Goal: Information Seeking & Learning: Learn about a topic

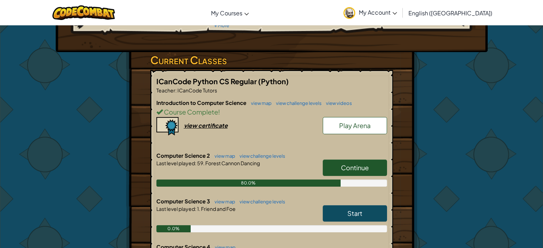
scroll to position [107, 0]
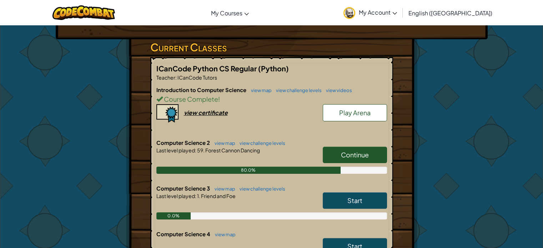
click at [336, 148] on link "Continue" at bounding box center [355, 155] width 64 height 16
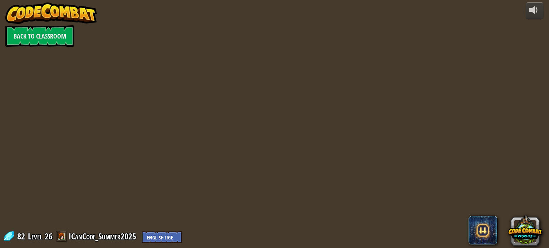
select select "en-[GEOGRAPHIC_DATA]"
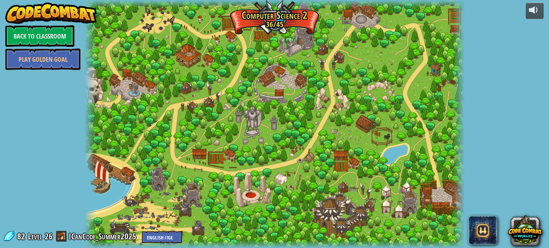
select select "en-[GEOGRAPHIC_DATA]"
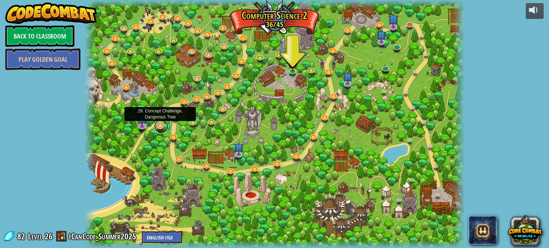
click at [161, 124] on link at bounding box center [161, 126] width 14 height 14
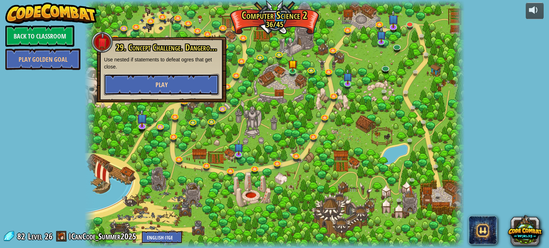
click at [183, 81] on button "Play" at bounding box center [161, 84] width 115 height 21
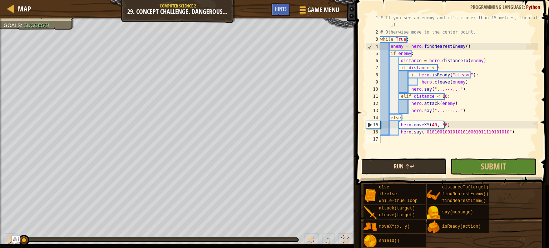
click at [384, 169] on button "Run ⇧↵" at bounding box center [404, 167] width 86 height 16
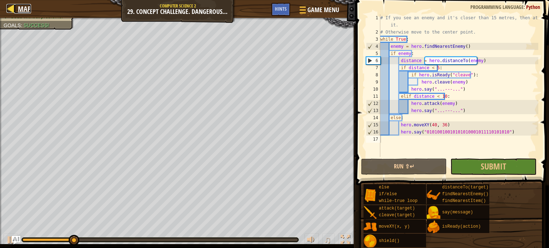
click at [8, 6] on div at bounding box center [10, 8] width 9 height 9
select select "en-[GEOGRAPHIC_DATA]"
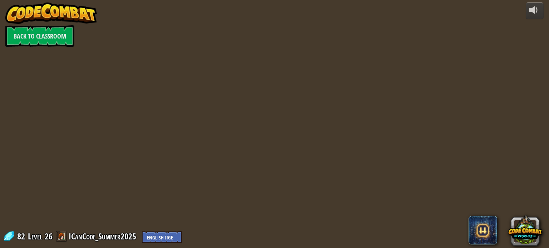
select select "en-[GEOGRAPHIC_DATA]"
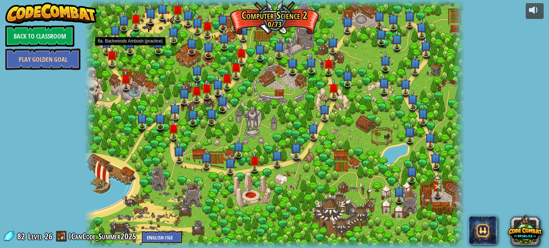
select select "en-[GEOGRAPHIC_DATA]"
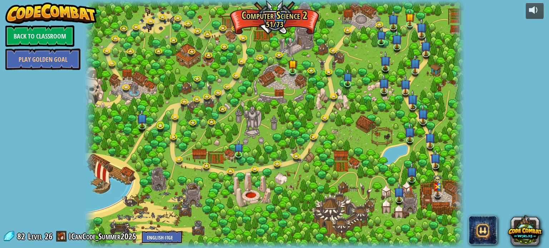
select select "en-[GEOGRAPHIC_DATA]"
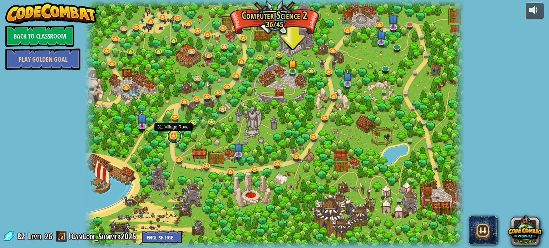
click at [171, 138] on link at bounding box center [174, 136] width 14 height 14
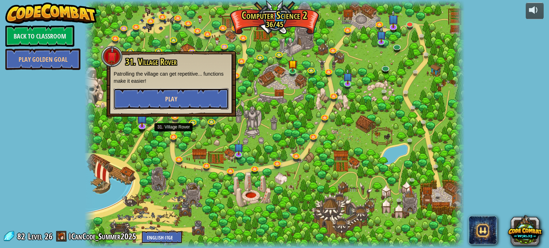
click at [194, 98] on button "Play" at bounding box center [171, 98] width 115 height 21
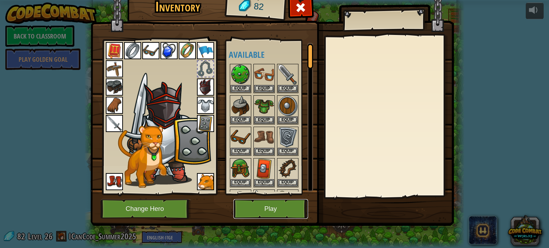
click at [250, 206] on button "Play" at bounding box center [270, 209] width 75 height 20
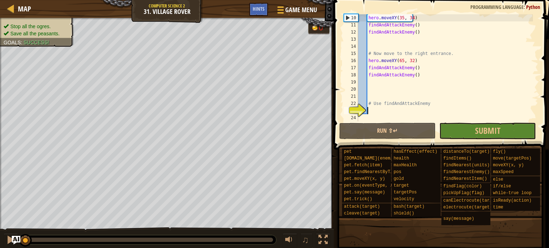
scroll to position [43, 0]
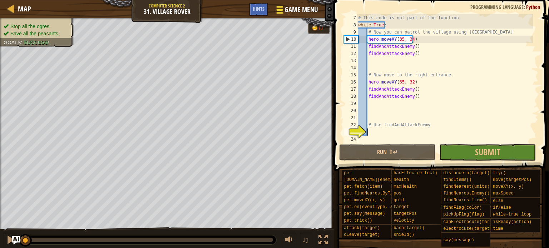
click at [285, 3] on button "Game Menu" at bounding box center [296, 12] width 52 height 18
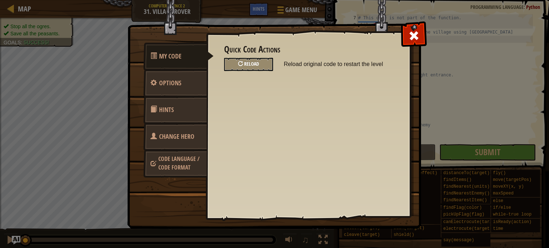
click at [235, 58] on div "Reload" at bounding box center [248, 64] width 49 height 13
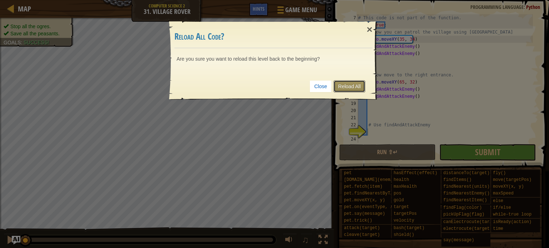
click at [358, 90] on link "Reload All" at bounding box center [349, 86] width 32 height 12
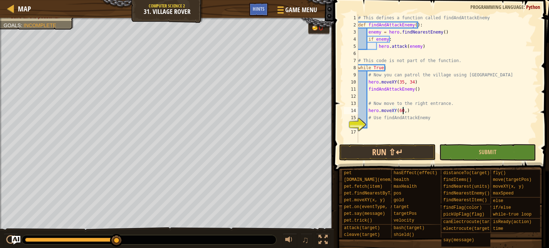
scroll to position [3, 4]
type textarea "hero.moveXY(60,31)"
click at [392, 127] on div "# This defines a function called findAndAttackEnemy def findAndAttackEnemy ( ) …" at bounding box center [446, 85] width 181 height 143
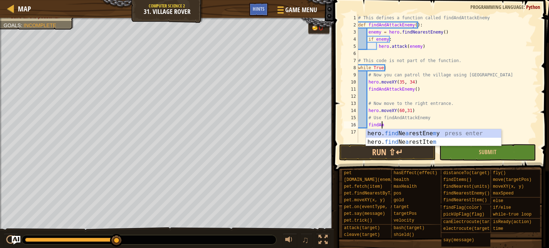
scroll to position [3, 1]
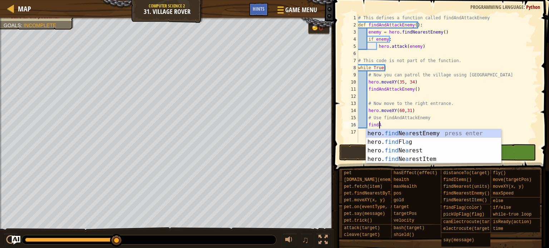
type textarea "弓"
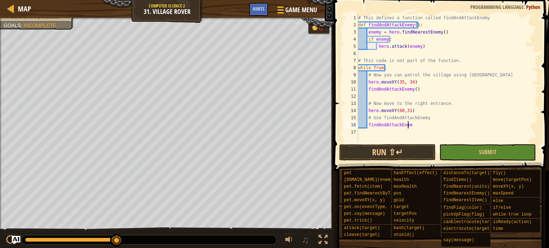
scroll to position [3, 2]
click at [399, 150] on button "Run ⇧↵" at bounding box center [387, 152] width 96 height 16
type textarea "findAndAttackEnemy"
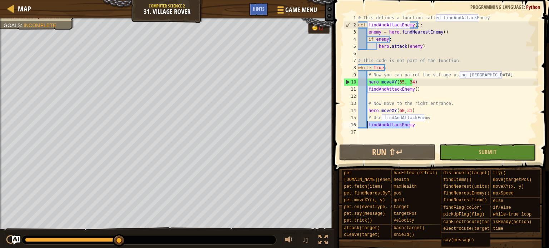
drag, startPoint x: 417, startPoint y: 126, endPoint x: 368, endPoint y: 126, distance: 48.2
click at [368, 126] on div "# This defines a function called findAndAttackEnemy def findAndAttackEnemy ( ) …" at bounding box center [446, 85] width 181 height 143
click at [399, 137] on div "# This defines a function called findAndAttackEnemy def findAndAttackEnemy ( ) …" at bounding box center [446, 85] width 181 height 143
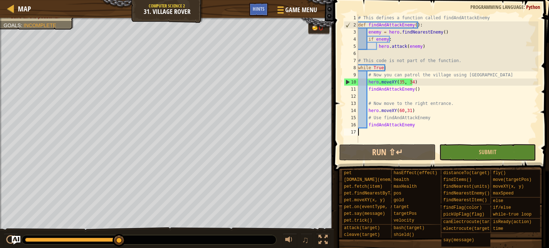
scroll to position [3, 0]
click at [386, 156] on button "Run ⇧↵" at bounding box center [387, 152] width 96 height 16
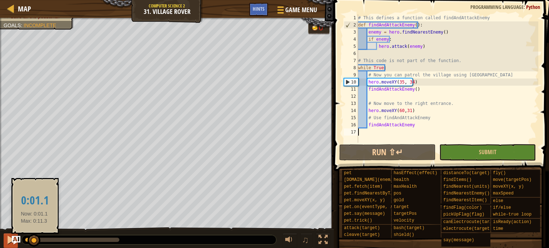
drag, startPoint x: 81, startPoint y: 240, endPoint x: 9, endPoint y: 242, distance: 72.2
click at [9, 242] on div "♫" at bounding box center [167, 238] width 334 height 21
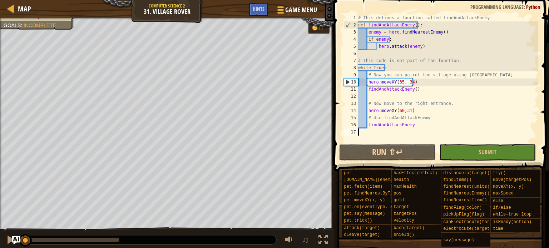
click at [414, 125] on div "# This defines a function called findAndAttackEnemy def findAndAttackEnemy ( ) …" at bounding box center [446, 85] width 181 height 143
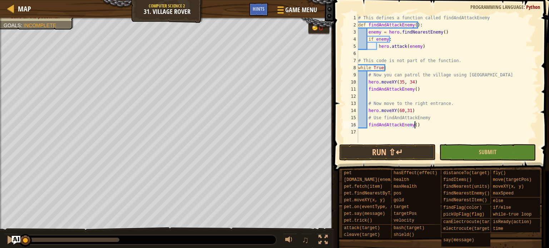
type textarea "findAndAttackEnemy()"
click at [373, 144] on span at bounding box center [441, 75] width 221 height 192
click at [373, 150] on button "Run ⇧↵" at bounding box center [387, 152] width 96 height 16
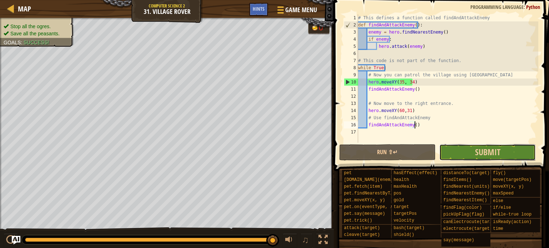
click at [455, 156] on button "Submit" at bounding box center [487, 152] width 96 height 16
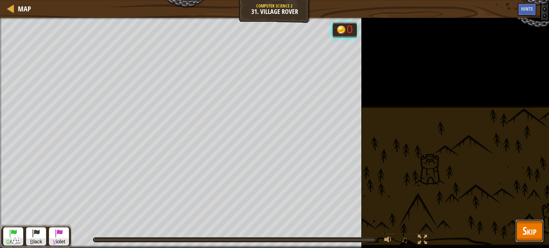
click at [524, 229] on span "Skip" at bounding box center [529, 231] width 14 height 15
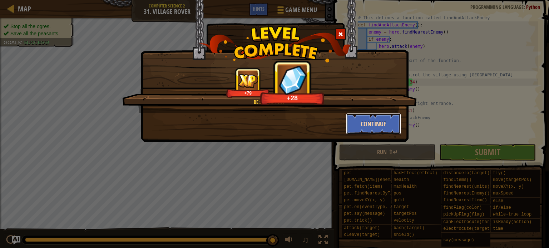
click at [370, 125] on button "Continue" at bounding box center [373, 123] width 55 height 21
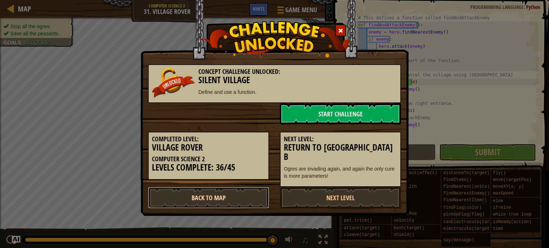
click at [247, 188] on link "Back to Map" at bounding box center [208, 197] width 121 height 21
select select "en-[GEOGRAPHIC_DATA]"
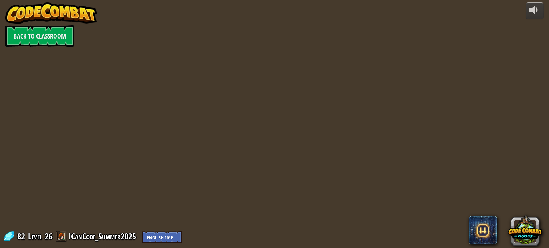
select select "en-[GEOGRAPHIC_DATA]"
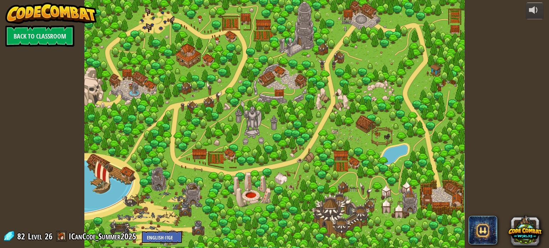
select select "en-[GEOGRAPHIC_DATA]"
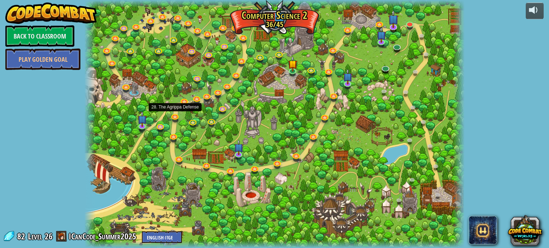
select select "en-[GEOGRAPHIC_DATA]"
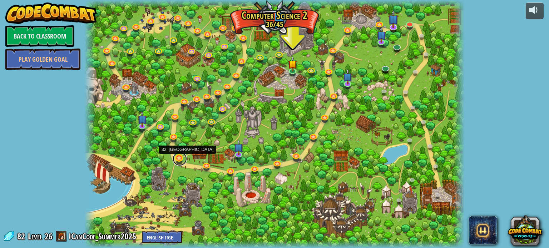
click at [181, 163] on link at bounding box center [180, 159] width 14 height 14
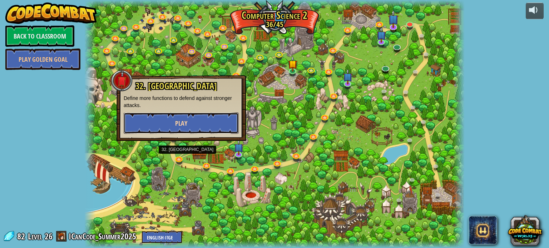
click at [183, 121] on span "Play" at bounding box center [181, 123] width 12 height 9
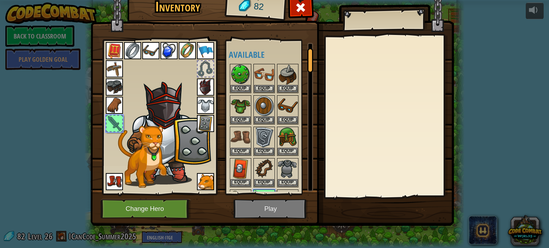
scroll to position [28, 0]
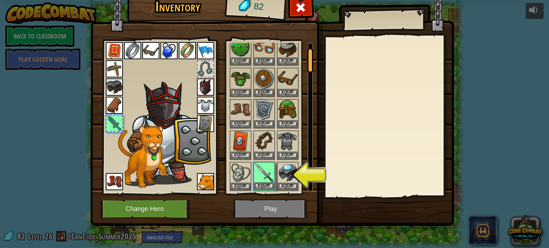
click at [269, 178] on img at bounding box center [264, 173] width 20 height 20
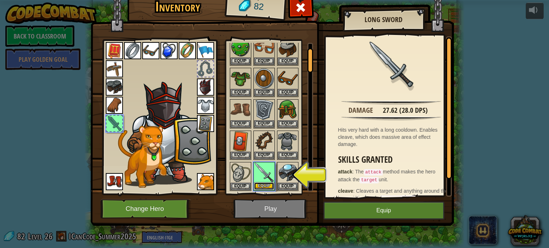
click at [266, 183] on button "Equip" at bounding box center [264, 187] width 20 height 8
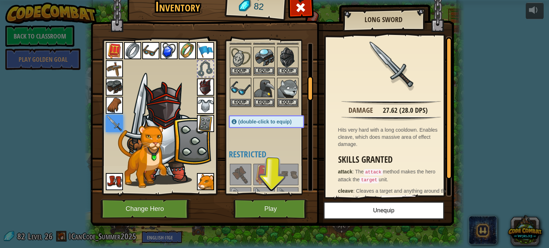
scroll to position [206, 0]
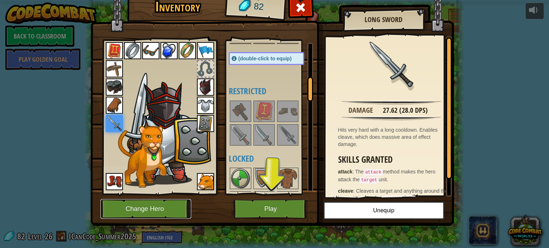
click at [153, 211] on button "Change Hero" at bounding box center [145, 209] width 91 height 20
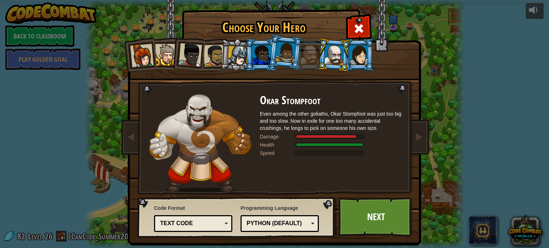
click at [181, 58] on div at bounding box center [190, 55] width 24 height 24
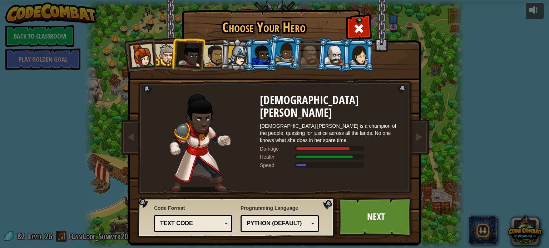
click at [230, 53] on div at bounding box center [238, 56] width 20 height 20
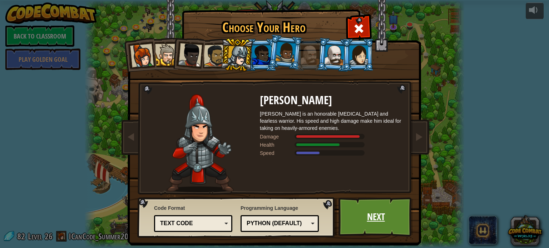
click at [350, 211] on link "Next" at bounding box center [375, 217] width 75 height 39
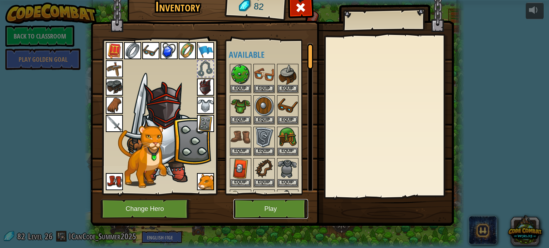
click at [275, 211] on button "Play" at bounding box center [270, 209] width 75 height 20
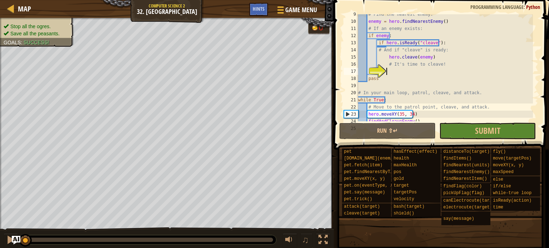
scroll to position [68, 0]
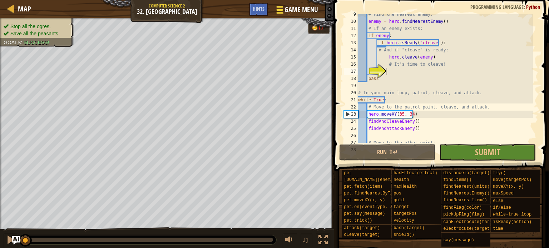
click at [291, 3] on button "Game Menu" at bounding box center [296, 12] width 52 height 18
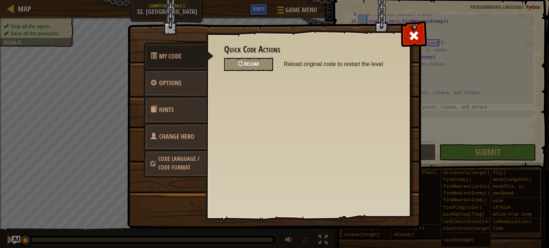
click at [255, 65] on span "Reload" at bounding box center [251, 63] width 15 height 7
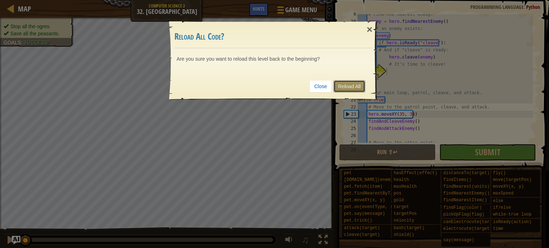
click at [347, 86] on link "Reload All" at bounding box center [349, 86] width 32 height 12
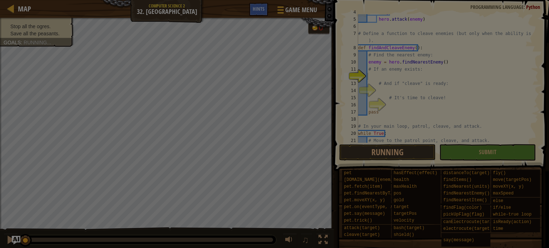
scroll to position [21, 0]
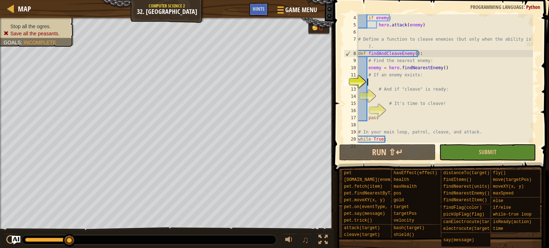
click at [380, 96] on div "if enemy : hero . attack ( enemy ) # Define a function to cleave enemies (but o…" at bounding box center [444, 85] width 176 height 143
click at [372, 80] on div "if enemy : hero . attack ( enemy ) # Define a function to cleave enemies (but o…" at bounding box center [444, 85] width 176 height 143
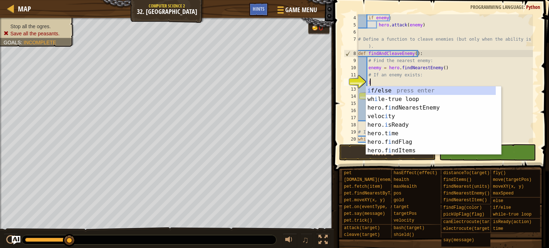
scroll to position [3, 0]
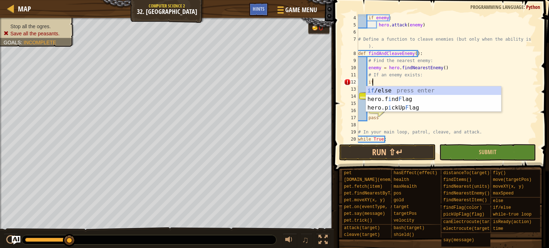
type textarea "if enemy:"
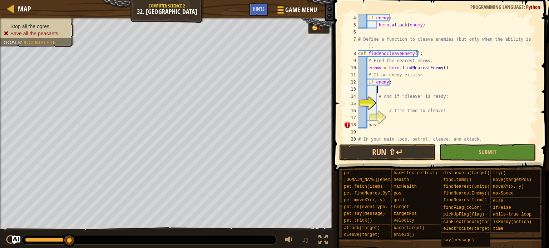
click at [394, 90] on div "if enemy : hero . attack ( enemy ) # Define a function to cleave enemies (but o…" at bounding box center [444, 85] width 176 height 143
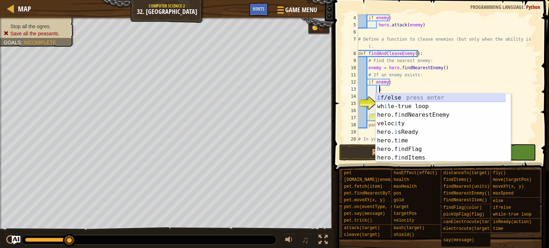
click at [386, 101] on div "i f/else press enter wh i le-true loop press enter hero.f i ndNearestEnemy pres…" at bounding box center [440, 137] width 130 height 86
type textarea "if enemy:"
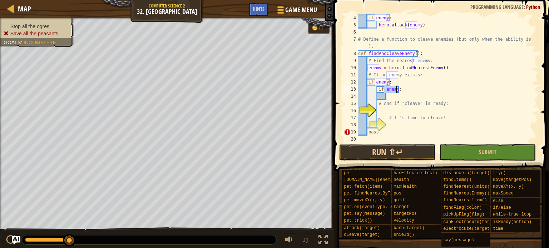
click at [390, 110] on div "if enemy : hero . attack ( enemy ) # Define a function to cleave enemies (but o…" at bounding box center [444, 85] width 176 height 143
click at [391, 91] on div "if enemy : hero . attack ( enemy ) # Define a function to cleave enemies (but o…" at bounding box center [444, 85] width 176 height 143
type textarea "if enemy:"
click at [391, 91] on div "if enemy : hero . attack ( enemy ) # Define a function to cleave enemies (but o…" at bounding box center [444, 85] width 176 height 143
click at [391, 99] on div "if enemy : hero . attack ( enemy ) # Define a function to cleave enemies (but o…" at bounding box center [444, 85] width 176 height 143
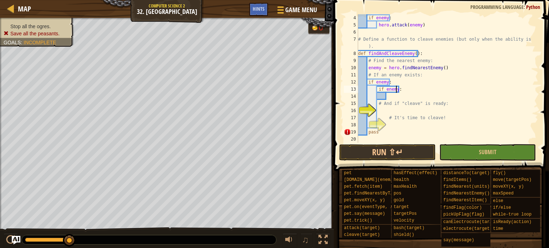
click at [395, 89] on div "if enemy : hero . attack ( enemy ) # Define a function to cleave enemies (but o…" at bounding box center [444, 85] width 176 height 143
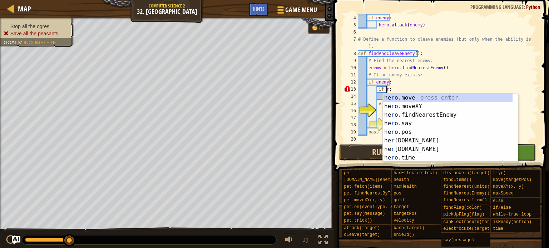
scroll to position [3, 2]
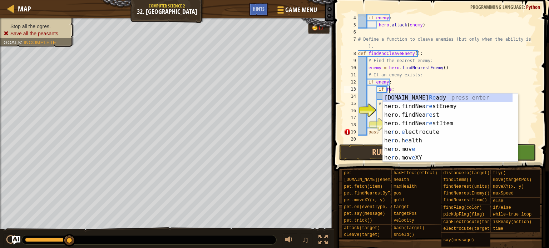
click at [413, 101] on div "[DOMAIN_NAME] Re ady press enter hero.findNea re stEnemy press enter hero.findN…" at bounding box center [448, 137] width 130 height 86
type textarea "if hero.isReady("cleave"):"
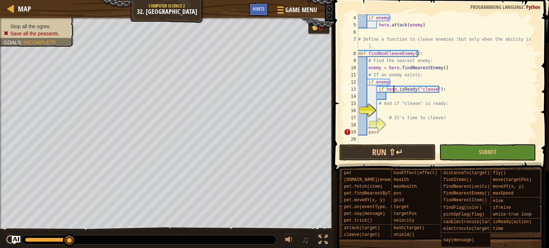
click at [393, 93] on div "if enemy : hero . attack ( enemy ) # Define a function to cleave enemies (but o…" at bounding box center [444, 85] width 176 height 143
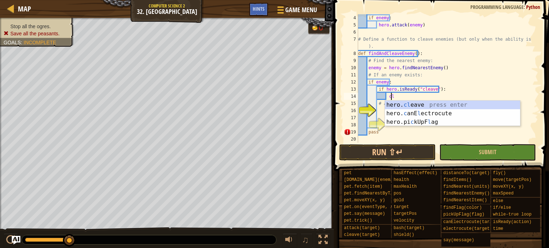
scroll to position [3, 3]
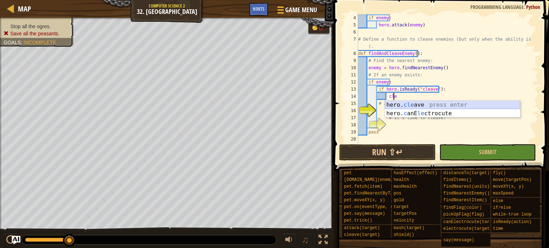
click at [434, 107] on div "hero. cle ave press enter hero. c anE le ctrocute press enter" at bounding box center [452, 118] width 135 height 34
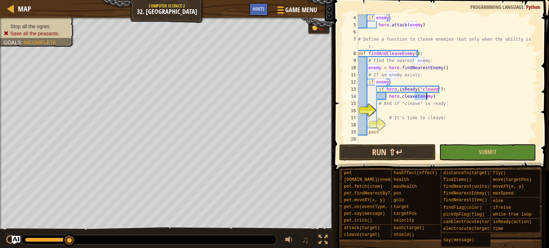
type textarea "hero.cleave(enemy)"
click at [384, 153] on button "Run ⇧↵" at bounding box center [387, 152] width 96 height 16
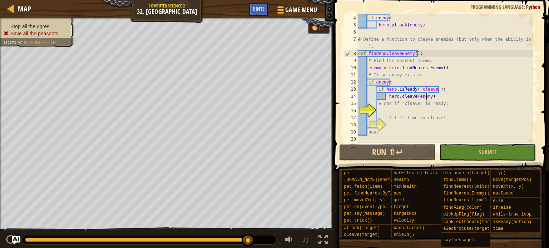
click at [410, 113] on div "if enemy : hero . attack ( enemy ) # Define a function to cleave enemies (but o…" at bounding box center [444, 85] width 176 height 143
click at [432, 94] on div "if enemy : hero . attack ( enemy ) # Define a function to cleave enemies (but o…" at bounding box center [444, 85] width 176 height 143
type textarea "hero.cleave(enemy)"
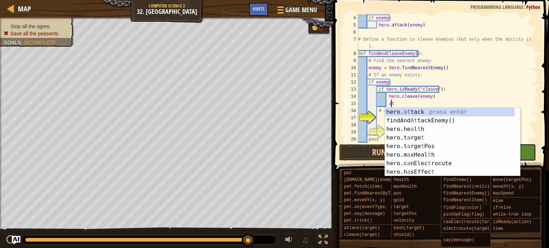
scroll to position [3, 2]
click at [455, 108] on div "hero. at tack press enter findAnd At [GEOGRAPHIC_DATA]() press enter hero.he a …" at bounding box center [450, 151] width 130 height 86
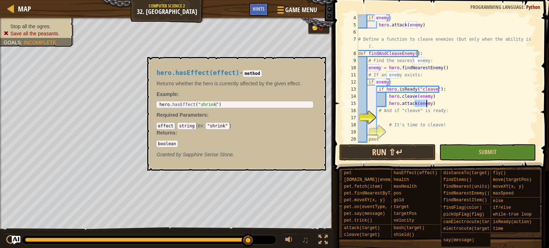
type textarea "hero.attack(enemy)"
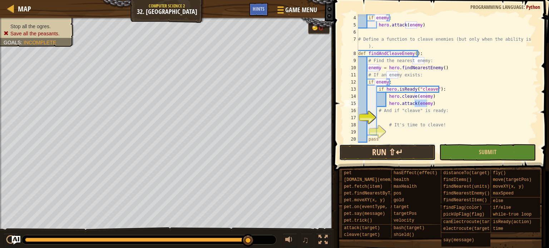
click at [400, 156] on button "Run ⇧↵" at bounding box center [387, 152] width 96 height 16
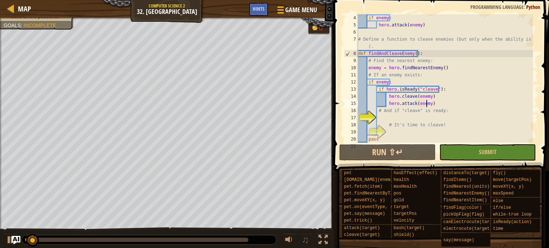
click at [232, 238] on div at bounding box center [136, 240] width 223 height 4
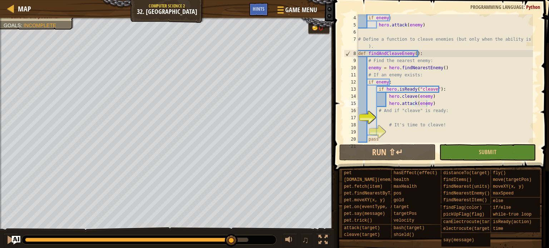
drag, startPoint x: 205, startPoint y: 245, endPoint x: 188, endPoint y: 245, distance: 17.1
click at [188, 245] on div "♫" at bounding box center [167, 238] width 334 height 21
click at [198, 238] on div at bounding box center [111, 240] width 173 height 4
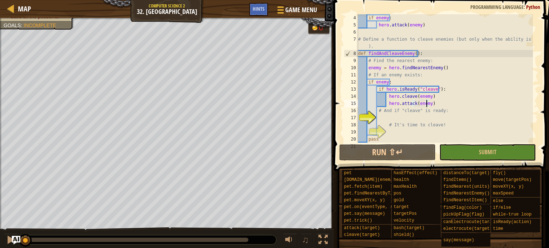
drag, startPoint x: 180, startPoint y: 238, endPoint x: 0, endPoint y: 247, distance: 179.9
click at [0, 247] on div "♫" at bounding box center [167, 238] width 334 height 21
click at [6, 239] on div at bounding box center [10, 239] width 9 height 9
click at [14, 238] on img "Ask AI" at bounding box center [15, 240] width 9 height 9
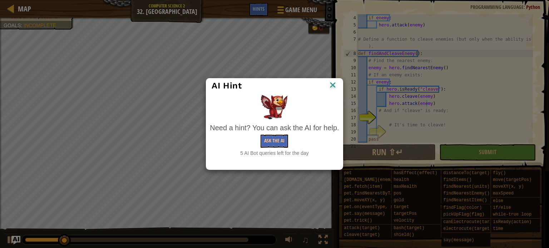
click at [334, 82] on img at bounding box center [332, 85] width 9 height 11
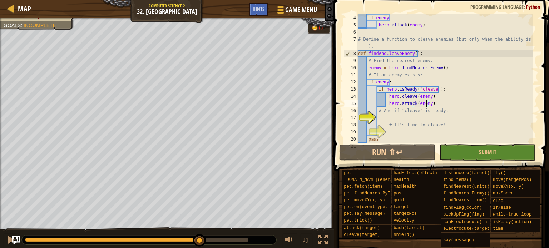
click at [200, 241] on div at bounding box center [136, 240] width 223 height 4
click at [8, 239] on div at bounding box center [10, 239] width 9 height 9
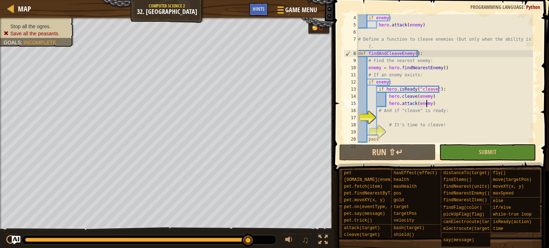
click at [226, 239] on div at bounding box center [136, 240] width 223 height 4
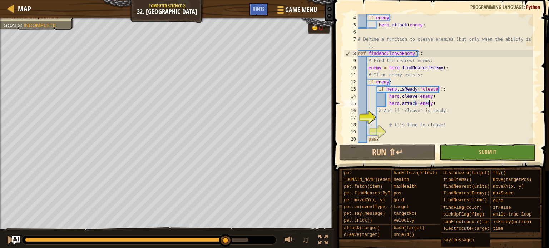
click at [432, 103] on div "if enemy : hero . attack ( enemy ) # Define a function to cleave enemies (but o…" at bounding box center [444, 85] width 176 height 143
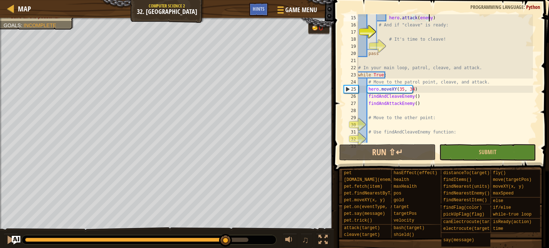
scroll to position [129, 0]
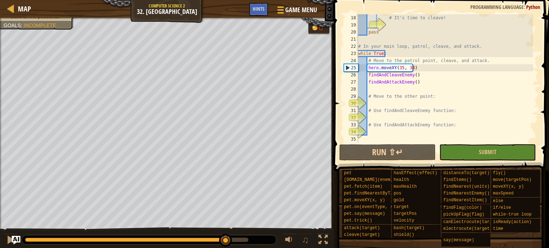
click at [416, 92] on div "# It's time to cleave! pass # In your main loop, patrol, cleave, and attack. wh…" at bounding box center [444, 85] width 176 height 143
click at [382, 104] on div "# It's time to cleave! pass # In your main loop, patrol, cleave, and attack. wh…" at bounding box center [444, 85] width 176 height 143
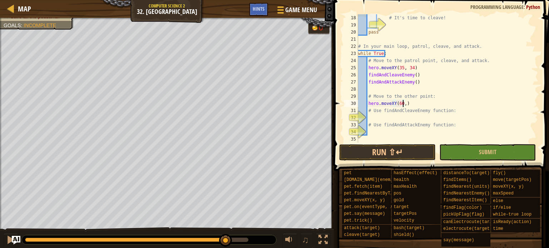
scroll to position [3, 4]
type textarea "# Use findAndCleaveEnemy function:"
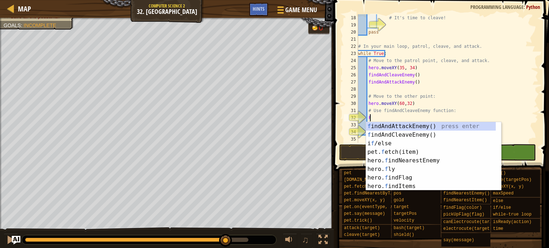
scroll to position [3, 0]
type textarea "Fi"
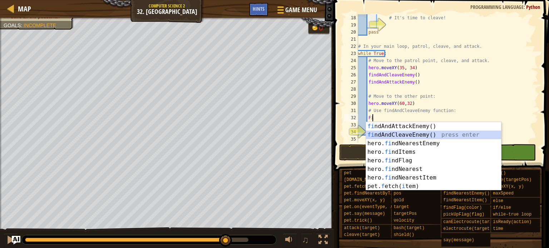
scroll to position [3, 0]
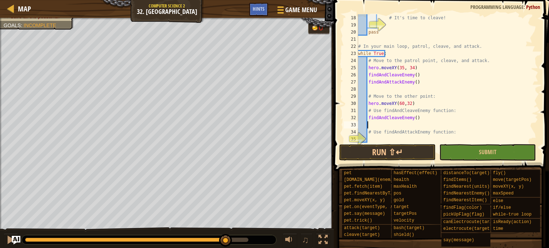
type textarea "# Use findAndAttackEnemy function:"
type textarea "d"
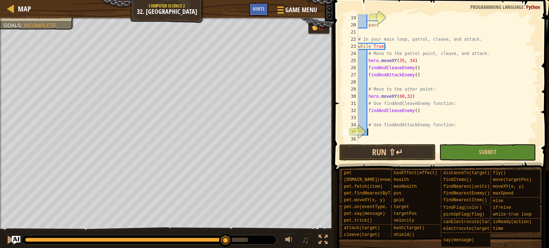
scroll to position [3, 0]
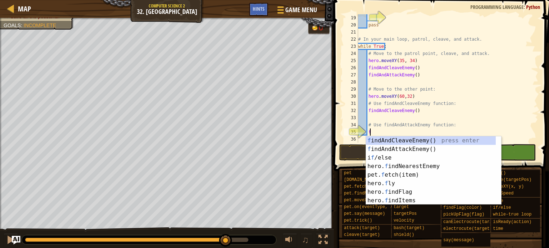
type textarea "fi"
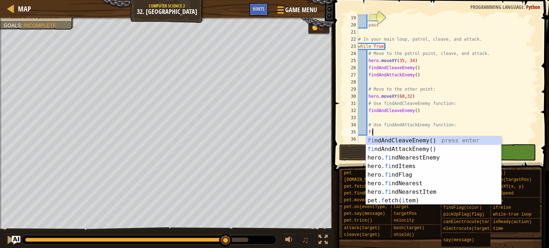
scroll to position [3, 0]
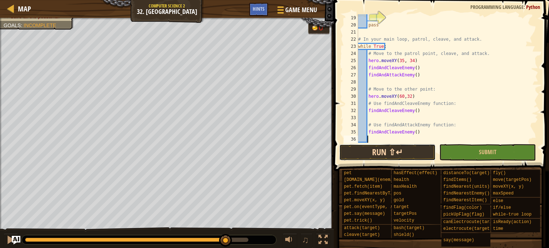
click at [422, 158] on button "Run ⇧↵" at bounding box center [387, 152] width 96 height 16
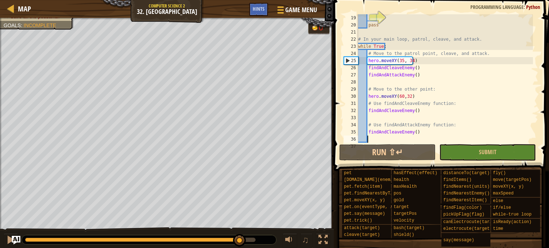
click at [240, 240] on div at bounding box center [140, 240] width 230 height 4
click at [213, 242] on div at bounding box center [149, 239] width 254 height 9
click at [213, 236] on div at bounding box center [149, 239] width 254 height 9
click at [215, 240] on div at bounding box center [120, 240] width 190 height 4
click at [8, 244] on div at bounding box center [10, 239] width 9 height 9
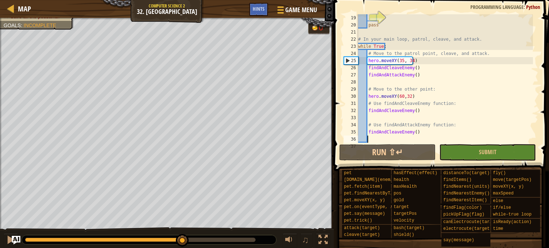
click at [183, 241] on div at bounding box center [104, 240] width 158 height 4
click at [6, 235] on div at bounding box center [10, 239] width 9 height 9
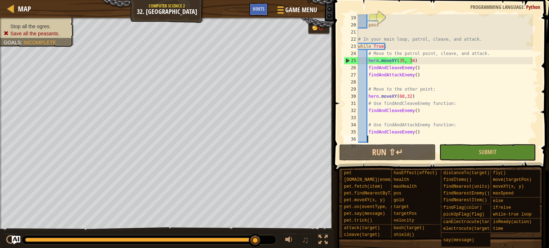
click at [400, 64] on div "pass # In your main loop, patrol, cleave, and attack. while True : # Move to th…" at bounding box center [444, 85] width 176 height 143
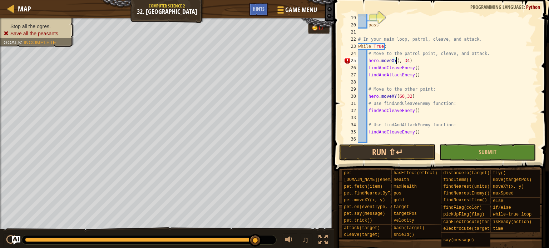
scroll to position [3, 3]
type textarea "hero.moveXY(48, 34)"
click at [403, 154] on button "Run ⇧↵" at bounding box center [387, 152] width 96 height 16
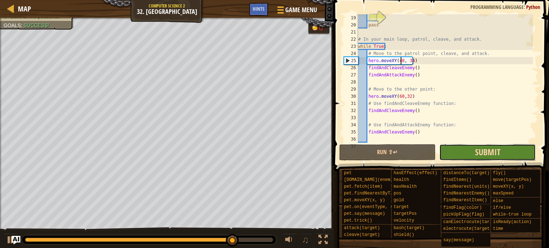
click at [483, 152] on span "Submit" at bounding box center [487, 151] width 25 height 11
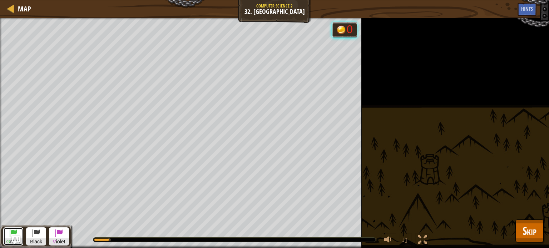
click at [8, 234] on button "G reen" at bounding box center [13, 237] width 20 height 18
click at [39, 235] on span at bounding box center [36, 233] width 9 height 9
click at [54, 227] on div "G reen B lack V iolet" at bounding box center [35, 236] width 71 height 23
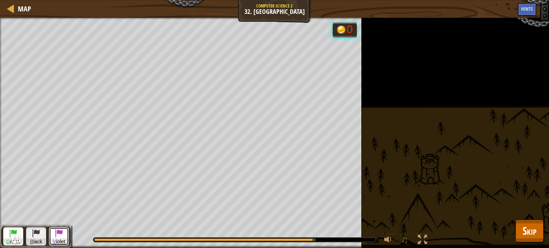
click at [63, 241] on span "V iolet" at bounding box center [58, 242] width 19 height 7
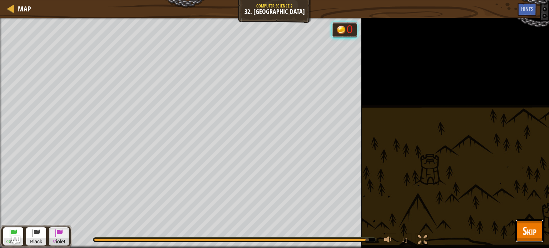
click at [536, 220] on button "Skip" at bounding box center [529, 231] width 28 height 23
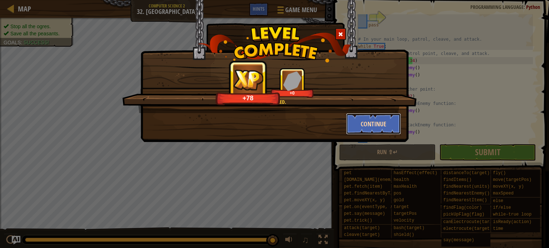
click at [379, 121] on button "Continue" at bounding box center [373, 123] width 55 height 21
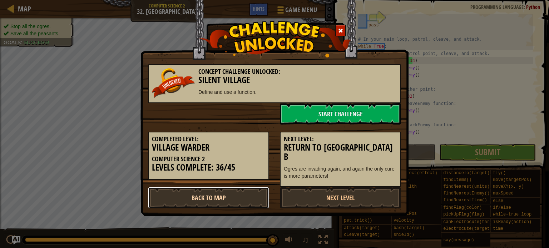
click at [229, 190] on link "Back to Map" at bounding box center [208, 197] width 121 height 21
select select "en-[GEOGRAPHIC_DATA]"
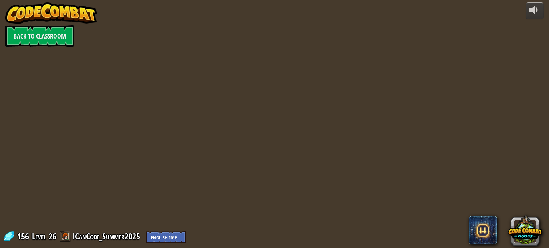
select select "en-[GEOGRAPHIC_DATA]"
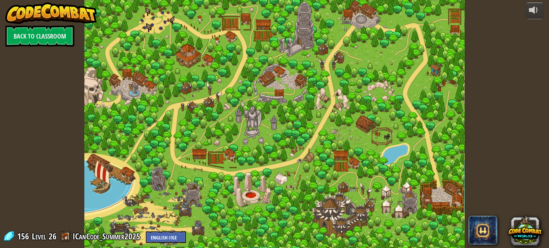
select select "en-[GEOGRAPHIC_DATA]"
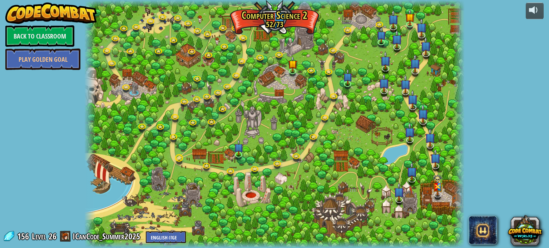
select select "en-[GEOGRAPHIC_DATA]"
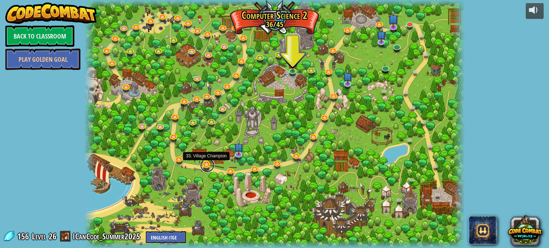
click at [204, 168] on link at bounding box center [207, 165] width 14 height 14
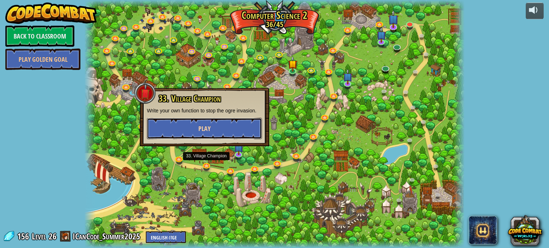
click at [213, 130] on button "Play" at bounding box center [204, 128] width 115 height 21
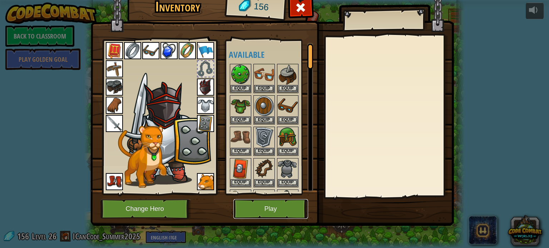
click at [263, 204] on button "Play" at bounding box center [270, 209] width 75 height 20
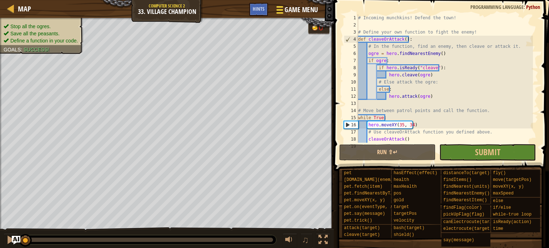
click at [275, 12] on div at bounding box center [280, 10] width 10 height 10
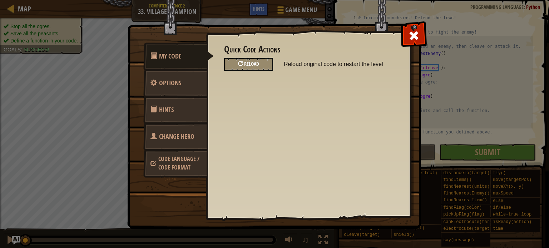
click at [251, 59] on div "Reload" at bounding box center [248, 64] width 49 height 13
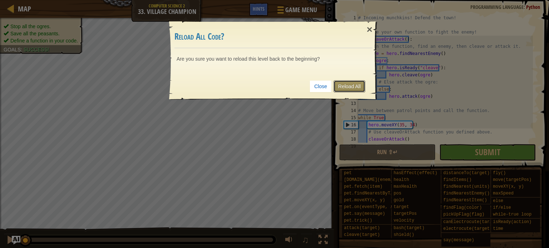
click at [344, 85] on link "Reload All" at bounding box center [349, 86] width 32 height 12
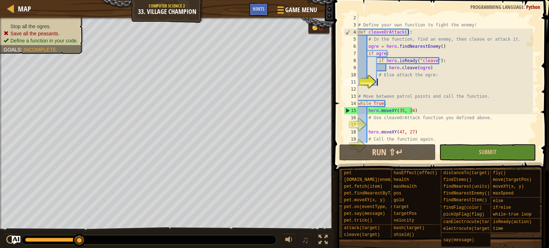
scroll to position [3, 1]
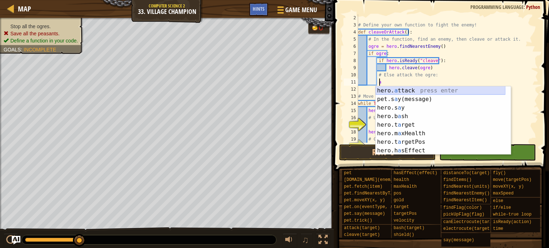
click at [431, 89] on div "hero. a ttack press enter pet.s a y(message) press enter hero.s a y press enter…" at bounding box center [440, 129] width 130 height 86
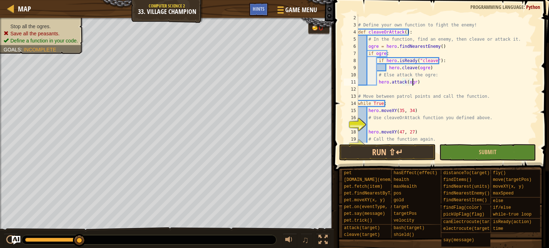
scroll to position [3, 4]
type textarea "hero.attack(ogre)"
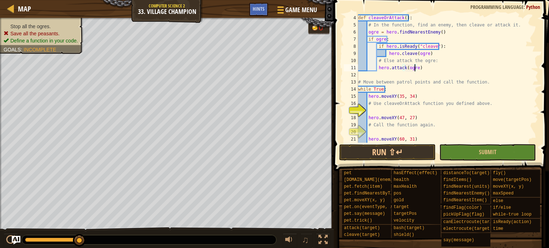
scroll to position [21, 0]
click at [414, 111] on div "def cleaveOrAttack ( ) : # In the function, find an enemy, then cleave or attac…" at bounding box center [444, 85] width 176 height 143
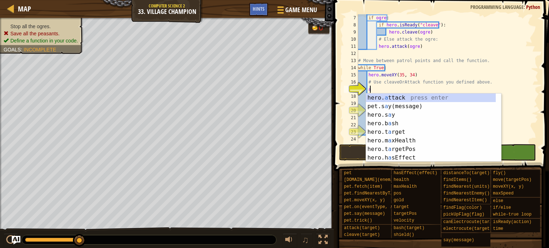
scroll to position [3, 0]
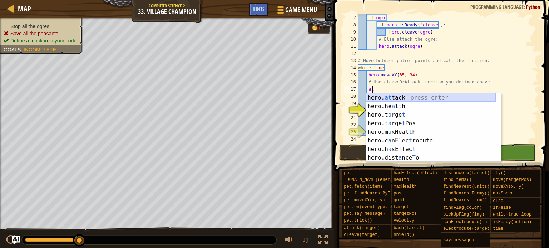
click at [440, 98] on div "hero. at tack press enter hero.he a l t h press enter hero.t a rge t press ente…" at bounding box center [431, 137] width 130 height 86
type textarea "hero.attack(enemy)"
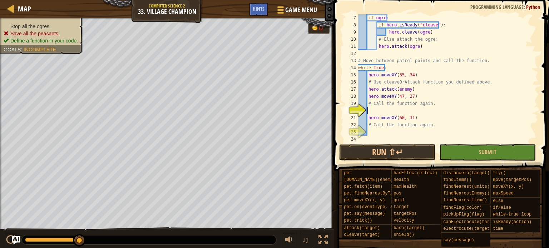
click at [400, 109] on div "if ogre : if hero . isReady ( "cleave" ) : hero . [PERSON_NAME] ( ogre ) # Else…" at bounding box center [444, 85] width 176 height 143
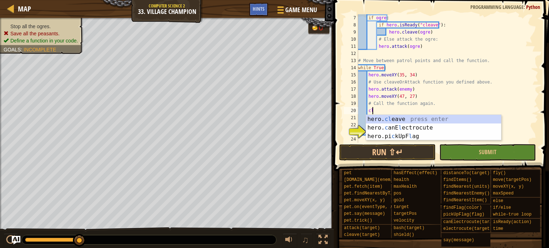
type textarea "c"
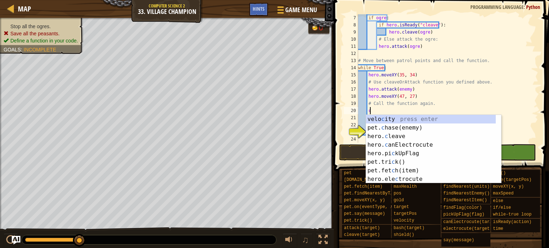
scroll to position [3, 0]
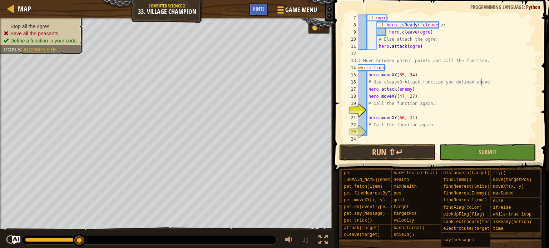
click at [504, 83] on div "if ogre : if hero . isReady ( "cleave" ) : hero . [PERSON_NAME] ( ogre ) # Else…" at bounding box center [444, 85] width 176 height 143
type textarea "# Use cleaveOrAttack function you defined above."
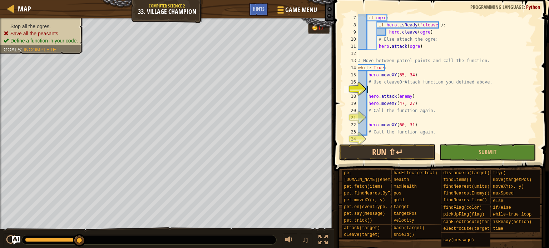
scroll to position [3, 0]
type textarea "cl"
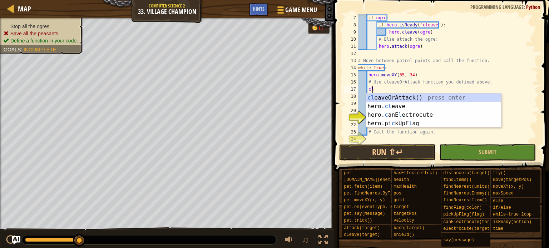
scroll to position [3, 0]
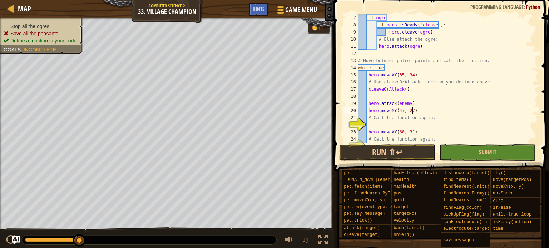
click at [428, 108] on div "if ogre : if hero . isReady ( "cleave" ) : hero . [PERSON_NAME] ( ogre ) # Else…" at bounding box center [444, 85] width 176 height 143
type textarea "hero.moveXY(47, 27)"
click at [425, 96] on div "if ogre : if hero . isReady ( "cleave" ) : hero . [PERSON_NAME] ( ogre ) # Else…" at bounding box center [444, 85] width 176 height 143
click at [425, 103] on div "if ogre : if hero . isReady ( "cleave" ) : hero . [PERSON_NAME] ( ogre ) # Else…" at bounding box center [444, 85] width 176 height 143
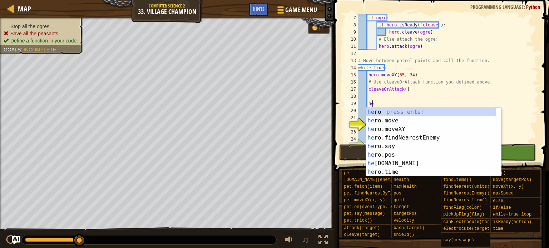
type textarea "h"
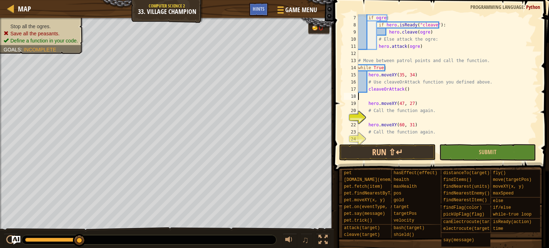
type textarea "cleaveOrAttack()"
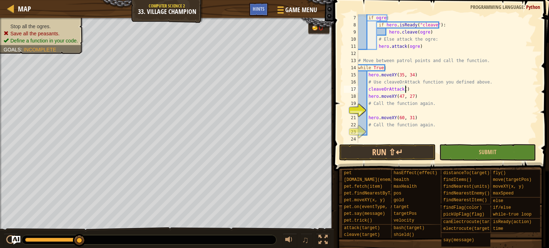
click at [411, 111] on div "if ogre : if hero . isReady ( "cleave" ) : hero . [PERSON_NAME] ( ogre ) # Else…" at bounding box center [444, 85] width 176 height 143
type textarea "c"
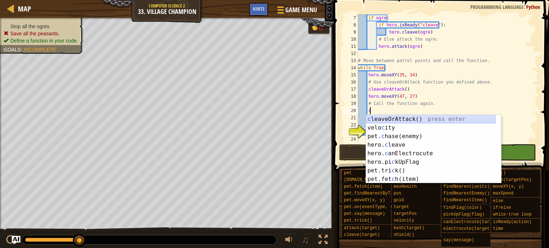
click at [413, 122] on div "c leaveOrAttack() press enter velo c ity press enter pet. c hase(enemy) press e…" at bounding box center [431, 158] width 130 height 86
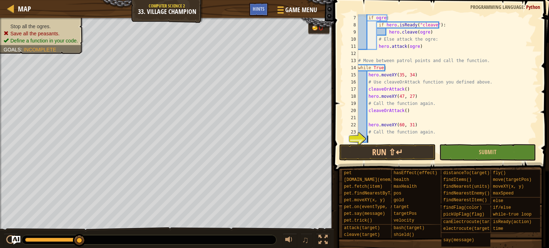
click at [389, 137] on div "if ogre : if hero . isReady ( "cleave" ) : hero . [PERSON_NAME] ( ogre ) # Else…" at bounding box center [444, 85] width 176 height 143
type textarea "c"
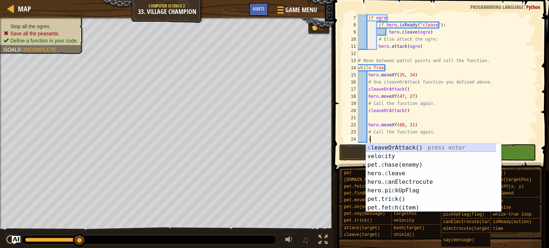
click at [394, 150] on div "c leaveOrAttack() press enter velo c ity press enter pet. c hase(enemy) press e…" at bounding box center [431, 187] width 130 height 86
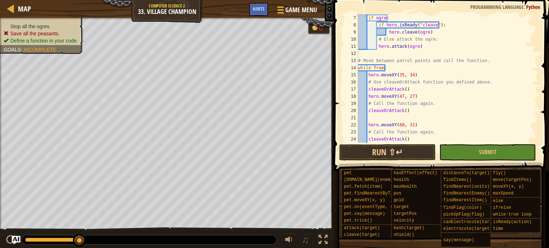
scroll to position [3, 0]
click at [383, 154] on button "Run ⇧↵" at bounding box center [387, 152] width 96 height 16
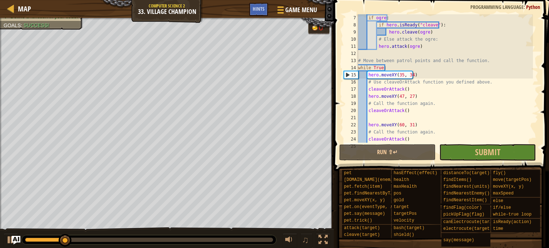
scroll to position [0, 0]
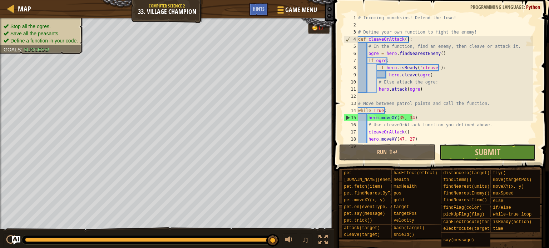
click at [513, 154] on button "Submit" at bounding box center [487, 152] width 96 height 16
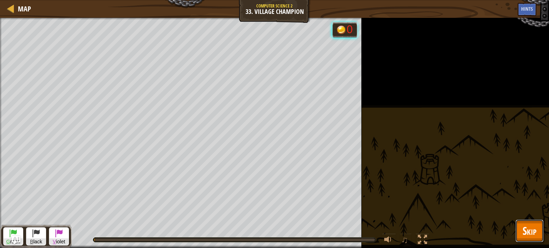
click at [532, 228] on span "Skip" at bounding box center [529, 231] width 14 height 15
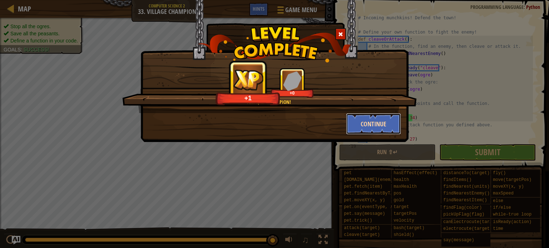
click at [370, 121] on button "Continue" at bounding box center [373, 123] width 55 height 21
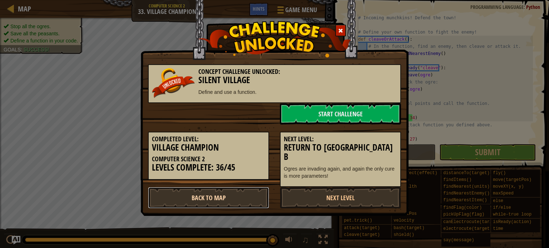
click at [243, 187] on link "Back to Map" at bounding box center [208, 197] width 121 height 21
select select "en-[GEOGRAPHIC_DATA]"
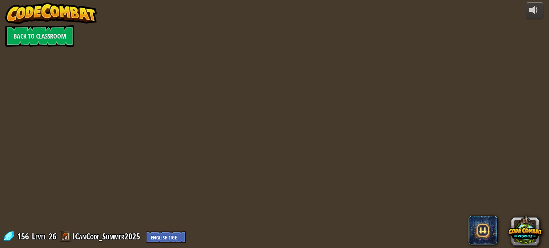
select select "en-[GEOGRAPHIC_DATA]"
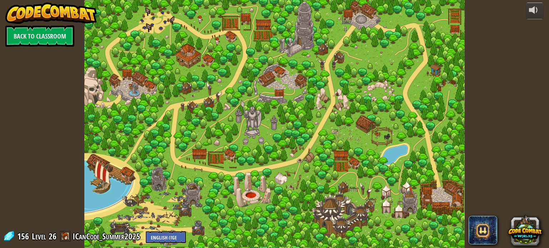
select select "en-[GEOGRAPHIC_DATA]"
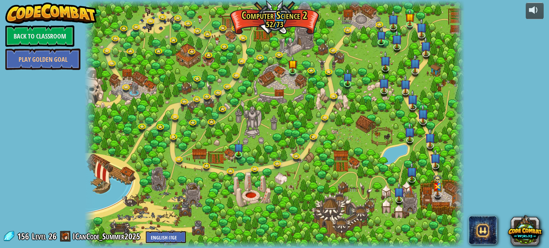
select select "en-[GEOGRAPHIC_DATA]"
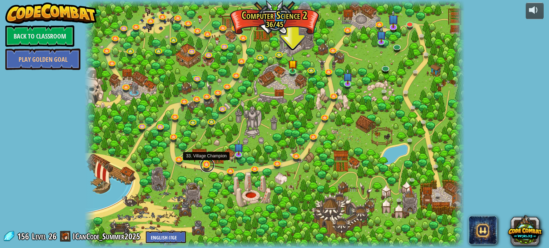
click at [211, 166] on link at bounding box center [207, 165] width 14 height 14
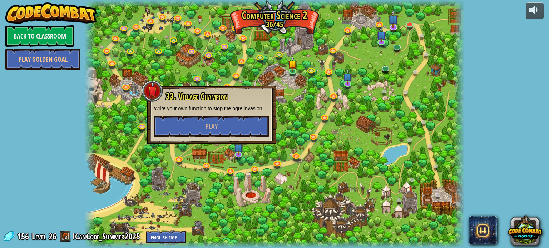
click at [226, 165] on div at bounding box center [274, 124] width 380 height 248
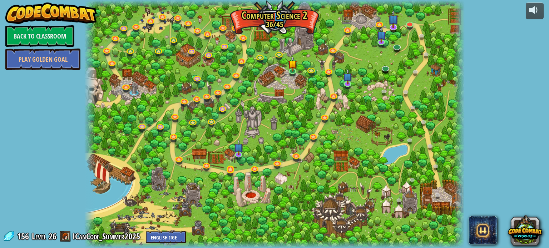
drag, startPoint x: 228, startPoint y: 165, endPoint x: 230, endPoint y: 176, distance: 10.7
click at [229, 171] on div "8. Picnic Buster Protect the picnickers from patrolling ogres. Play 9. If-strav…" at bounding box center [274, 124] width 380 height 248
click at [230, 176] on link at bounding box center [231, 171] width 14 height 11
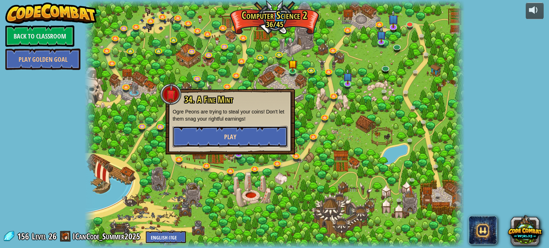
click at [239, 134] on button "Play" at bounding box center [230, 136] width 115 height 21
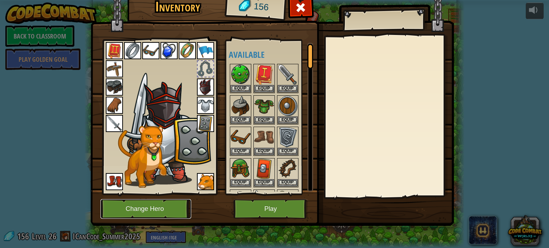
drag, startPoint x: 162, startPoint y: 200, endPoint x: 202, endPoint y: 218, distance: 44.3
click at [201, 218] on div "Inventory 156 Available Equip Equip Equip Equip Equip Equip Equip Equip Equip E…" at bounding box center [274, 109] width 363 height 236
click at [202, 218] on img at bounding box center [271, 96] width 363 height 259
click at [166, 217] on button "Change Hero" at bounding box center [145, 209] width 91 height 20
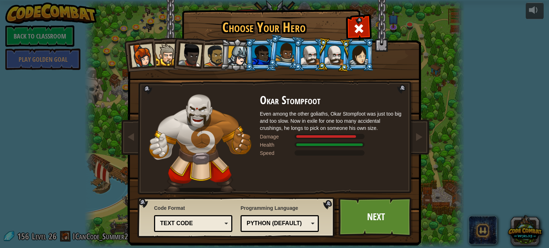
click at [228, 60] on div at bounding box center [238, 56] width 20 height 20
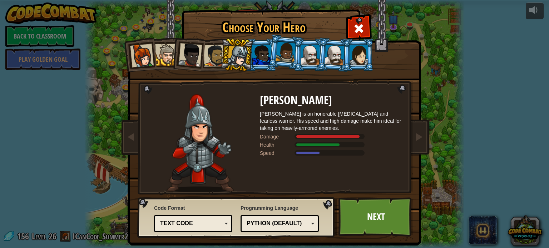
click at [357, 51] on div at bounding box center [358, 54] width 19 height 19
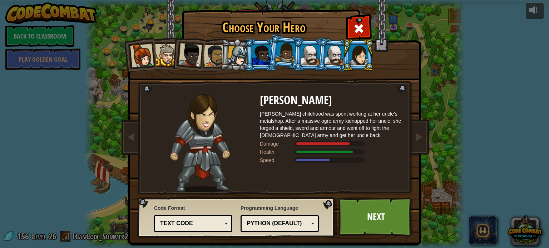
click at [308, 61] on div at bounding box center [310, 54] width 19 height 19
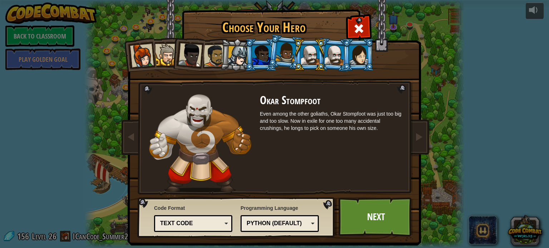
click at [324, 55] on div at bounding box center [334, 55] width 20 height 20
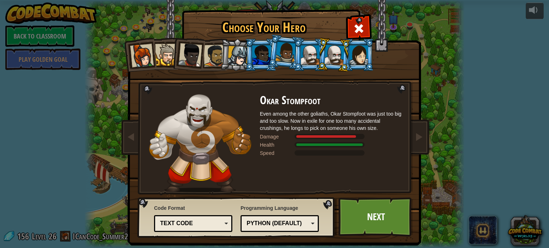
click at [283, 57] on div at bounding box center [285, 52] width 20 height 21
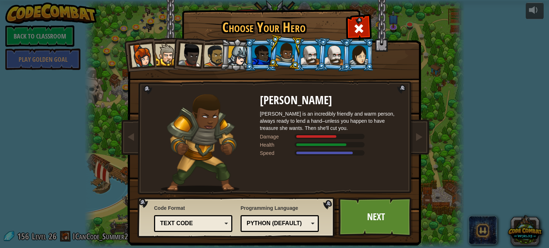
click at [253, 56] on div at bounding box center [261, 54] width 19 height 19
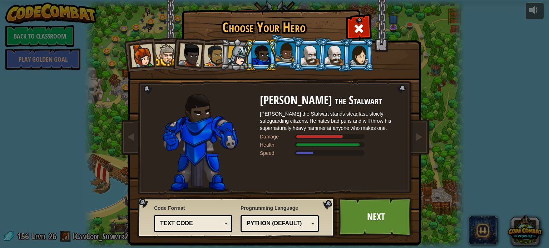
click at [228, 58] on div at bounding box center [238, 56] width 20 height 20
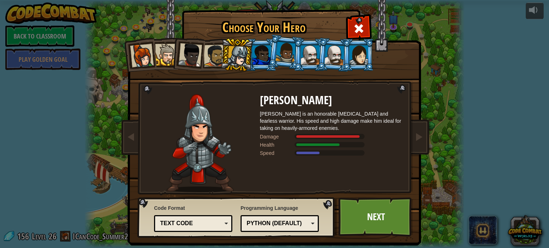
click at [210, 58] on div at bounding box center [215, 56] width 22 height 22
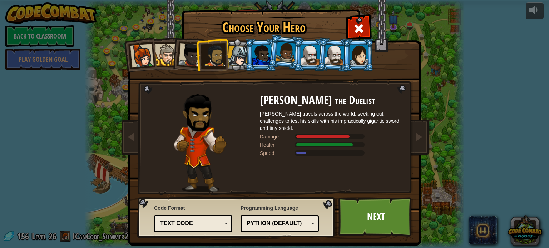
click at [171, 61] on li at bounding box center [187, 53] width 35 height 35
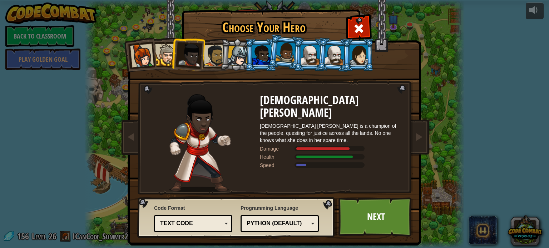
click at [141, 64] on div at bounding box center [142, 56] width 24 height 24
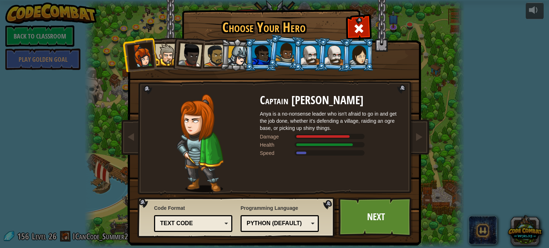
click at [354, 51] on div at bounding box center [358, 54] width 19 height 19
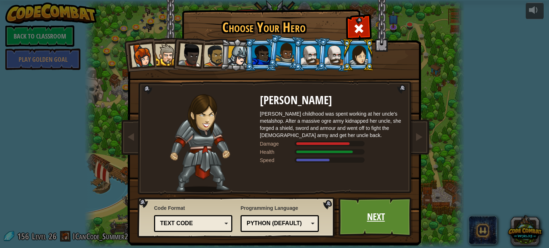
click at [385, 222] on link "Next" at bounding box center [375, 217] width 75 height 39
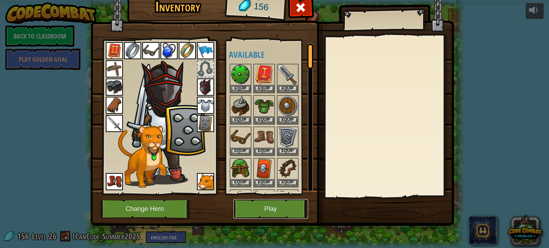
click at [254, 211] on button "Play" at bounding box center [270, 209] width 75 height 20
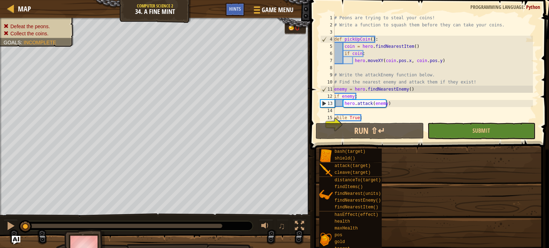
type textarea "#attackEnemy() # ∆ Uncomment this line after you write an attackEnemy function."
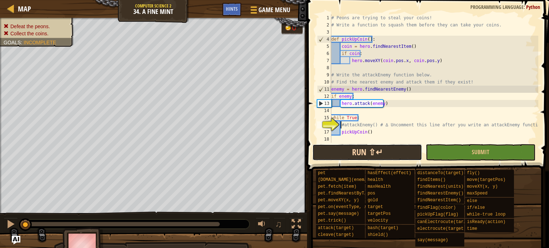
click at [367, 154] on button "Run ⇧↵" at bounding box center [367, 152] width 110 height 16
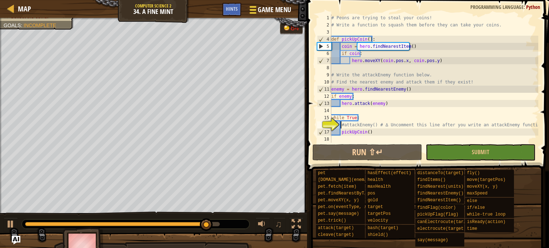
click at [269, 5] on span "Game Menu" at bounding box center [274, 10] width 33 height 10
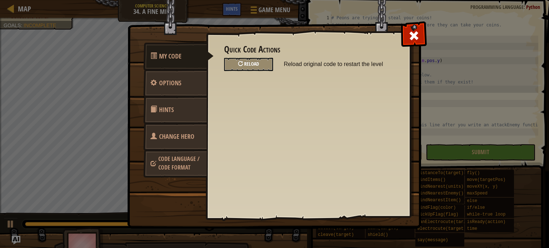
click at [250, 61] on span "Reload" at bounding box center [251, 63] width 15 height 7
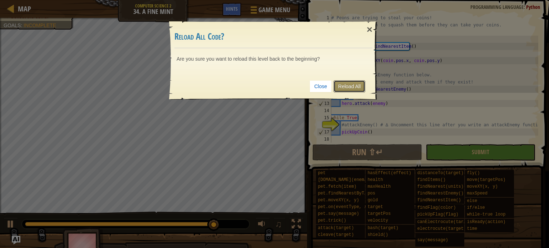
click at [353, 82] on link "Reload All" at bounding box center [349, 86] width 32 height 12
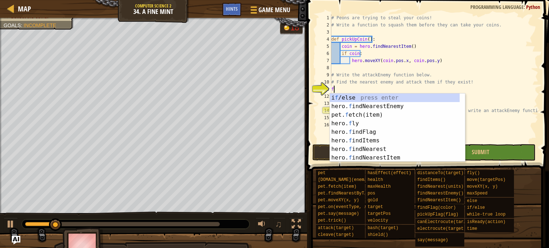
scroll to position [3, 0]
type textarea "fi"
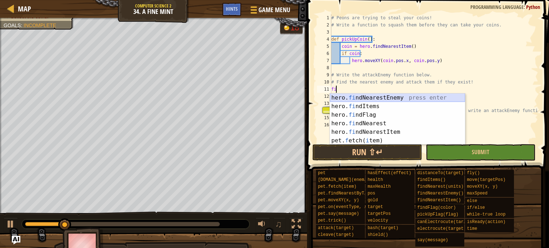
click at [382, 98] on div "hero. fi ndNearestEnemy press enter hero. fi ndItems press enter hero. fi ndFla…" at bounding box center [397, 128] width 135 height 69
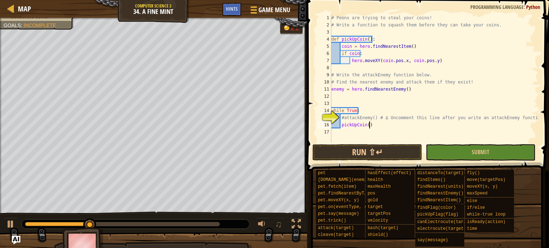
click at [371, 126] on div "# Peons are trying to steal your coins! # Write a function to squash them befor…" at bounding box center [434, 85] width 208 height 143
type textarea "pickUpCoin()"
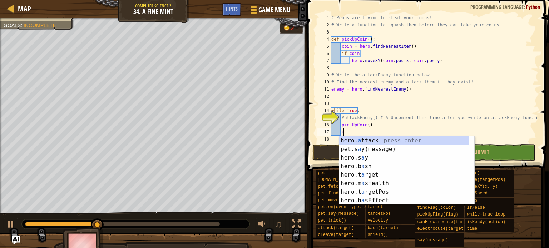
scroll to position [3, 0]
click at [382, 139] on div "hero. a ttack press enter pet.s a y(message) press enter hero.s a y press enter…" at bounding box center [404, 179] width 130 height 86
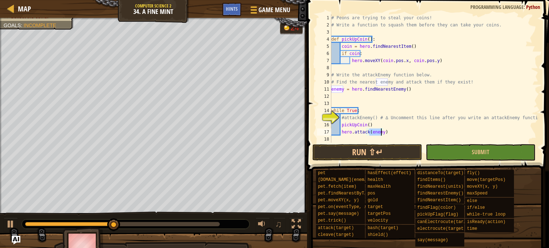
click at [384, 130] on div "# Peons are trying to steal your coins! # Write a function to squash them befor…" at bounding box center [434, 85] width 208 height 143
click at [382, 157] on button "Run ⇧↵" at bounding box center [367, 152] width 110 height 16
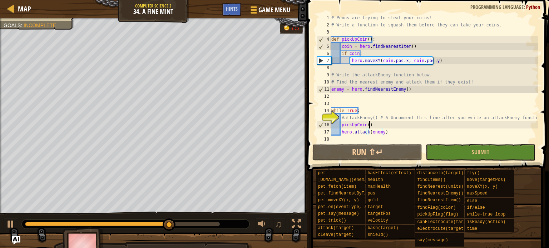
click at [384, 126] on div "# Peons are trying to steal your coins! # Write a function to squash them befor…" at bounding box center [434, 85] width 208 height 143
click at [386, 135] on div "# Peons are trying to steal your coins! # Write a function to squash them befor…" at bounding box center [434, 85] width 208 height 143
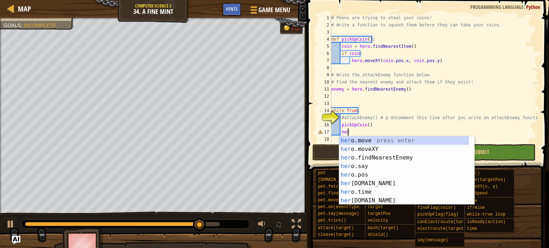
type textarea "h"
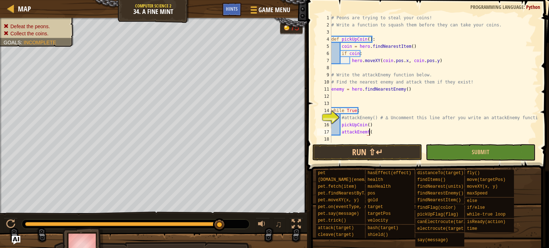
scroll to position [3, 3]
click at [365, 135] on div "# Peons are trying to steal your coins! # Write a function to squash them befor…" at bounding box center [434, 85] width 208 height 143
click at [363, 155] on button "Run ⇧↵" at bounding box center [367, 152] width 110 height 16
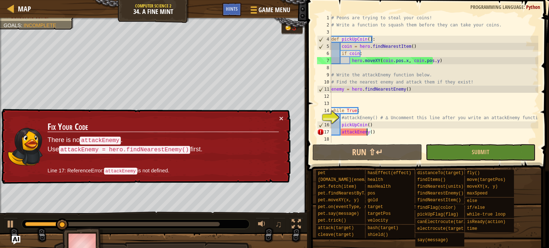
drag, startPoint x: 391, startPoint y: 134, endPoint x: 387, endPoint y: 135, distance: 4.7
click at [387, 135] on div "# Peons are trying to steal your coins! # Write a function to squash them befor…" at bounding box center [434, 85] width 208 height 143
click at [425, 91] on div "# Peons are trying to steal your coins! # Write a function to squash them befor…" at bounding box center [434, 85] width 208 height 143
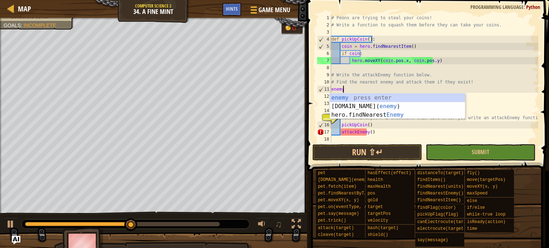
scroll to position [3, 0]
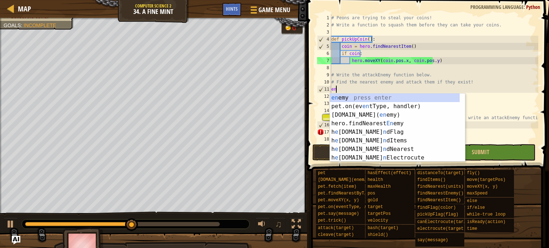
type textarea "e"
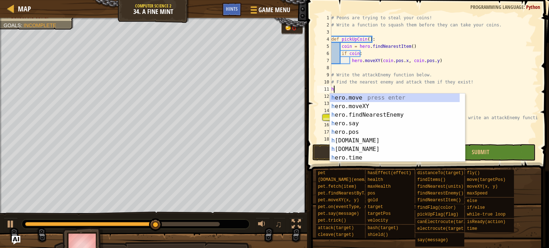
type textarea "h"
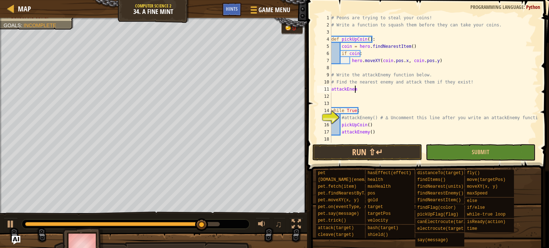
scroll to position [3, 1]
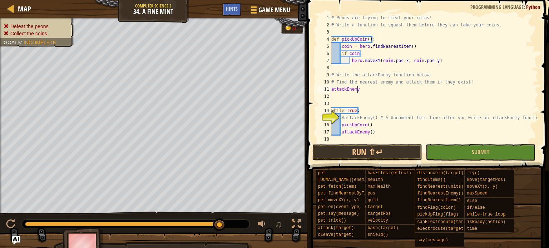
click at [331, 93] on div "# Peons are trying to steal your coins! # Write a function to squash them befor…" at bounding box center [434, 85] width 208 height 143
type textarea "def attackEnemy"
click at [361, 95] on div "# Peons are trying to steal your coins! # Write a function to squash them befor…" at bounding box center [434, 85] width 208 height 143
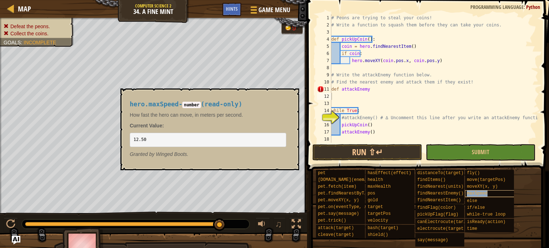
click at [478, 192] on span "maxSpeed" at bounding box center [477, 193] width 21 height 5
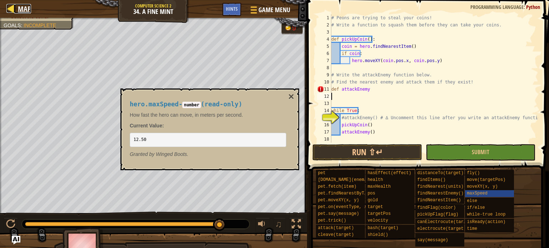
click at [23, 10] on span "Map" at bounding box center [24, 9] width 13 height 10
select select "en-[GEOGRAPHIC_DATA]"
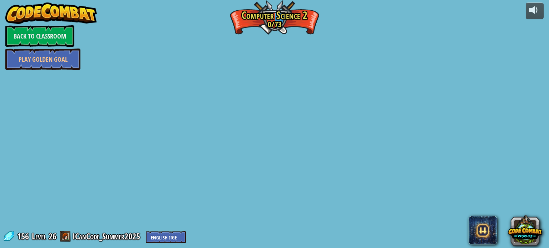
select select "en-[GEOGRAPHIC_DATA]"
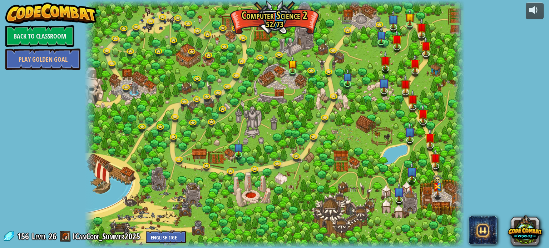
select select "en-[GEOGRAPHIC_DATA]"
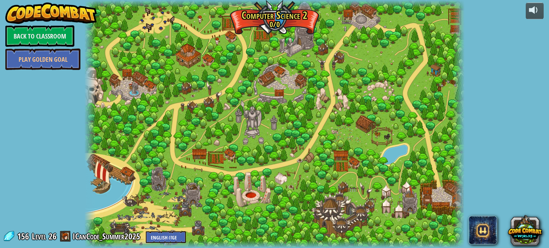
select select "en-[GEOGRAPHIC_DATA]"
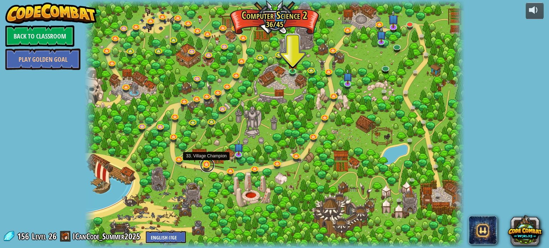
click at [210, 168] on link at bounding box center [207, 165] width 14 height 14
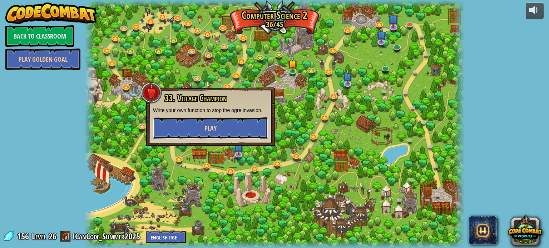
click at [237, 125] on button "Play" at bounding box center [210, 128] width 115 height 21
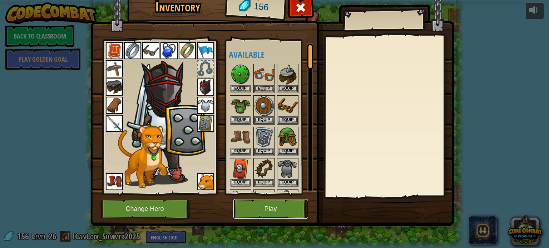
click at [239, 214] on button "Play" at bounding box center [270, 209] width 75 height 20
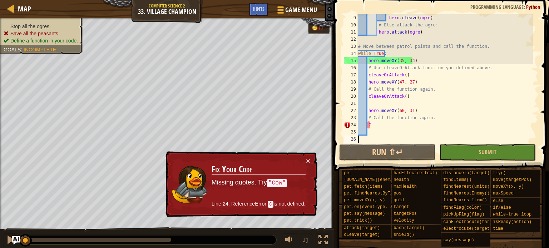
scroll to position [14, 0]
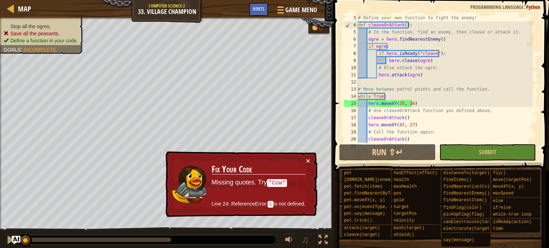
click at [380, 141] on div "# Define your own function to fight the enemy! def cleaveOrAttack ( ) : # In th…" at bounding box center [444, 85] width 176 height 143
type textarea "cleaveOrAttack()"
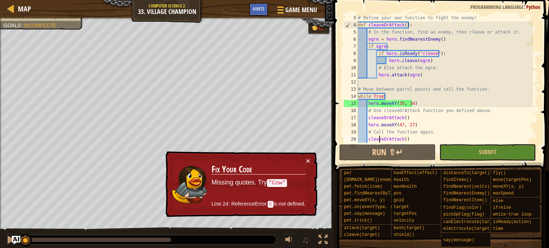
select select "en-[GEOGRAPHIC_DATA]"
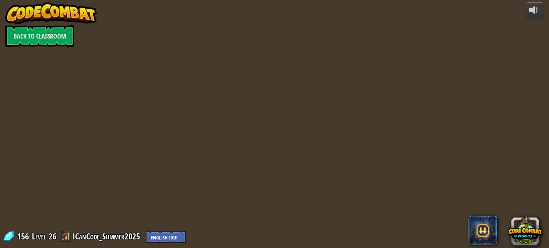
select select "en-[GEOGRAPHIC_DATA]"
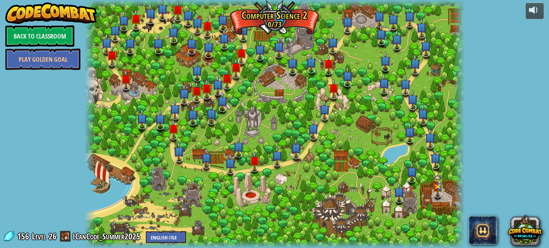
select select "en-[GEOGRAPHIC_DATA]"
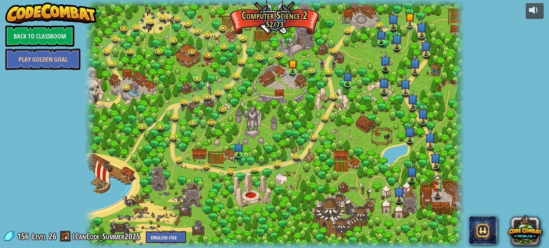
select select "en-[GEOGRAPHIC_DATA]"
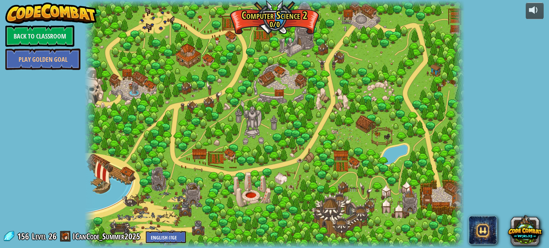
select select "en-[GEOGRAPHIC_DATA]"
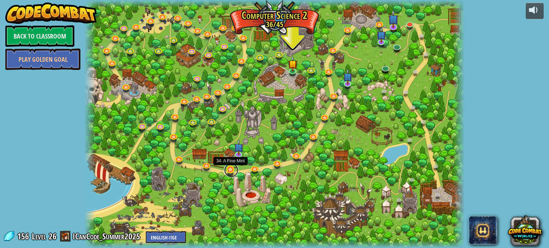
click at [231, 170] on link at bounding box center [231, 170] width 14 height 14
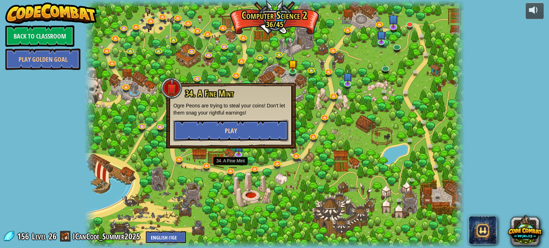
click at [241, 136] on button "Play" at bounding box center [230, 130] width 115 height 21
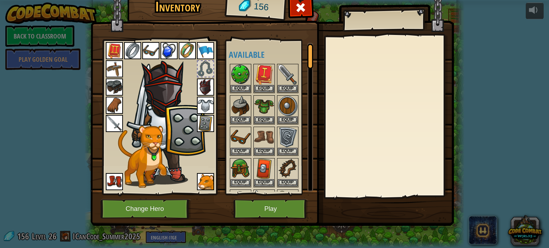
click at [258, 219] on img at bounding box center [271, 96] width 363 height 259
click at [262, 208] on button "Play" at bounding box center [270, 209] width 75 height 20
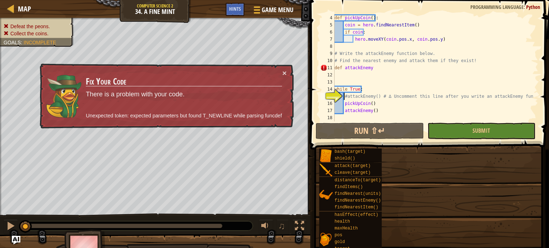
scroll to position [21, 0]
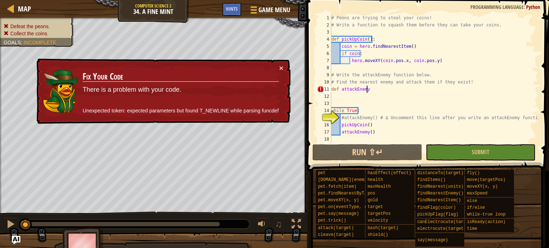
click at [369, 92] on div "# Peons are trying to steal your coins! # Write a function to squash them befor…" at bounding box center [434, 85] width 208 height 143
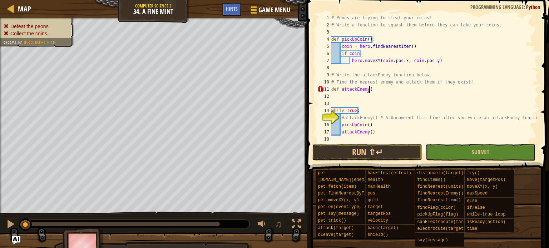
scroll to position [3, 3]
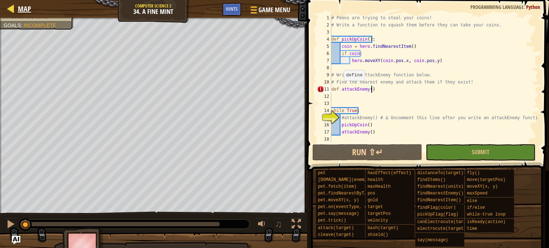
type textarea "def attackEnemy()"
click at [16, 9] on link "Map" at bounding box center [22, 9] width 17 height 10
select select "en-[GEOGRAPHIC_DATA]"
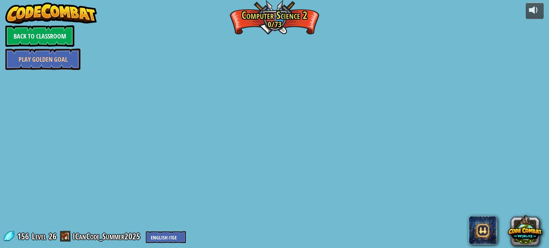
select select "en-[GEOGRAPHIC_DATA]"
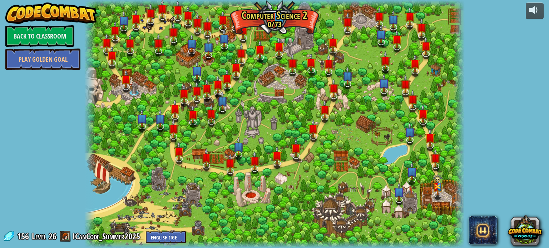
select select "en-[GEOGRAPHIC_DATA]"
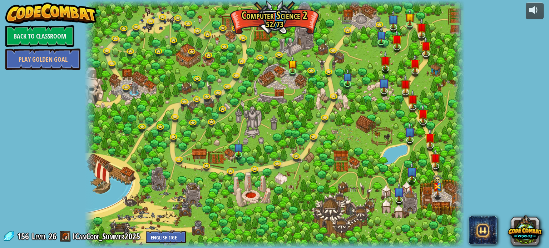
select select "en-[GEOGRAPHIC_DATA]"
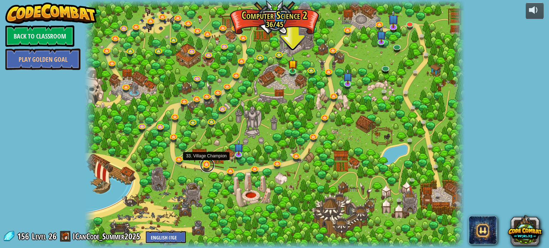
click at [207, 168] on link at bounding box center [207, 165] width 14 height 14
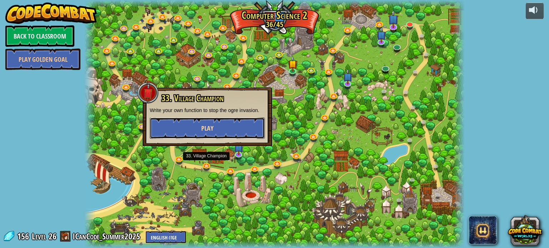
click at [204, 128] on span "Play" at bounding box center [207, 128] width 12 height 9
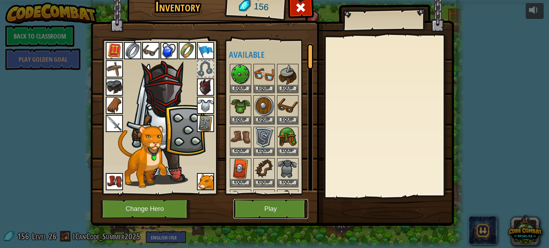
click at [290, 208] on button "Play" at bounding box center [270, 209] width 75 height 20
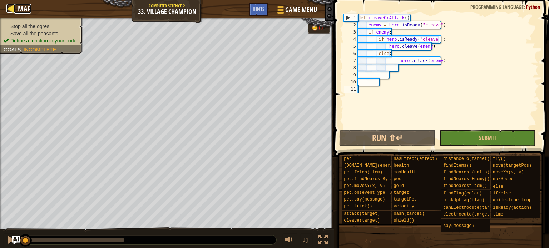
click at [11, 10] on div at bounding box center [10, 8] width 9 height 9
select select "en-[GEOGRAPHIC_DATA]"
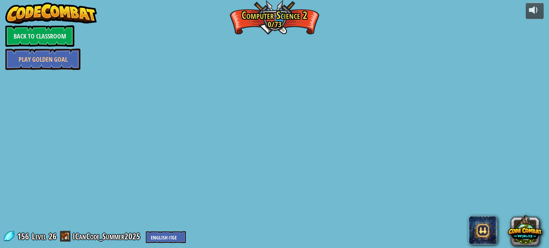
select select "en-[GEOGRAPHIC_DATA]"
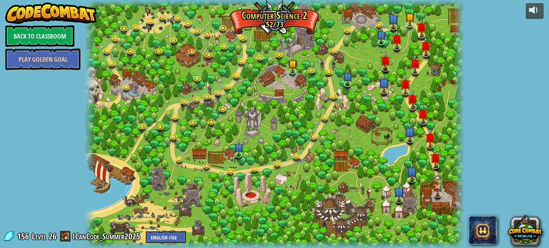
select select "en-[GEOGRAPHIC_DATA]"
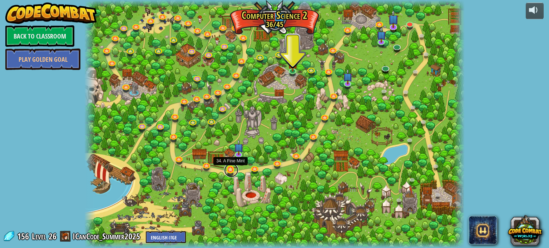
click at [228, 171] on link at bounding box center [231, 170] width 14 height 14
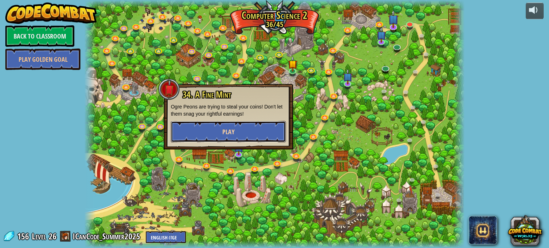
click at [238, 136] on button "Play" at bounding box center [228, 131] width 115 height 21
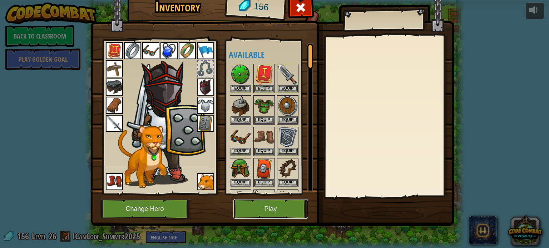
click at [278, 211] on button "Play" at bounding box center [270, 209] width 75 height 20
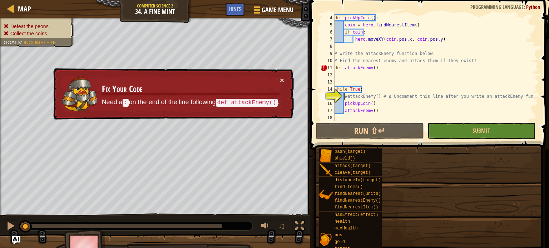
scroll to position [21, 0]
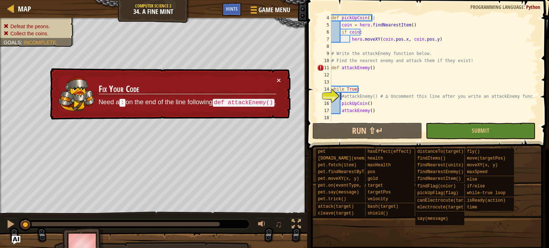
click at [387, 73] on div "def pickUpCoin ( ) : coin = hero . findNearestItem ( ) if coin : hero . moveXY …" at bounding box center [431, 74] width 203 height 121
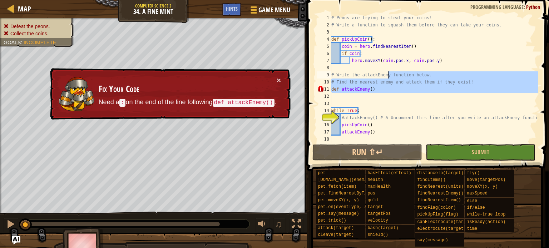
click at [379, 91] on div "# Peons are trying to steal your coins! # Write a function to squash them befor…" at bounding box center [434, 78] width 208 height 129
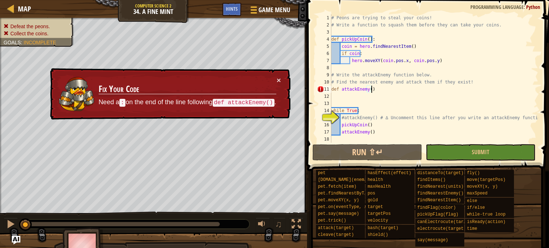
type textarea "def attackEnemy():"
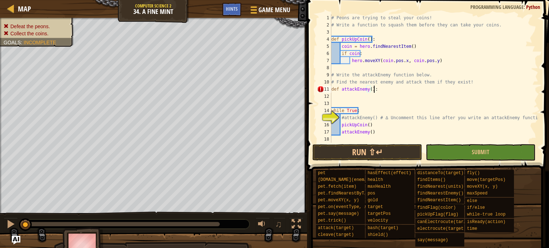
scroll to position [3, 3]
click at [382, 99] on div "# Peons are trying to steal your coins! # Write a function to squash them befor…" at bounding box center [434, 85] width 208 height 143
type textarea "f"
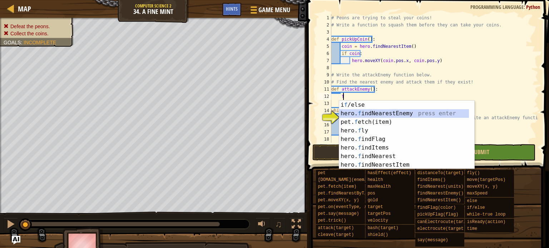
drag, startPoint x: 385, startPoint y: 115, endPoint x: 385, endPoint y: 123, distance: 7.5
click at [385, 121] on div "i f /else press enter hero. f indNearestEnemy press enter pet. f etch(item) pre…" at bounding box center [404, 144] width 130 height 86
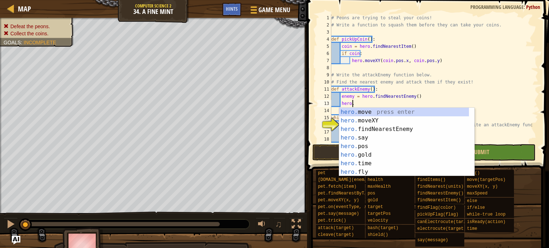
scroll to position [3, 1]
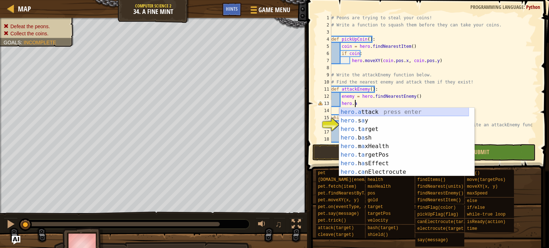
click at [381, 113] on div "hero.a ttack press enter hero. s a y press enter hero. t a rget press enter her…" at bounding box center [404, 151] width 130 height 86
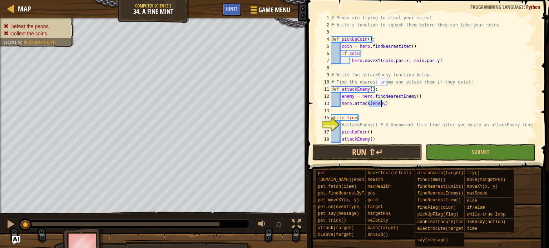
scroll to position [7, 0]
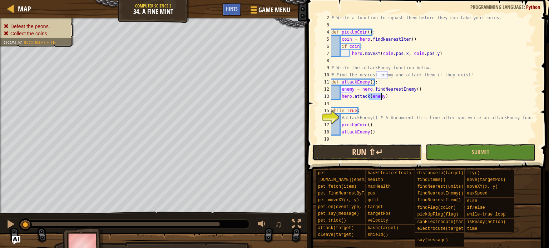
click at [371, 158] on button "Run ⇧↵" at bounding box center [367, 152] width 110 height 16
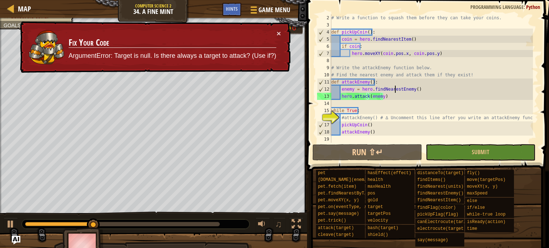
click at [395, 87] on div "# Write a function to squash them before they can take your coins. def pickUpCo…" at bounding box center [431, 85] width 203 height 143
click at [396, 82] on div "# Write a function to squash them before they can take your coins. def pickUpCo…" at bounding box center [431, 85] width 203 height 143
type textarea "def attackEnemy():"
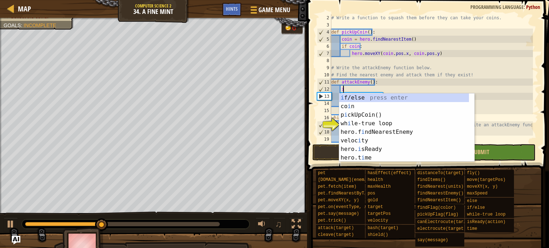
scroll to position [3, 0]
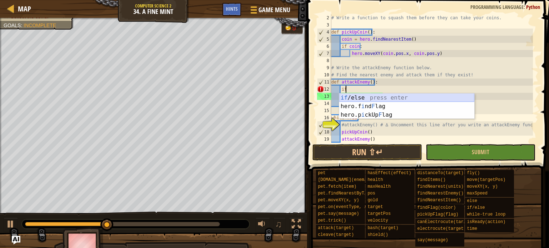
click at [358, 96] on div "if /else press enter hero.f i nd F lag press enter hero.p i ckUp F lag press en…" at bounding box center [406, 115] width 135 height 43
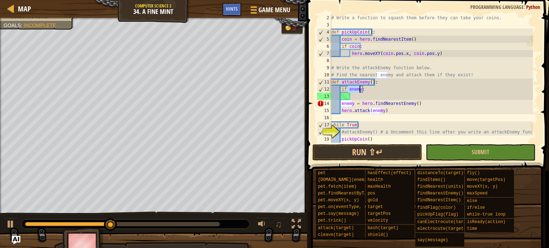
click at [343, 103] on div "# Write a function to squash them before they can take your coins. def pickUpCo…" at bounding box center [431, 85] width 203 height 143
click at [339, 106] on div "# Write a function to squash them before they can take your coins. def pickUpCo…" at bounding box center [431, 85] width 203 height 143
click at [342, 107] on div "# Write a function to squash them before they can take your coins. def pickUpCo…" at bounding box center [431, 85] width 203 height 143
click at [342, 104] on div "# Write a function to squash them before they can take your coins. def pickUpCo…" at bounding box center [431, 85] width 203 height 143
click at [340, 104] on div "# Write a function to squash them before they can take your coins. def pickUpCo…" at bounding box center [431, 85] width 203 height 143
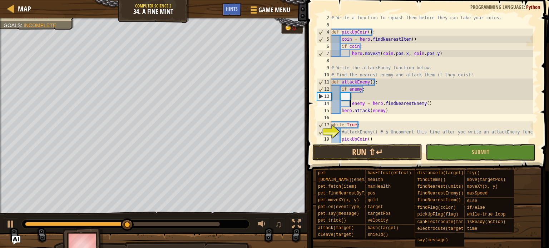
click at [340, 114] on div "# Write a function to squash them before they can take your coins. def pickUpCo…" at bounding box center [431, 85] width 203 height 143
click at [356, 148] on button "Run ⇧↵" at bounding box center [367, 152] width 110 height 16
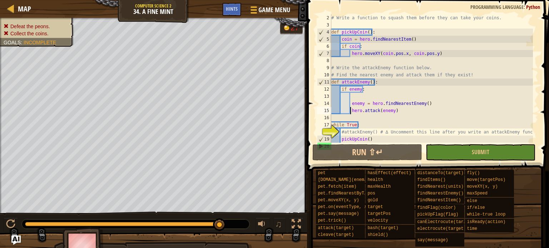
click at [14, 239] on img "Ask AI" at bounding box center [15, 240] width 9 height 9
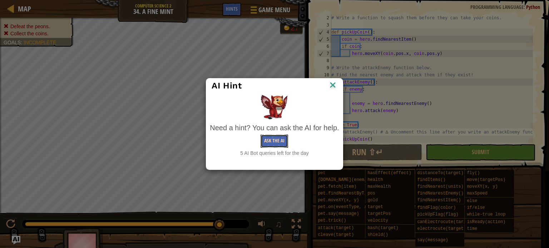
click at [279, 143] on button "Ask the AI" at bounding box center [274, 141] width 28 height 13
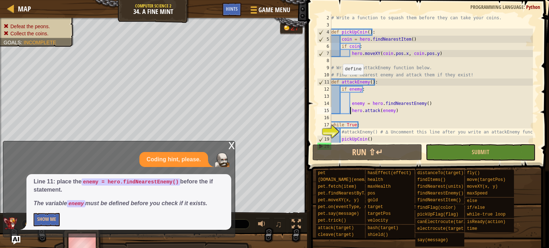
click at [339, 82] on div "# Write a function to squash them before they can take your coins. def pickUpCo…" at bounding box center [431, 85] width 203 height 143
type textarea "def attackEnemy():"
click at [362, 97] on div "# Write a function to squash them before they can take your coins. def pickUpCo…" at bounding box center [431, 85] width 203 height 143
click at [47, 218] on button "Show Me" at bounding box center [47, 219] width 26 height 13
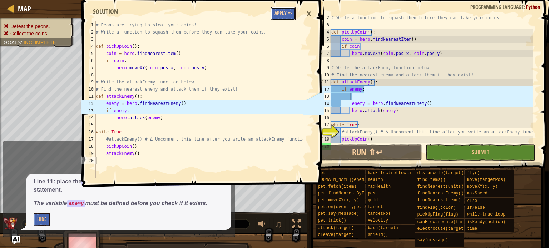
click at [280, 18] on button "Apply =>" at bounding box center [283, 13] width 25 height 13
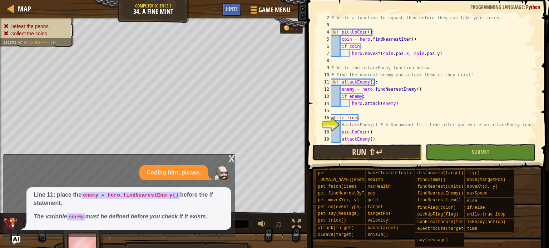
click at [354, 155] on button "Run ⇧↵" at bounding box center [367, 152] width 110 height 16
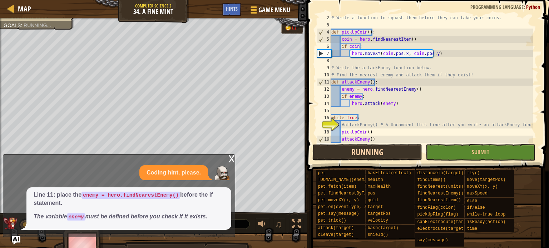
scroll to position [3, 0]
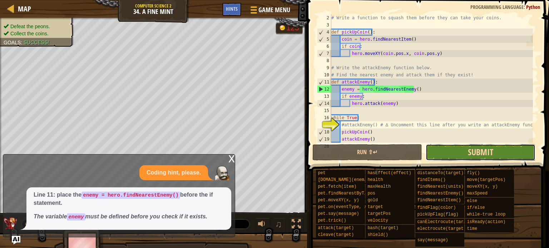
click at [488, 155] on span "Submit" at bounding box center [480, 151] width 25 height 11
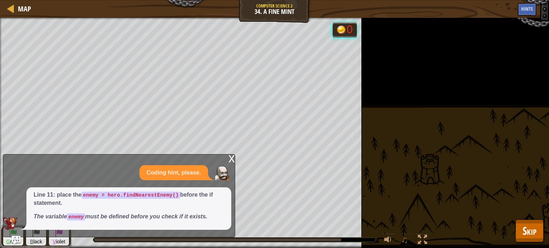
click at [229, 158] on div "x" at bounding box center [231, 158] width 6 height 7
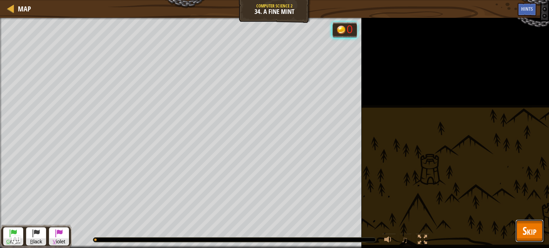
click at [530, 231] on span "Skip" at bounding box center [529, 231] width 14 height 15
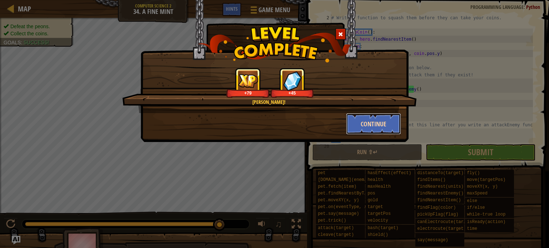
click at [379, 123] on button "Continue" at bounding box center [373, 123] width 55 height 21
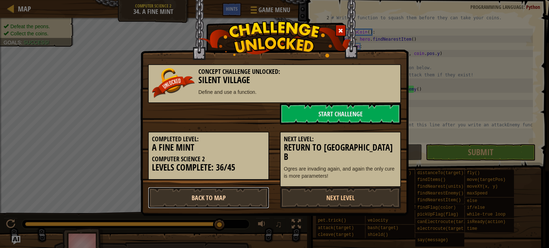
click at [213, 194] on link "Back to Map" at bounding box center [208, 197] width 121 height 21
select select "en-[GEOGRAPHIC_DATA]"
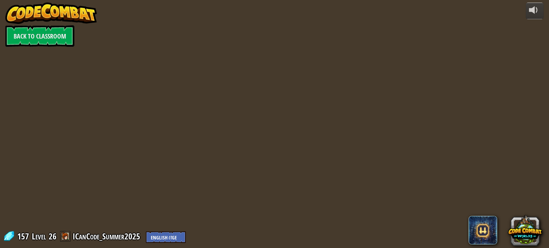
select select "en-[GEOGRAPHIC_DATA]"
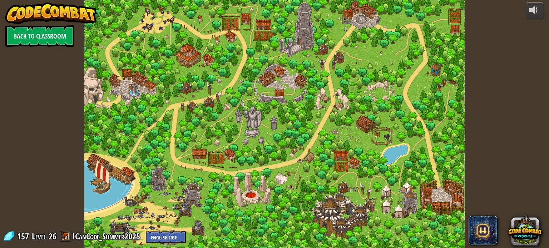
select select "en-[GEOGRAPHIC_DATA]"
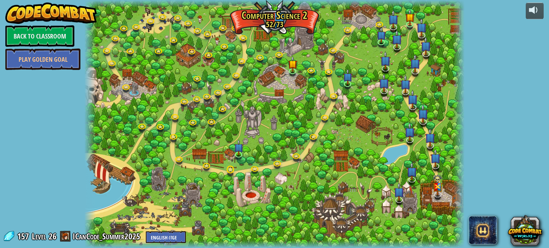
select select "en-[GEOGRAPHIC_DATA]"
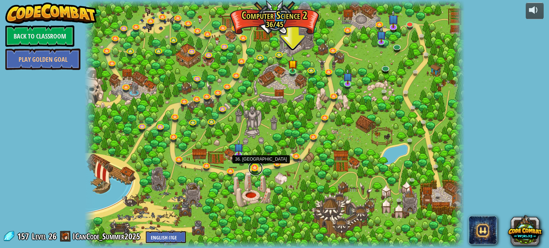
click at [253, 168] on link at bounding box center [255, 168] width 14 height 14
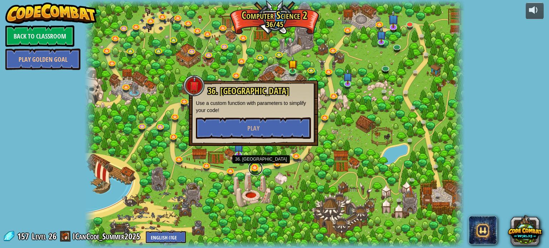
click at [253, 168] on link at bounding box center [255, 168] width 14 height 14
click at [251, 167] on link at bounding box center [255, 168] width 14 height 14
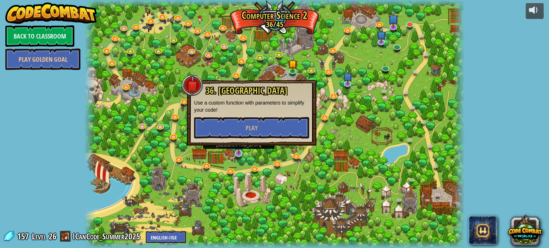
click at [235, 153] on img at bounding box center [238, 143] width 9 height 21
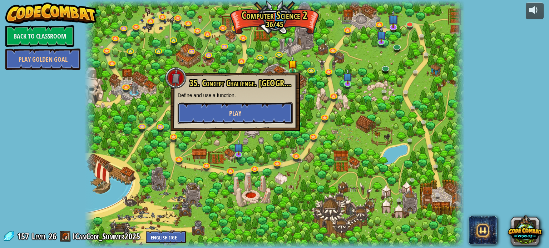
click at [239, 114] on span "Play" at bounding box center [235, 113] width 12 height 9
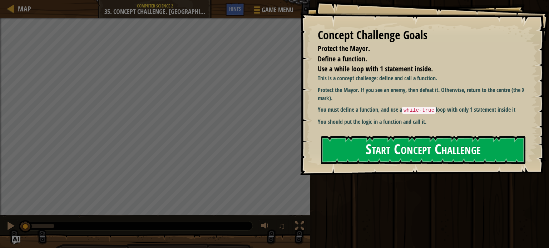
click at [417, 142] on button "Start Concept Challenge" at bounding box center [423, 150] width 204 height 28
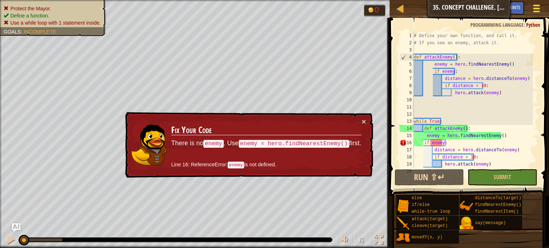
click at [533, 9] on span at bounding box center [536, 8] width 7 height 1
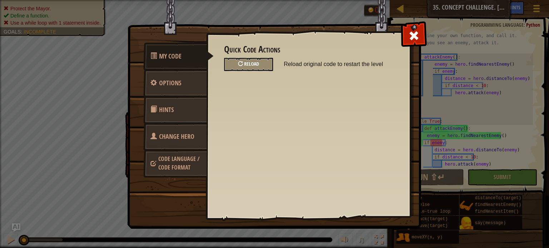
click at [235, 60] on div "Reload" at bounding box center [248, 64] width 49 height 13
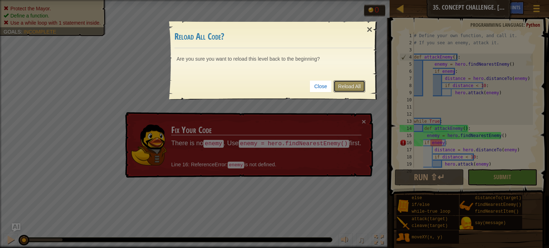
click at [351, 87] on link "Reload All" at bounding box center [349, 86] width 32 height 12
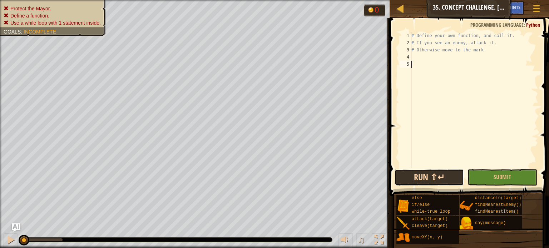
click at [425, 173] on button "Run ⇧↵" at bounding box center [429, 177] width 70 height 16
click at [468, 54] on div "# Define your own function, and call it. # If you see an enemy, attack it. # Ot…" at bounding box center [474, 107] width 128 height 150
type textarea "def boom():"
click at [457, 71] on div "# Define your own function, and call it. # If you see an enemy, attack it. # Ot…" at bounding box center [474, 107] width 128 height 150
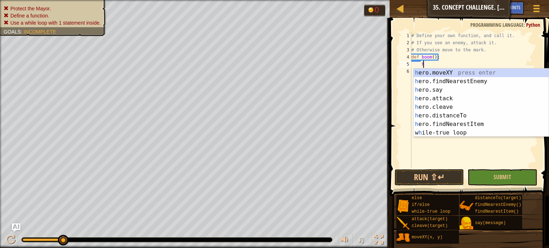
scroll to position [3, 0]
type textarea "h"
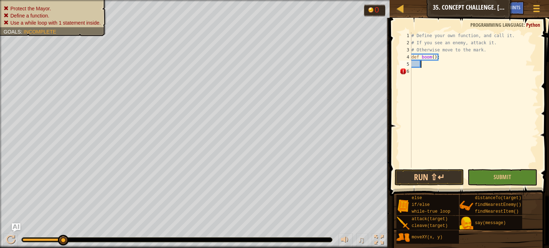
type textarea "fi"
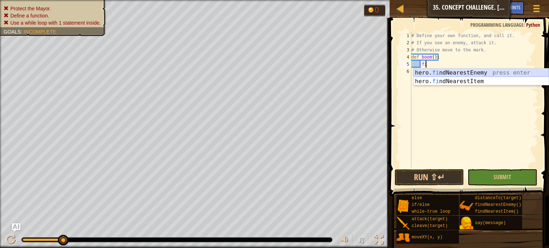
click at [417, 70] on div "hero. fi ndNearestEnemy press enter hero. fi ndNearestItem press enter" at bounding box center [480, 86] width 135 height 34
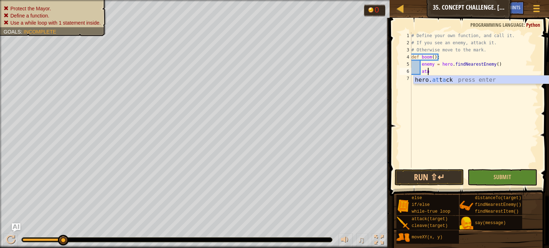
scroll to position [3, 1]
click at [419, 80] on div "hero. at t a ck press enter" at bounding box center [480, 89] width 135 height 26
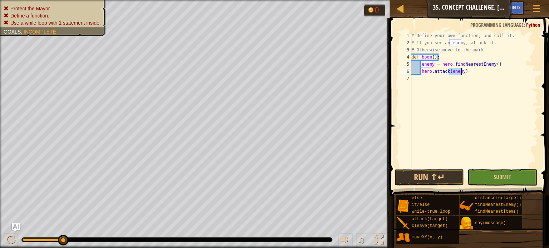
click at [497, 44] on div "# Define your own function, and call it. # If you see an enemy, attack it. # Ot…" at bounding box center [474, 107] width 128 height 150
click at [494, 53] on div "# Define your own function, and call it. # If you see an enemy, attack it. # Ot…" at bounding box center [474, 107] width 128 height 150
type textarea "# Otherwise move to the mark."
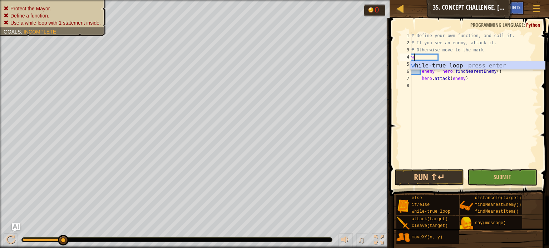
type textarea "wh"
click at [495, 62] on div "wh ile-true loop press enter" at bounding box center [477, 74] width 135 height 26
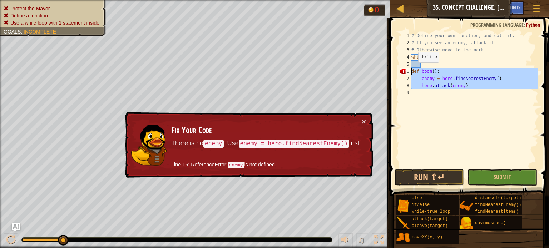
drag, startPoint x: 417, startPoint y: 100, endPoint x: 409, endPoint y: 70, distance: 31.5
click at [409, 70] on div "1 2 3 4 5 6 7 8 9 # Define your own function, and call it. # If you see an enem…" at bounding box center [468, 100] width 140 height 136
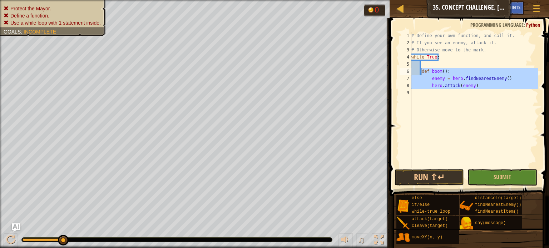
type textarea "def boom(): enemy = hero.findNearestEnemy()"
click at [466, 110] on div "# Define your own function, and call it. # If you see an enemy, attack it. # Ot…" at bounding box center [474, 100] width 128 height 136
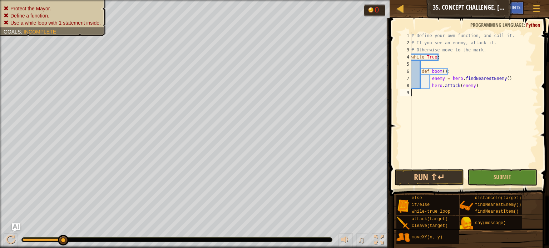
click at [452, 103] on div "# Define your own function, and call it. # If you see an enemy, attack it. # Ot…" at bounding box center [474, 107] width 128 height 150
click at [482, 91] on div "# Define your own function, and call it. # If you see an enemy, attack it. # Ot…" at bounding box center [474, 107] width 128 height 150
click at [472, 89] on div "# Define your own function, and call it. # If you see an enemy, attack it. # Ot…" at bounding box center [474, 107] width 128 height 150
click at [478, 86] on div "# Define your own function, and call it. # If you see an enemy, attack it. # Ot…" at bounding box center [474, 107] width 128 height 150
type textarea "hero.attack(enemy)"
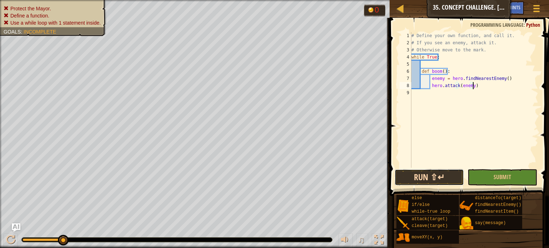
click at [424, 183] on button "Run ⇧↵" at bounding box center [429, 177] width 70 height 16
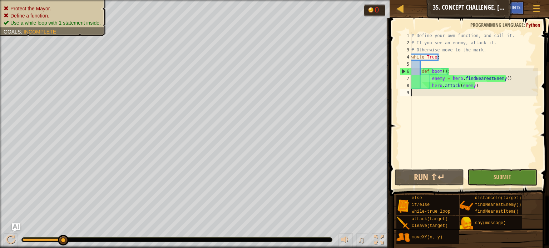
click at [474, 101] on div "# Define your own function, and call it. # If you see an enemy, attack it. # Ot…" at bounding box center [474, 107] width 128 height 150
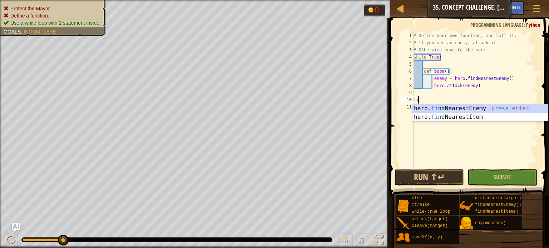
type textarea "f"
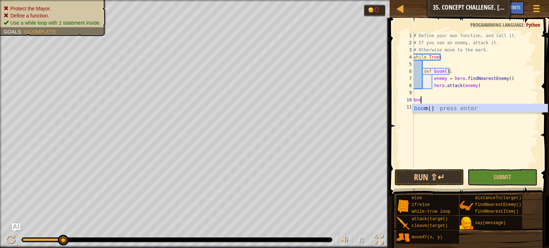
type textarea "boom"
drag, startPoint x: 439, startPoint y: 52, endPoint x: 447, endPoint y: 55, distance: 8.6
click at [444, 55] on div "# Define your own function, and call it. # If you see an enemy, attack it. # Ot…" at bounding box center [475, 107] width 126 height 150
drag, startPoint x: 444, startPoint y: 57, endPoint x: 435, endPoint y: 74, distance: 18.9
click at [444, 59] on div "# Define your own function, and call it. # If you see an enemy, attack it. # Ot…" at bounding box center [475, 107] width 126 height 150
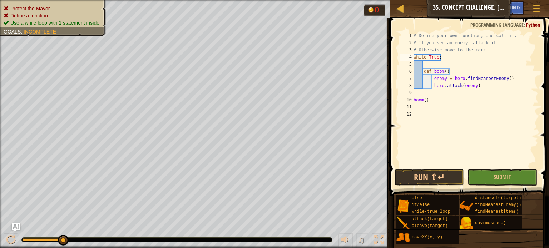
click at [423, 100] on div "# Define your own function, and call it. # If you see an enemy, attack it. # Ot…" at bounding box center [475, 107] width 126 height 150
click at [420, 96] on div "# Define your own function, and call it. # If you see an enemy, attack it. # Ot…" at bounding box center [475, 107] width 126 height 150
click at [413, 99] on div "10" at bounding box center [406, 99] width 14 height 7
type textarea "boom()"
click at [423, 93] on div "# Define your own function, and call it. # If you see an enemy, attack it. # Ot…" at bounding box center [475, 107] width 126 height 150
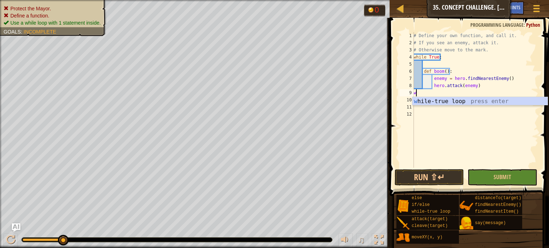
type textarea "wh"
click at [428, 104] on div "wh ile-true loop press enter" at bounding box center [479, 110] width 135 height 26
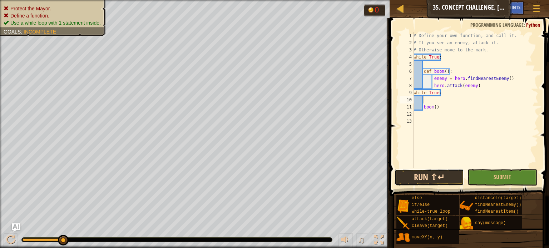
click at [426, 172] on button "Run ⇧↵" at bounding box center [429, 177] width 70 height 16
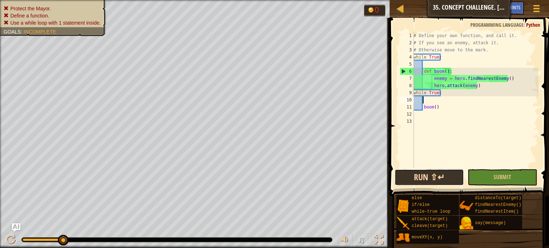
click at [431, 180] on button "Run ⇧↵" at bounding box center [429, 177] width 70 height 16
click at [511, 9] on span "Hints" at bounding box center [514, 7] width 12 height 7
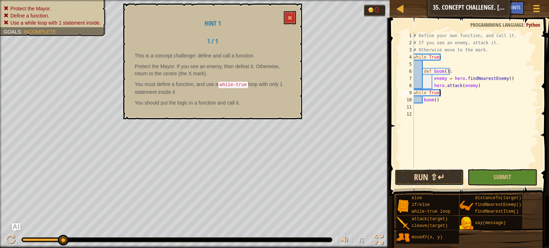
click at [413, 176] on button "Run ⇧↵" at bounding box center [429, 177] width 70 height 16
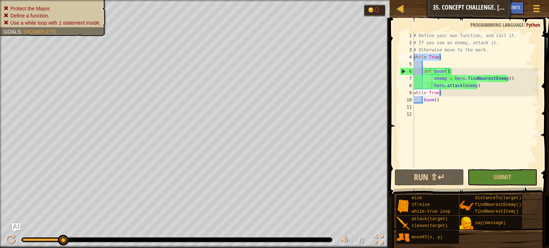
drag, startPoint x: 444, startPoint y: 60, endPoint x: 391, endPoint y: 58, distance: 53.6
click at [391, 58] on div "while True: 1 2 3 4 5 6 7 8 9 10 11 12 # Define your own function, and call it.…" at bounding box center [467, 120] width 161 height 199
type textarea "\"
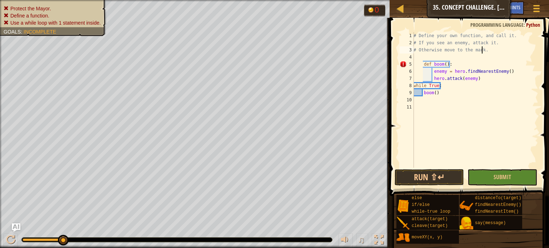
click at [420, 62] on div "# Define your own function, and call it. # If you see an enemy, attack it. # Ot…" at bounding box center [475, 107] width 126 height 150
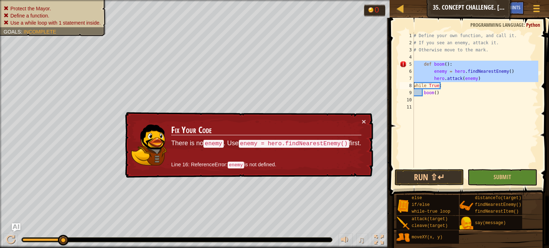
drag, startPoint x: 413, startPoint y: 61, endPoint x: 417, endPoint y: 77, distance: 16.3
click at [417, 77] on div "def boom(): 1 2 3 4 5 6 7 8 9 10 11 # Define your own function, and call it. # …" at bounding box center [468, 100] width 140 height 136
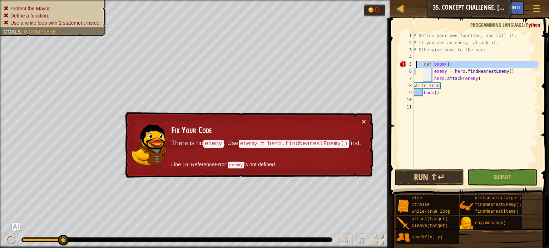
click at [416, 65] on div "# Define your own function, and call it. # If you see an enemy, attack it. # Ot…" at bounding box center [475, 107] width 126 height 150
click at [419, 71] on div "# Define your own function, and call it. # If you see an enemy, attack it. # Ot…" at bounding box center [475, 107] width 126 height 150
click at [422, 63] on div "# Define your own function, and call it. # If you see an enemy, attack it. # Ot…" at bounding box center [475, 107] width 126 height 150
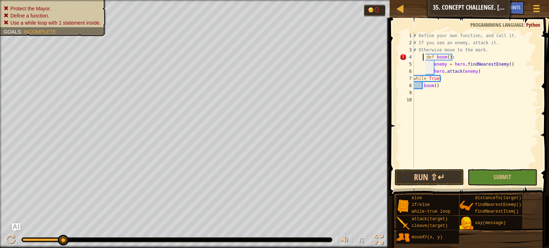
click at [424, 56] on div "# Define your own function, and call it. # If you see an enemy, attack it. # Ot…" at bounding box center [475, 107] width 126 height 150
click at [424, 58] on div "# Define your own function, and call it. # If you see an enemy, attack it. # Ot…" at bounding box center [475, 107] width 126 height 150
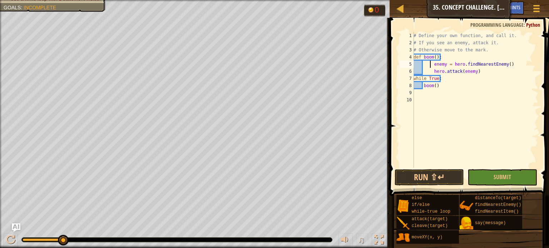
click at [430, 64] on div "# Define your own function, and call it. # If you see an enemy, attack it. # Ot…" at bounding box center [475, 107] width 126 height 150
click at [433, 66] on div "# Define your own function, and call it. # If you see an enemy, attack it. # Ot…" at bounding box center [475, 107] width 126 height 150
click at [432, 71] on div "# Define your own function, and call it. # If you see an enemy, attack it. # Ot…" at bounding box center [475, 107] width 126 height 150
type textarea "hero.attack(enemy)"
click at [436, 92] on div "# Define your own function, and call it. # If you see an enemy, attack it. # Ot…" at bounding box center [475, 107] width 126 height 150
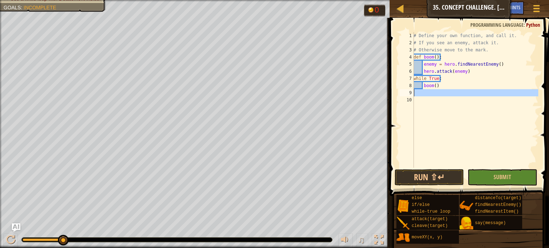
click at [436, 91] on div "# Define your own function, and call it. # If you see an enemy, attack it. # Ot…" at bounding box center [475, 100] width 126 height 136
click at [439, 93] on div "# Define your own function, and call it. # If you see an enemy, attack it. # Ot…" at bounding box center [475, 107] width 126 height 150
click at [444, 173] on button "Run ⇧↵" at bounding box center [429, 177] width 70 height 16
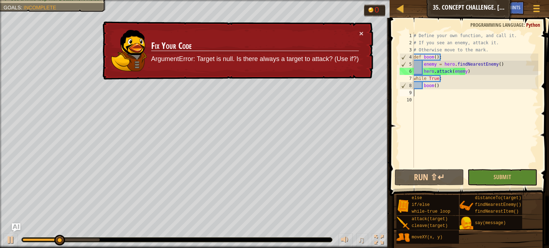
click at [444, 92] on div "# Define your own function, and call it. # If you see an enemy, attack it. # Ot…" at bounding box center [475, 107] width 126 height 150
click at [444, 90] on div "# Define your own function, and call it. # If you see an enemy, attack it. # Ot…" at bounding box center [475, 107] width 126 height 150
click at [444, 85] on div "# Define your own function, and call it. # If you see an enemy, attack it. # Ot…" at bounding box center [475, 107] width 126 height 150
type textarea "boom()"
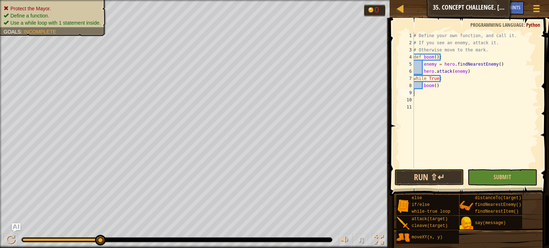
click at [459, 85] on div "# Define your own function, and call it. # If you see an enemy, attack it. # Ot…" at bounding box center [475, 107] width 126 height 150
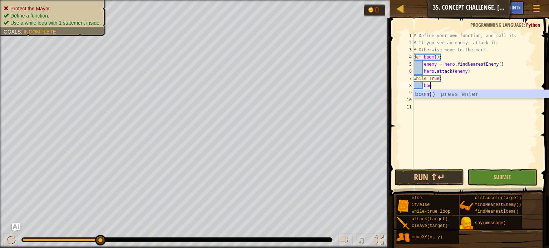
type textarea "b"
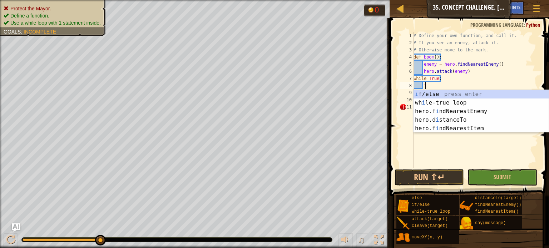
scroll to position [3, 0]
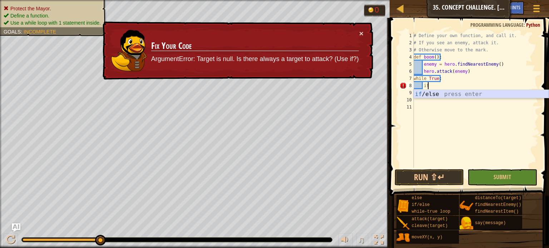
click at [426, 94] on div "if /else press enter" at bounding box center [480, 103] width 135 height 26
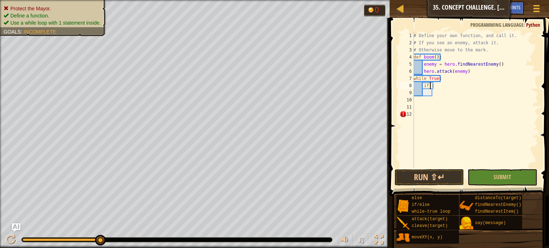
scroll to position [3, 1]
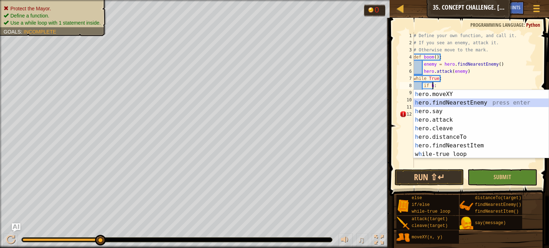
click at [466, 100] on div "h ero.moveXY press enter h ero.findNearestEnemy press enter h ero.say press ent…" at bounding box center [480, 133] width 135 height 86
type textarea "if hero.findNearestEnemy():"
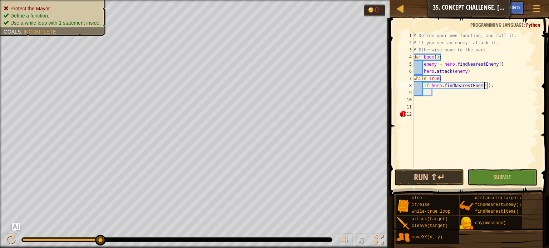
click at [449, 99] on div "# Define your own function, and call it. # If you see an enemy, attack it. # Ot…" at bounding box center [475, 107] width 126 height 150
click at [445, 95] on div "# Define your own function, and call it. # If you see an enemy, attack it. # Ot…" at bounding box center [475, 107] width 126 height 150
type textarea "b"
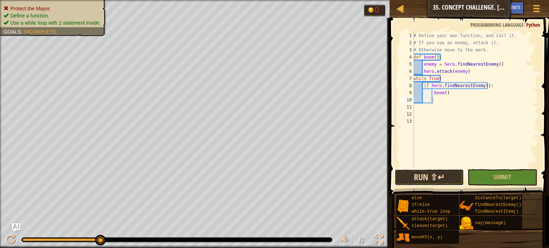
click at [440, 179] on button "Run ⇧↵" at bounding box center [429, 177] width 70 height 16
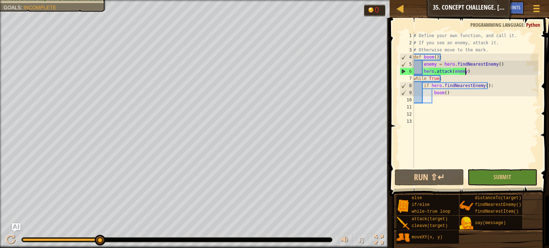
click at [512, 72] on div "# Define your own function, and call it. # If you see an enemy, attack it. # Ot…" at bounding box center [475, 107] width 126 height 150
type textarea "hero.attack(enemy)"
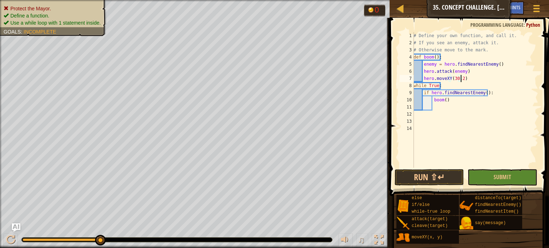
scroll to position [3, 4]
type textarea "hero.moveXY(30,27)"
click at [419, 176] on button "Run ⇧↵" at bounding box center [429, 177] width 70 height 16
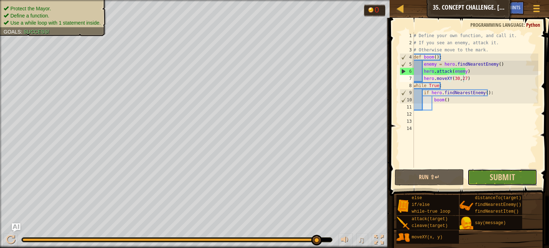
click at [487, 175] on button "Submit" at bounding box center [502, 177] width 70 height 16
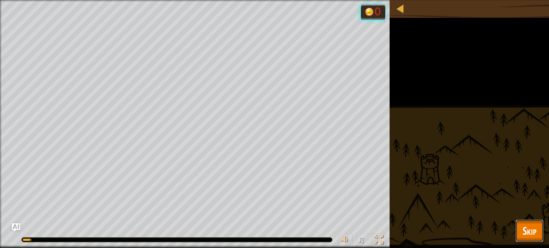
drag, startPoint x: 533, startPoint y: 233, endPoint x: 533, endPoint y: 237, distance: 4.6
click at [533, 237] on span "Skip" at bounding box center [529, 231] width 14 height 15
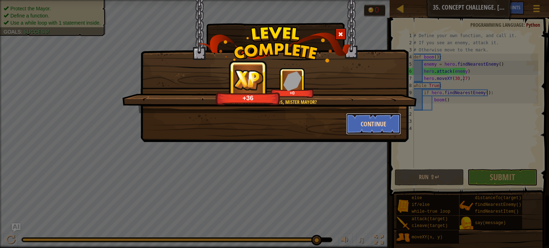
click at [356, 130] on button "Continue" at bounding box center [373, 123] width 55 height 21
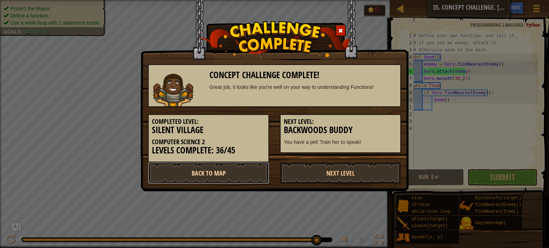
click at [236, 176] on link "Back to Map" at bounding box center [208, 173] width 121 height 21
select select "en-[GEOGRAPHIC_DATA]"
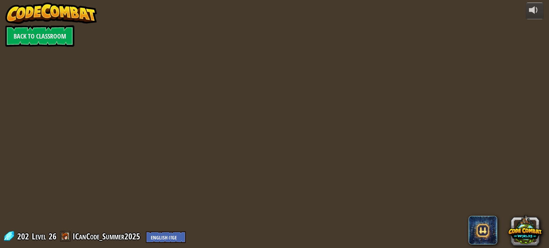
select select "en-[GEOGRAPHIC_DATA]"
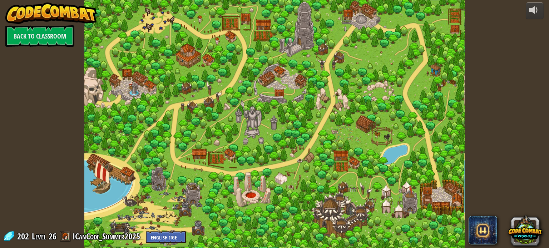
select select "en-[GEOGRAPHIC_DATA]"
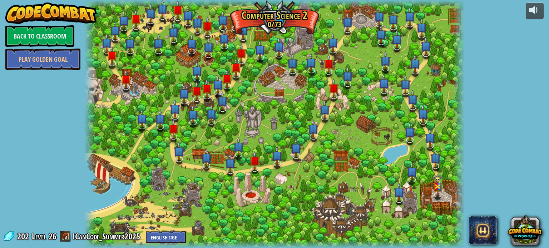
select select "en-[GEOGRAPHIC_DATA]"
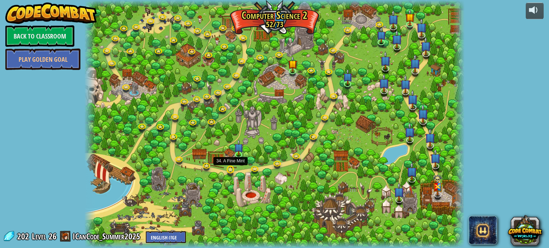
select select "en-[GEOGRAPHIC_DATA]"
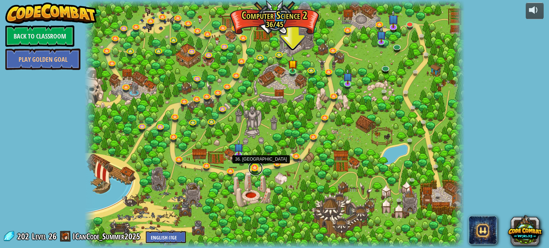
click at [251, 168] on link at bounding box center [255, 168] width 14 height 14
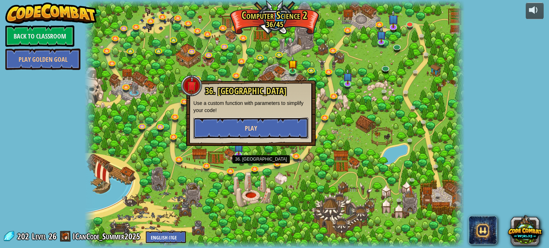
click at [263, 134] on button "Play" at bounding box center [250, 128] width 115 height 21
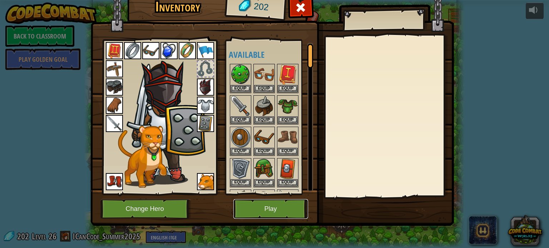
click at [260, 217] on button "Play" at bounding box center [270, 209] width 75 height 20
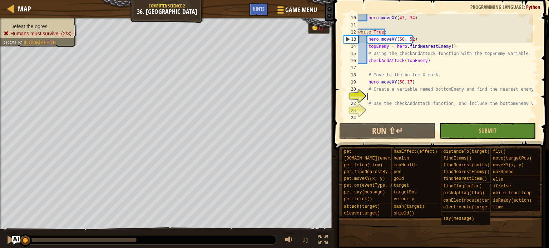
scroll to position [50, 0]
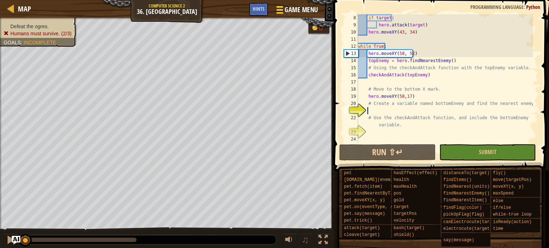
click at [286, 11] on span "Game Menu" at bounding box center [300, 10] width 33 height 10
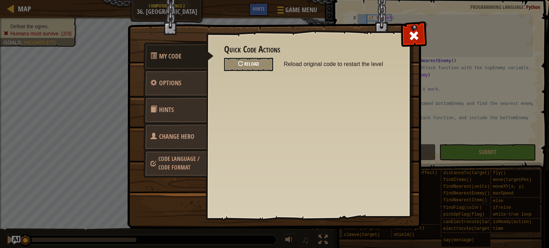
click at [259, 58] on div "Reload" at bounding box center [248, 64] width 49 height 13
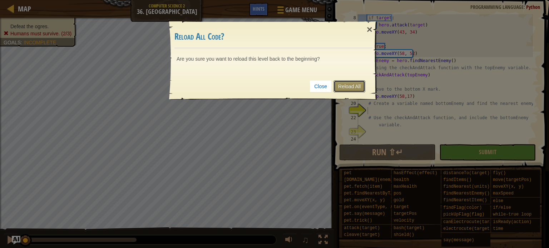
click at [342, 89] on link "Reload All" at bounding box center [349, 86] width 32 height 12
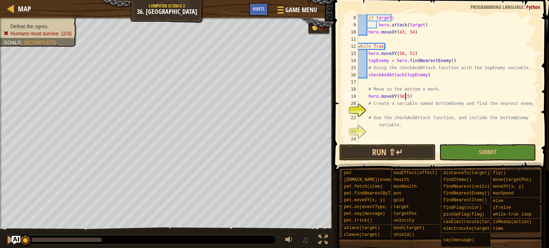
scroll to position [3, 4]
type textarea "hero.moveXY(58,52)"
click at [411, 109] on div "if target : hero . attack ( target ) hero . moveXY ( 43 , 34 ) while True : her…" at bounding box center [444, 85] width 176 height 143
click at [363, 107] on div "if target : hero . attack ( target ) hero . moveXY ( 43 , 34 ) while True : her…" at bounding box center [444, 85] width 176 height 143
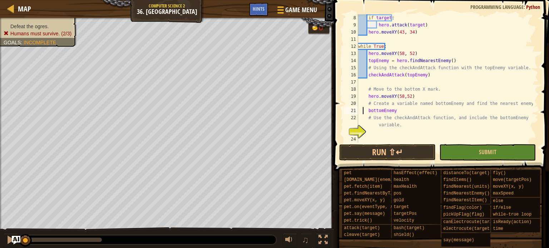
click at [370, 110] on div "if target : hero . attack ( target ) hero . moveXY ( 43 , 34 ) while True : her…" at bounding box center [444, 85] width 176 height 143
click at [367, 114] on div "if target : hero . attack ( target ) hero . moveXY ( 43 , 34 ) while True : her…" at bounding box center [444, 85] width 176 height 143
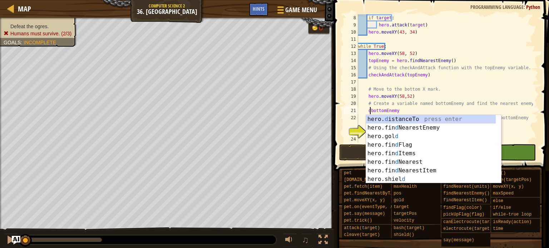
scroll to position [3, 1]
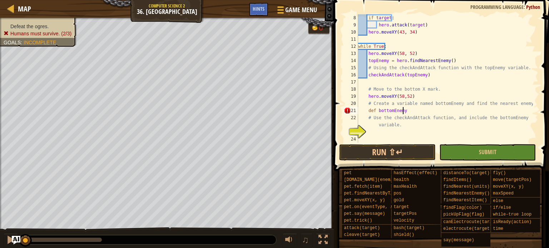
click at [408, 113] on div "if target : hero . attack ( target ) hero . moveXY ( 43 , 34 ) while True : her…" at bounding box center [444, 85] width 176 height 143
click at [427, 125] on div "if target : hero . attack ( target ) hero . moveXY ( 43 , 34 ) while True : her…" at bounding box center [444, 85] width 176 height 143
type textarea "# Use the checkAndAttack function, and include the bottomEnemy variable."
click at [418, 135] on div "if target : hero . attack ( target ) hero . moveXY ( 43 , 34 ) while True : her…" at bounding box center [444, 85] width 176 height 143
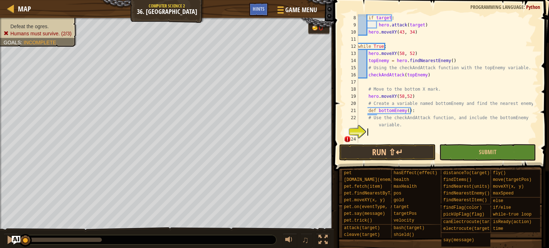
scroll to position [3, 0]
click at [424, 114] on div "if target : hero . attack ( target ) hero . moveXY ( 43 , 34 ) while True : her…" at bounding box center [444, 85] width 176 height 143
click at [425, 109] on div "if target : hero . attack ( target ) hero . moveXY ( 43 , 34 ) while True : her…" at bounding box center [444, 85] width 176 height 143
type textarea "def bottomEnemy():"
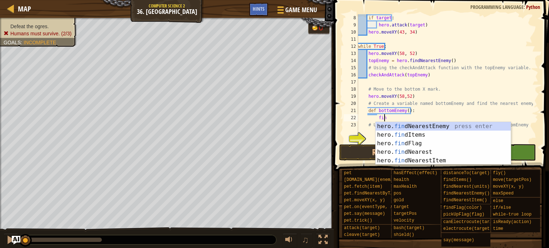
type textarea "find"
type textarea "="
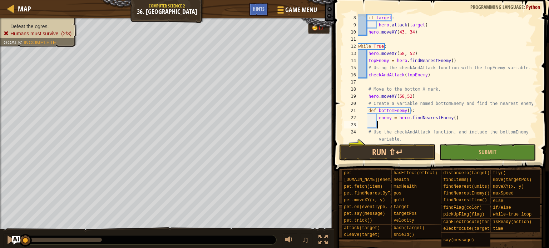
scroll to position [64, 0]
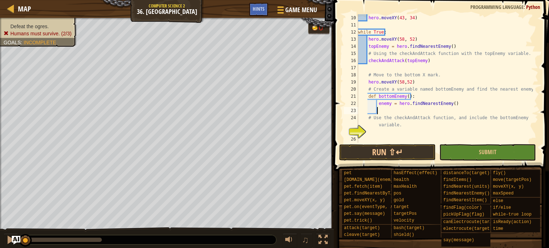
click at [396, 132] on div "hero . moveXY ( 43 , 34 ) while True : hero . moveXY ( 58 , 52 ) topEnemy = her…" at bounding box center [444, 85] width 176 height 143
type textarea "def checkAndAttack():"
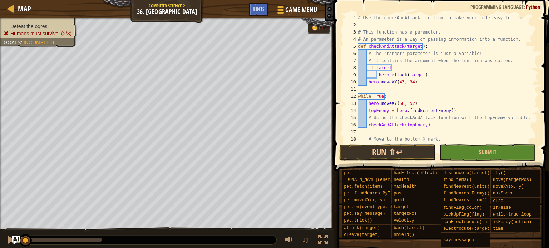
scroll to position [64, 0]
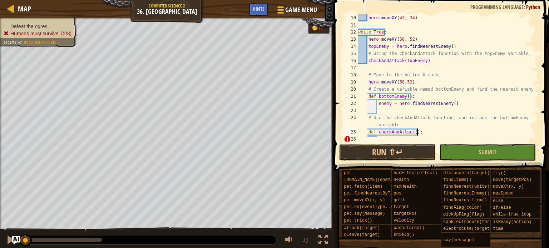
click at [425, 138] on div "hero . moveXY ( 43 , 34 ) while True : hero . moveXY ( 58 , 52 ) topEnemy = her…" at bounding box center [444, 85] width 176 height 143
click at [381, 108] on div "hero . moveXY ( 43 , 34 ) while True : hero . moveXY ( 58 , 52 ) topEnemy = her…" at bounding box center [444, 85] width 176 height 143
click at [383, 150] on button "Run ⇧↵" at bounding box center [387, 152] width 96 height 16
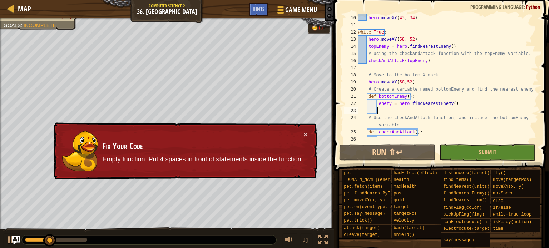
scroll to position [0, 0]
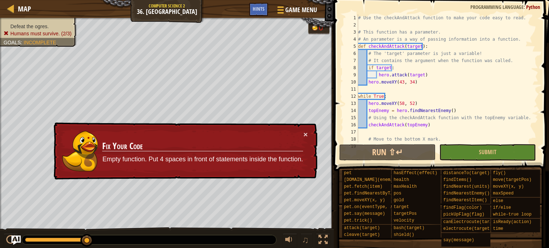
click at [20, 239] on img "Ask AI" at bounding box center [15, 240] width 9 height 9
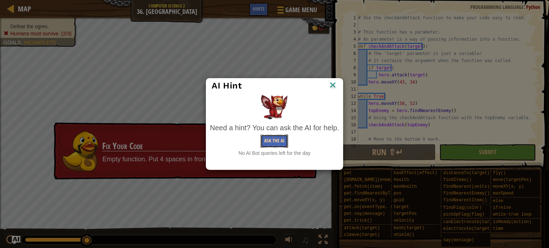
click at [280, 148] on button "Ask the AI" at bounding box center [274, 141] width 28 height 13
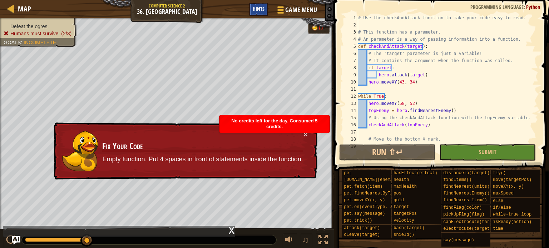
click at [262, 11] on span "Hints" at bounding box center [259, 8] width 12 height 7
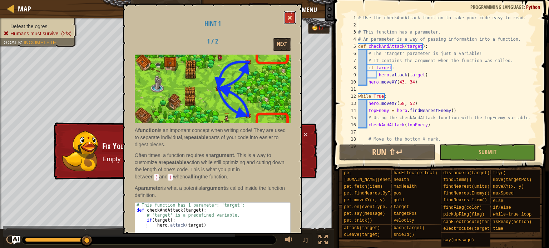
click at [293, 14] on button at bounding box center [290, 17] width 12 height 13
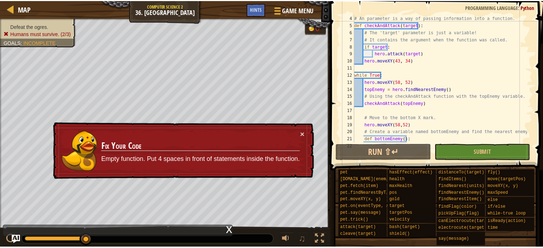
scroll to position [21, 0]
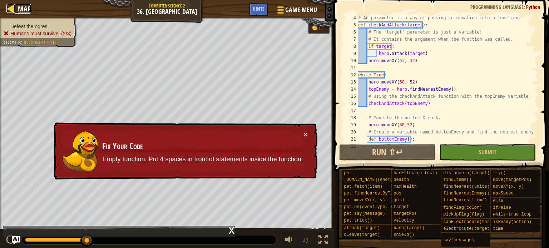
drag, startPoint x: 11, startPoint y: 3, endPoint x: 12, endPoint y: 6, distance: 3.9
click at [12, 6] on div at bounding box center [10, 8] width 9 height 9
select select "en-[GEOGRAPHIC_DATA]"
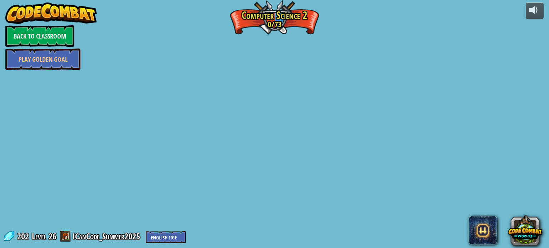
drag, startPoint x: 12, startPoint y: 6, endPoint x: 11, endPoint y: 11, distance: 4.8
click at [11, 11] on img at bounding box center [50, 13] width 91 height 21
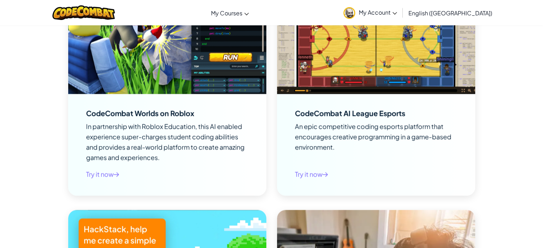
scroll to position [1143, 0]
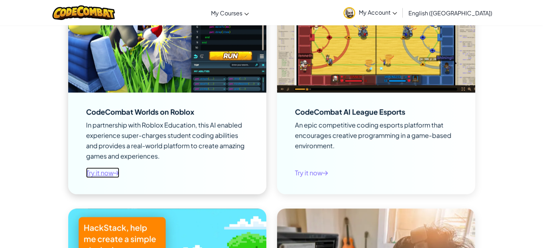
click at [118, 173] on icon at bounding box center [117, 173] width 6 height 5
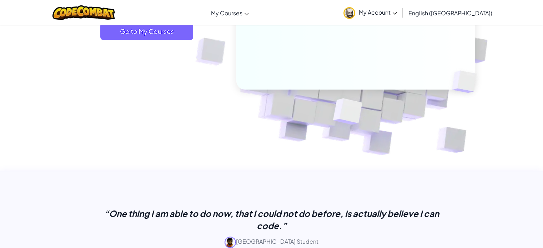
scroll to position [0, 0]
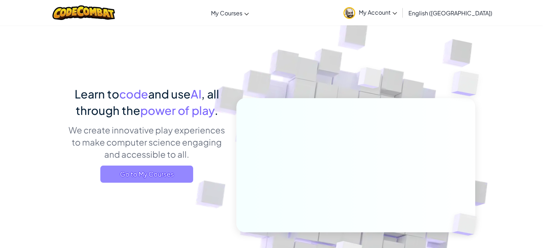
click at [192, 178] on span "Go to My Courses" at bounding box center [146, 174] width 93 height 17
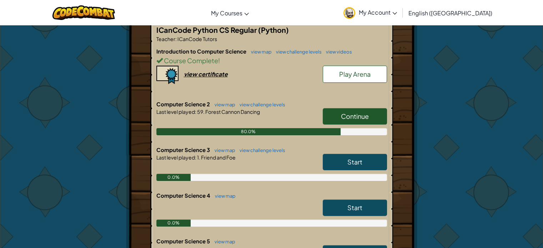
scroll to position [143, 0]
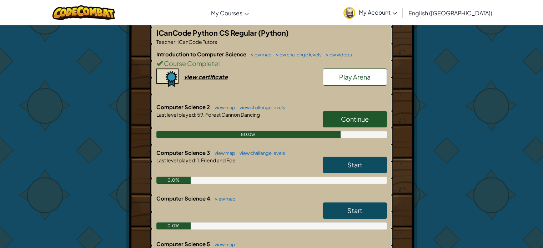
click at [341, 169] on link "Start" at bounding box center [355, 165] width 64 height 16
select select "en-[GEOGRAPHIC_DATA]"
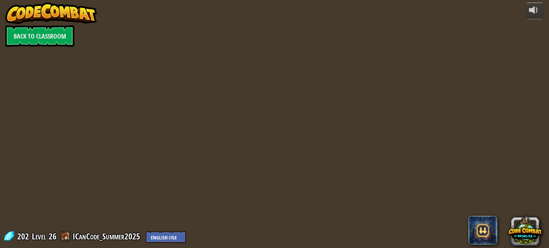
select select "en-[GEOGRAPHIC_DATA]"
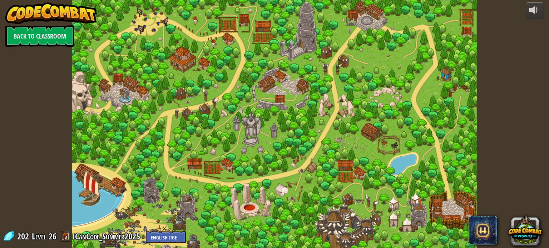
select select "en-[GEOGRAPHIC_DATA]"
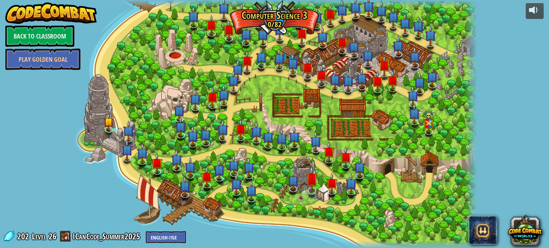
select select "en-[GEOGRAPHIC_DATA]"
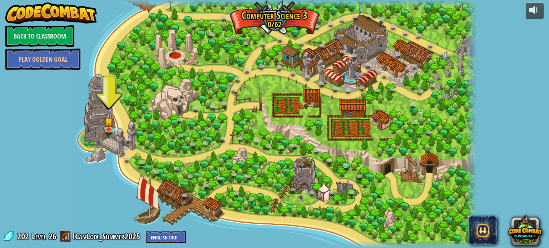
drag, startPoint x: 388, startPoint y: 99, endPoint x: 309, endPoint y: 132, distance: 84.7
click at [309, 132] on div at bounding box center [274, 124] width 404 height 248
select select "en-[GEOGRAPHIC_DATA]"
click at [108, 132] on link at bounding box center [109, 129] width 14 height 14
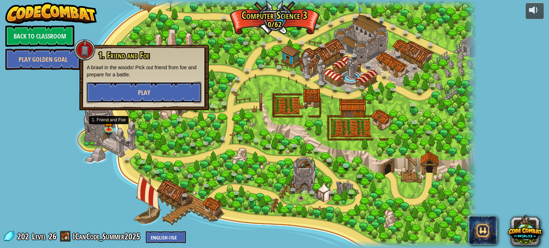
click at [121, 89] on button "Play" at bounding box center [143, 92] width 115 height 21
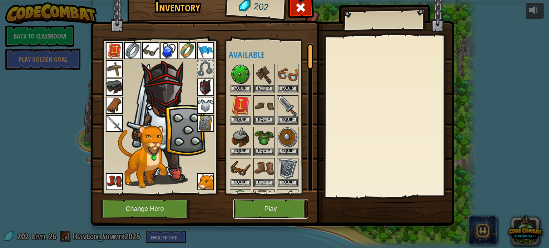
click at [259, 203] on button "Play" at bounding box center [270, 209] width 75 height 20
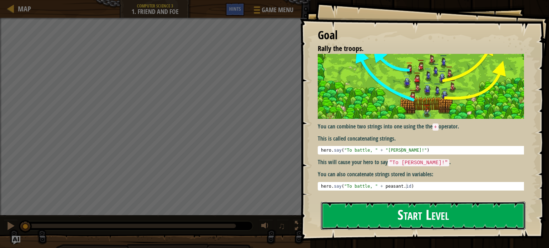
click at [377, 213] on button "Start Level" at bounding box center [423, 216] width 204 height 28
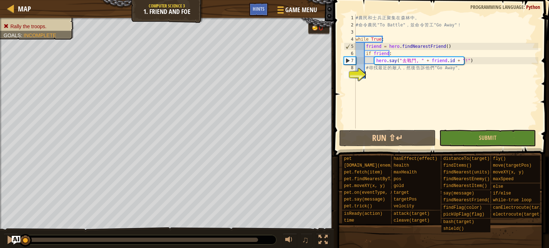
click at [397, 77] on div "# 農 民 和 士 兵 正 聚 集 在 森 林 中 。 # 命 令 農 民 "To Battle" ， 並 命 令 苦 工 "Go Away" ！ while…" at bounding box center [446, 78] width 184 height 129
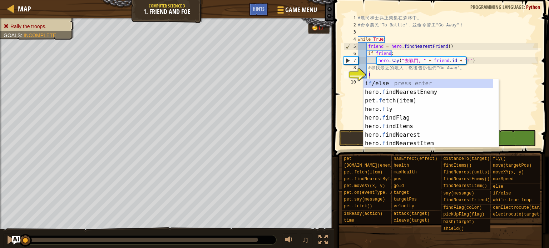
scroll to position [3, 0]
type textarea "fi"
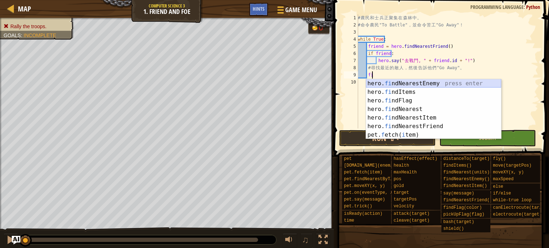
click at [389, 85] on div "hero. fi ndNearestEnemy press enter hero. fi ndItems press enter hero. fi ndFla…" at bounding box center [433, 117] width 135 height 77
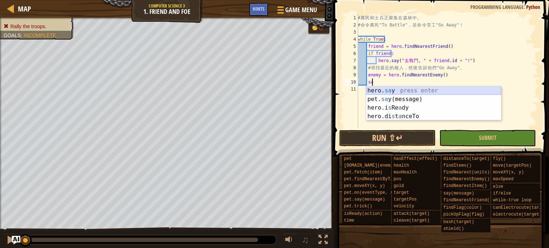
click at [393, 91] on div "hero. sa y press enter pet. sa y(message) press enter hero.i s Re a dy press en…" at bounding box center [433, 111] width 135 height 51
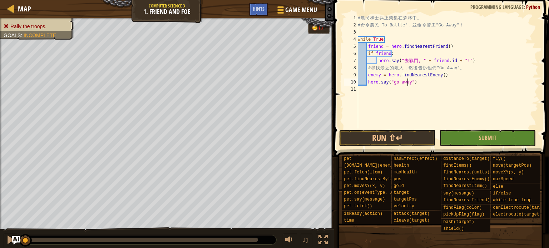
scroll to position [3, 4]
type textarea "hero.say("go away")"
click at [395, 135] on button "Run ⇧↵" at bounding box center [387, 138] width 96 height 16
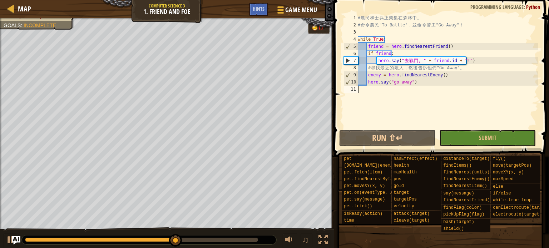
click at [440, 89] on div "# 農 民 和 士 兵 正 聚 集 在 森 林 中 。 # 命 令 農 民 "To Battle" ， 並 命 令 苦 工 "Go Away" ！ while…" at bounding box center [447, 78] width 182 height 129
click at [440, 85] on div "# 農 民 和 士 兵 正 聚 集 在 森 林 中 。 # 命 令 農 民 "To Battle" ， 並 命 令 苦 工 "Go Away" ！ while…" at bounding box center [447, 78] width 182 height 129
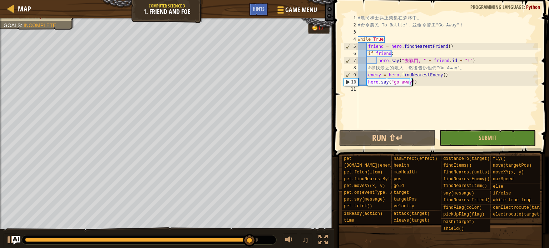
click at [408, 84] on div "# 農 民 和 士 兵 正 聚 集 在 森 林 中 。 # 命 令 農 民 "To Battle" ， 並 命 令 苦 工 "Go Away" ！ while…" at bounding box center [447, 78] width 182 height 129
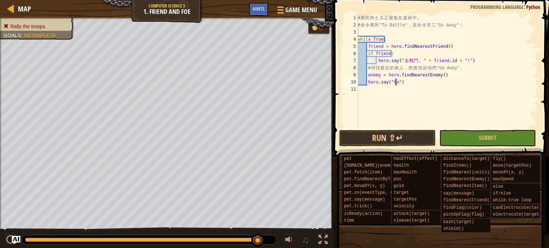
scroll to position [3, 3]
type textarea "hero.say("Go Away")"
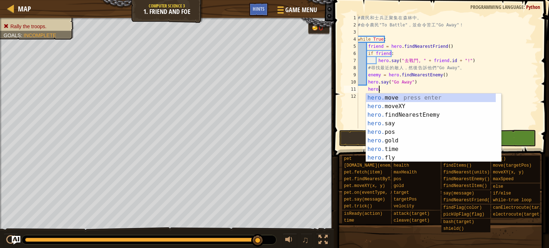
scroll to position [3, 1]
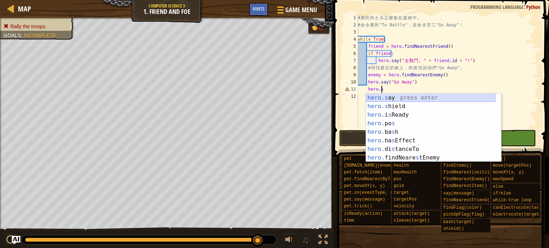
click at [378, 95] on div "hero.s ay press enter hero.s hield press enter hero. i s Ready press enter hero…" at bounding box center [431, 137] width 130 height 86
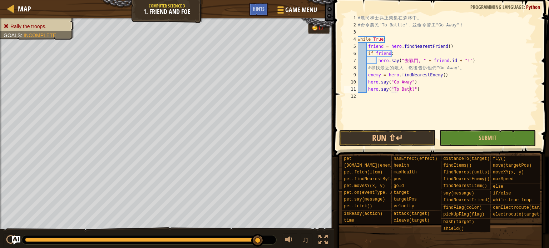
scroll to position [3, 4]
click at [399, 143] on button "Run ⇧↵" at bounding box center [387, 138] width 96 height 16
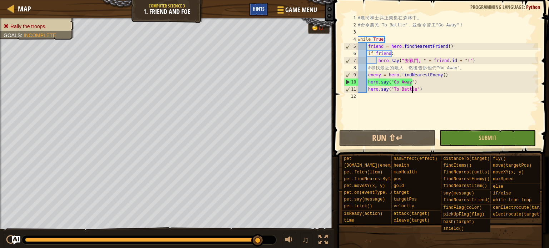
click at [260, 11] on span "Hints" at bounding box center [259, 8] width 12 height 7
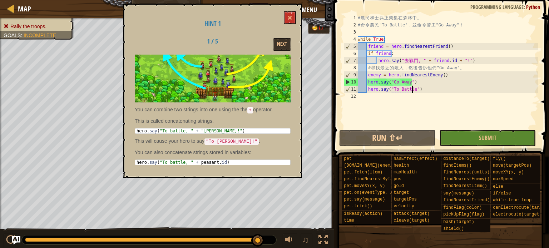
click at [413, 89] on div "# 農 民 和 士 兵 正 聚 集 在 森 林 中 。 # 命 令 農 民 "To Battle" ， 並 命 令 苦 工 "Go Away" ！ while…" at bounding box center [447, 78] width 182 height 129
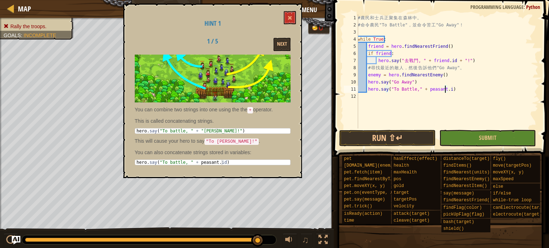
scroll to position [3, 7]
click at [409, 85] on div "# 農 民 和 士 兵 正 聚 集 在 森 林 中 。 # 命 令 農 民 "To Battle" ， 並 命 令 苦 工 "Go Away" ！ while…" at bounding box center [447, 78] width 182 height 129
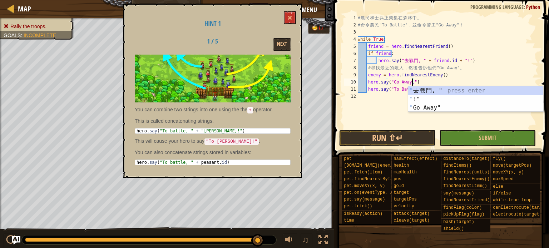
scroll to position [3, 4]
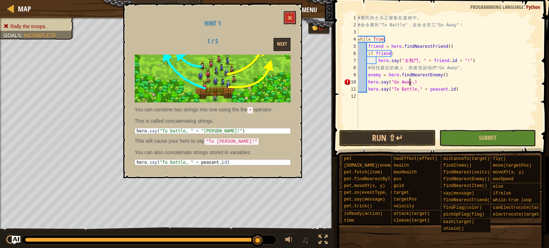
type textarea "hero.say("Go Away,")"
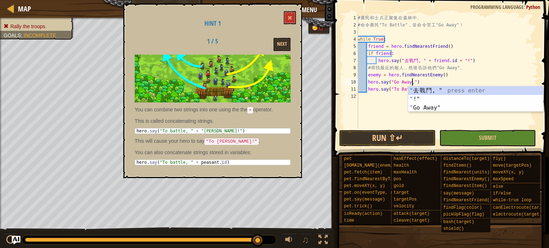
scroll to position [0, 0]
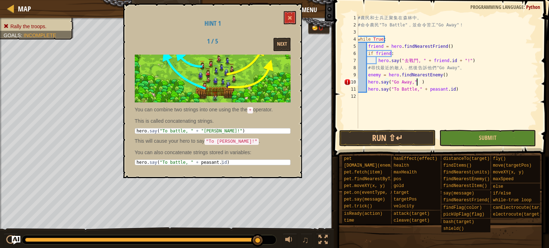
type textarea "＋"
click at [405, 137] on button "Run ⇧↵" at bounding box center [387, 138] width 96 height 16
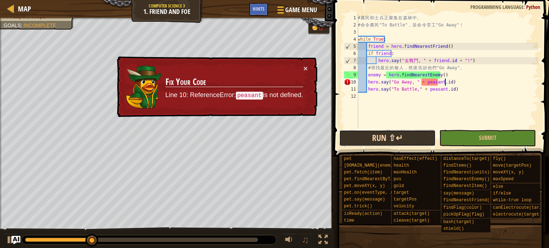
click at [385, 135] on button "Run ⇧↵" at bounding box center [387, 138] width 96 height 16
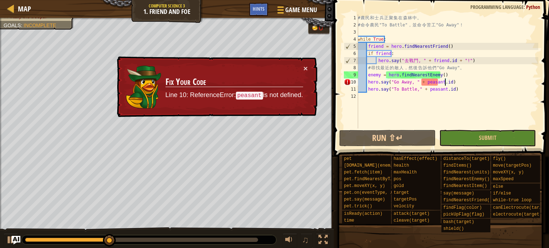
click at [438, 84] on div "# 農 民 和 士 兵 正 聚 集 在 森 林 中 。 # 命 令 農 民 "To Battle" ， 並 命 令 苦 工 "Go Away" ！ while…" at bounding box center [447, 78] width 182 height 129
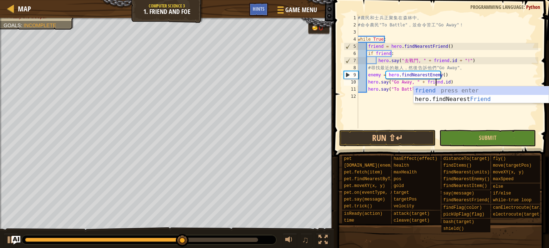
scroll to position [3, 6]
click at [437, 90] on div "friend press enter hero.findNearest Friend press enter" at bounding box center [480, 103] width 135 height 34
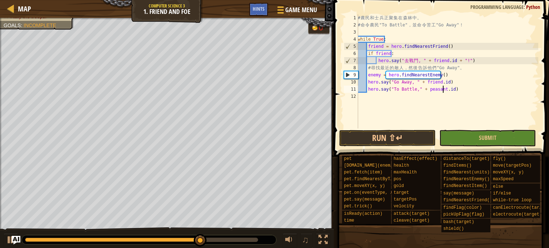
click at [442, 90] on div "# 農 民 和 士 兵 正 聚 集 在 森 林 中 。 # 命 令 農 民 "To Battle" ， 並 命 令 苦 工 "Go Away" ！ while…" at bounding box center [447, 78] width 182 height 129
click at [437, 90] on div "# 農 民 和 士 兵 正 聚 集 在 森 林 中 。 # 命 令 農 民 "To Battle" ， 並 命 令 苦 工 "Go Away" ！ while…" at bounding box center [447, 78] width 182 height 129
click at [439, 90] on div "# 農 民 和 士 兵 正 聚 集 在 森 林 中 。 # 命 令 農 民 "To Battle" ， 並 命 令 苦 工 "Go Away" ！ while…" at bounding box center [447, 78] width 182 height 129
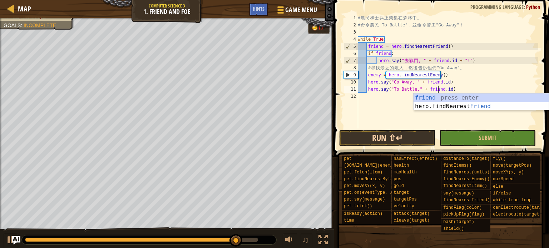
type textarea "hero.say("To Battle," + friend.id)"
click at [406, 135] on button "Run ⇧↵" at bounding box center [387, 138] width 96 height 16
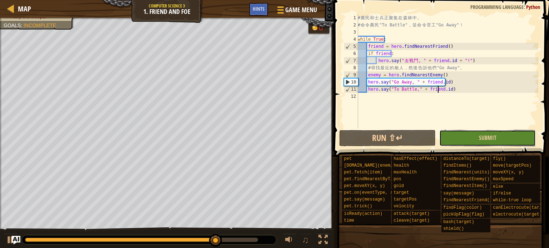
click at [463, 136] on button "Submit" at bounding box center [487, 138] width 96 height 16
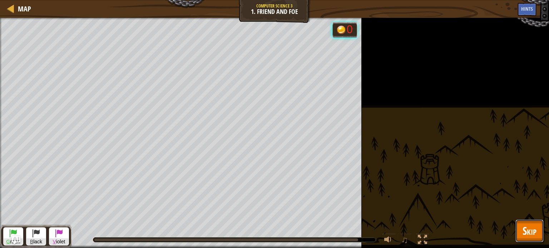
click at [527, 225] on span "Skip" at bounding box center [529, 231] width 14 height 15
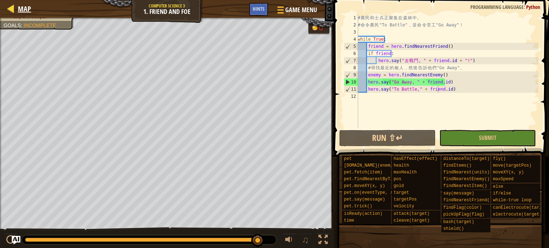
select select "en-[GEOGRAPHIC_DATA]"
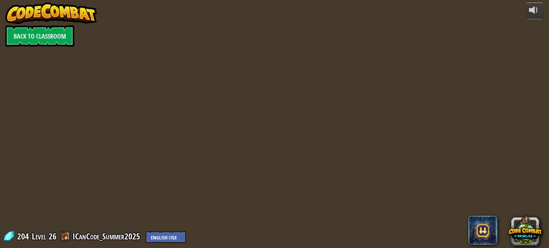
select select "en-[GEOGRAPHIC_DATA]"
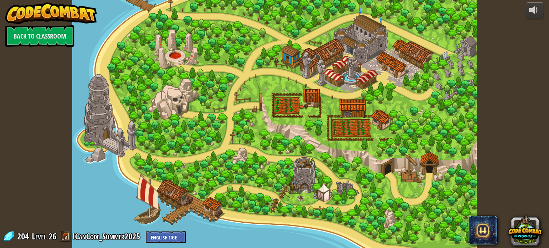
select select "en-[GEOGRAPHIC_DATA]"
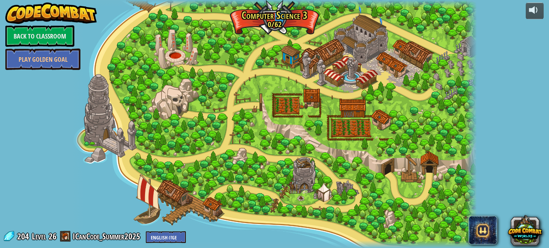
select select "en-[GEOGRAPHIC_DATA]"
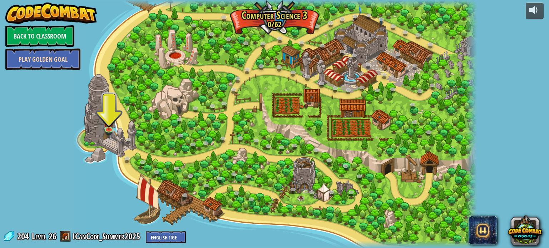
click at [34, 70] on link "Play Golden Goal" at bounding box center [42, 59] width 75 height 21
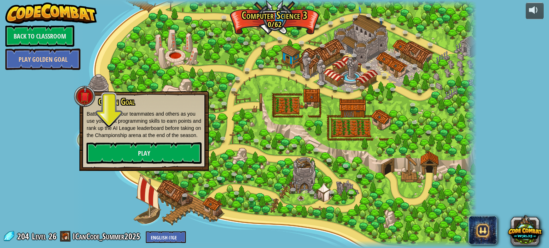
click at [75, 70] on link "Play Golden Goal" at bounding box center [42, 59] width 75 height 21
click at [76, 51] on link "Play Golden Goal" at bounding box center [42, 59] width 75 height 21
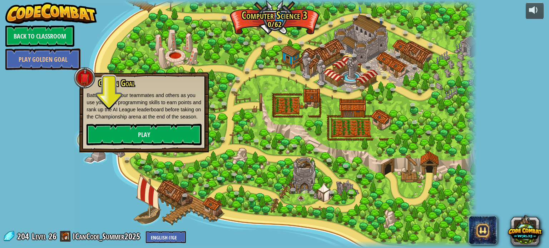
click at [79, 41] on div at bounding box center [78, 124] width 12 height 248
click at [70, 41] on link "Back to Classroom" at bounding box center [39, 35] width 69 height 21
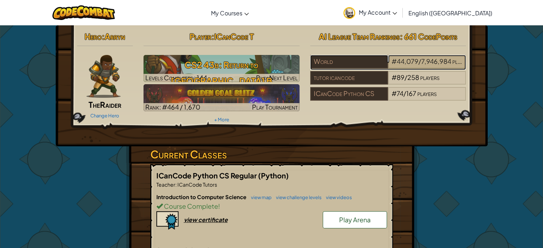
click at [401, 57] on span "44,079" at bounding box center [408, 61] width 22 height 8
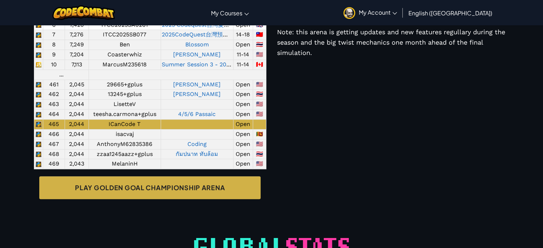
scroll to position [321, 0]
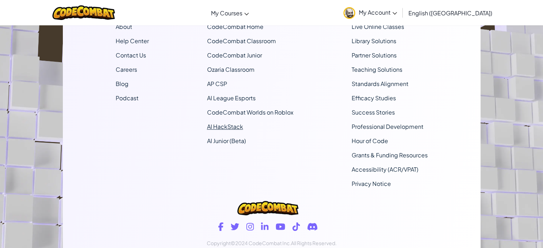
scroll to position [754, 0]
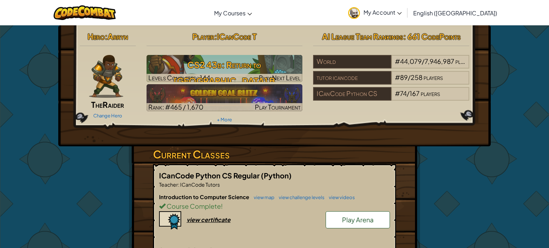
select select "en-[GEOGRAPHIC_DATA]"
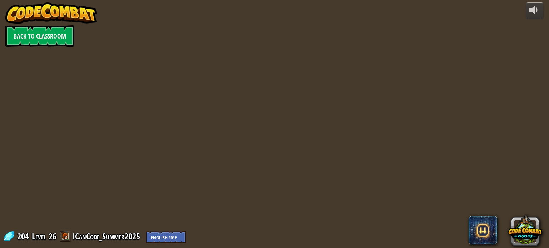
select select "en-[GEOGRAPHIC_DATA]"
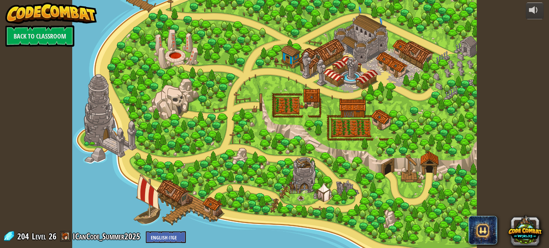
select select "en-[GEOGRAPHIC_DATA]"
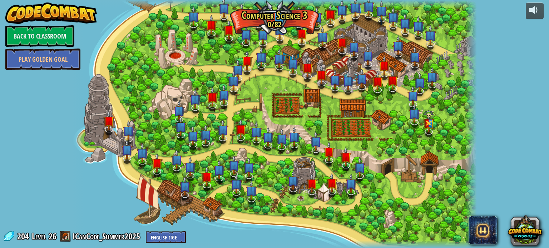
select select "en-[GEOGRAPHIC_DATA]"
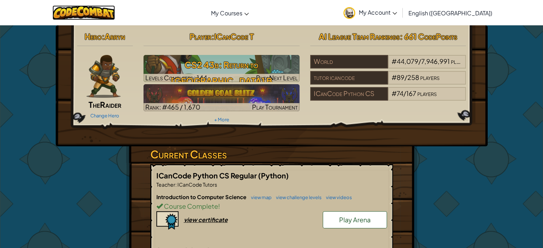
click at [103, 8] on img at bounding box center [84, 12] width 63 height 15
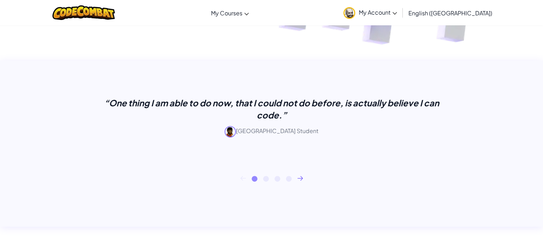
scroll to position [250, 0]
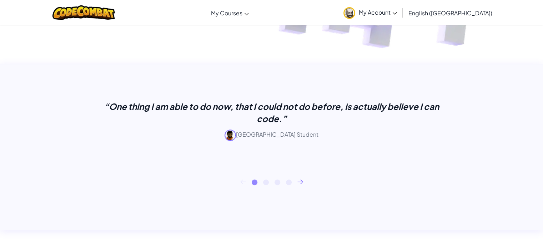
click at [306, 181] on div "1 2 3 4" at bounding box center [271, 183] width 407 height 6
click at [301, 181] on icon at bounding box center [301, 182] width 6 height 5
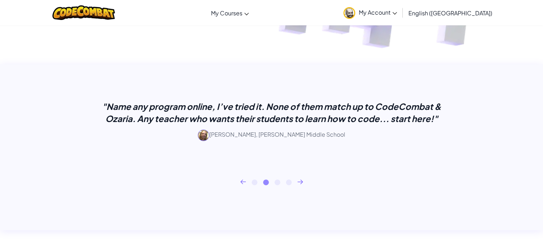
click at [301, 181] on icon at bounding box center [301, 182] width 6 height 5
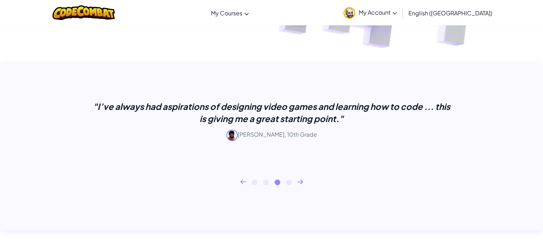
click at [301, 181] on icon at bounding box center [301, 182] width 6 height 5
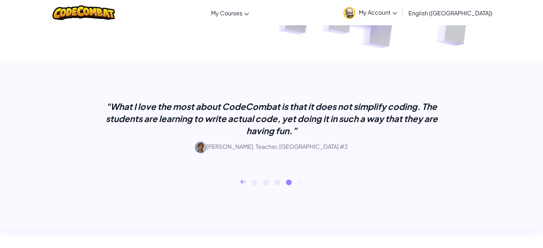
click at [301, 181] on icon at bounding box center [301, 182] width 6 height 5
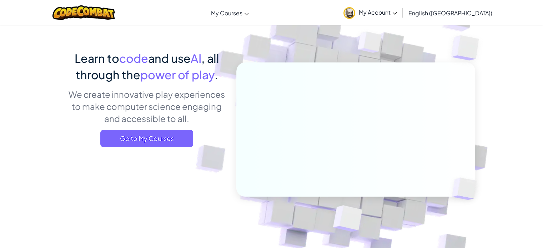
scroll to position [0, 0]
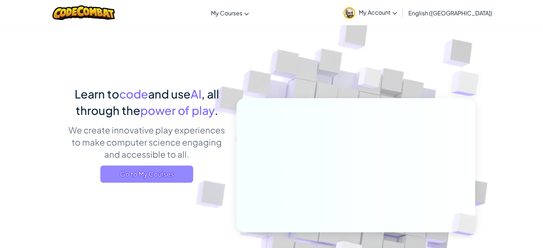
click at [167, 167] on span "Go to My Courses" at bounding box center [146, 174] width 93 height 17
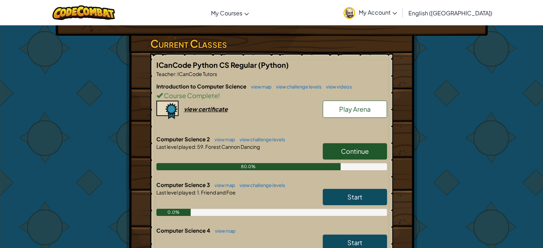
scroll to position [179, 0]
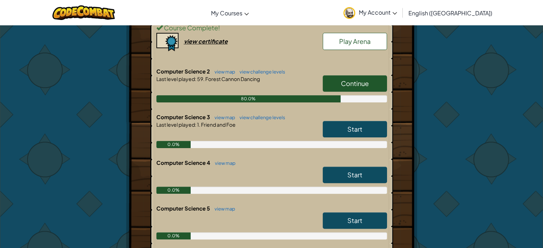
click at [372, 77] on link "Continue" at bounding box center [355, 83] width 64 height 16
select select "en-[GEOGRAPHIC_DATA]"
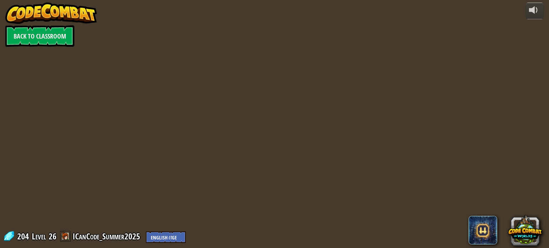
select select "en-[GEOGRAPHIC_DATA]"
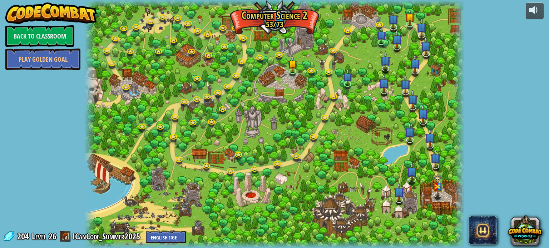
select select "en-[GEOGRAPHIC_DATA]"
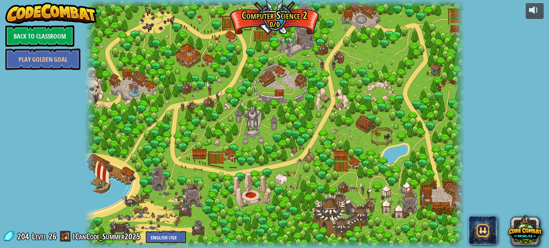
select select "en-[GEOGRAPHIC_DATA]"
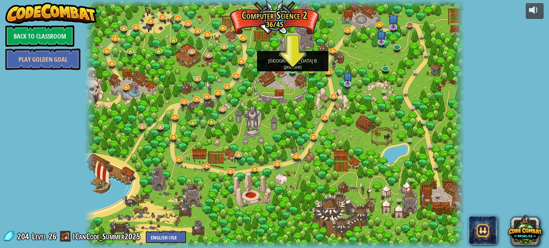
click at [294, 70] on img at bounding box center [292, 59] width 9 height 21
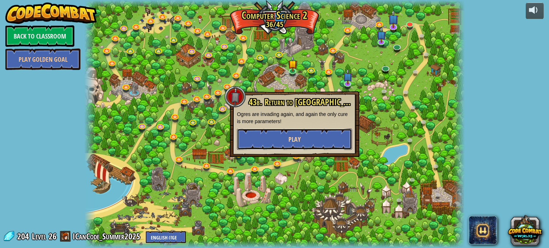
click at [302, 141] on button "Play" at bounding box center [294, 139] width 115 height 21
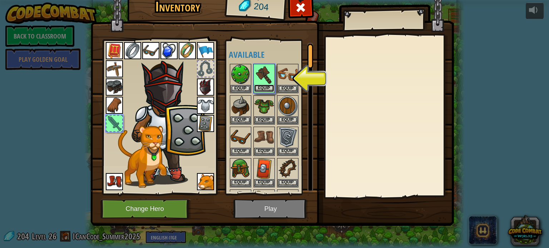
click at [269, 88] on button "Equip" at bounding box center [264, 89] width 20 height 8
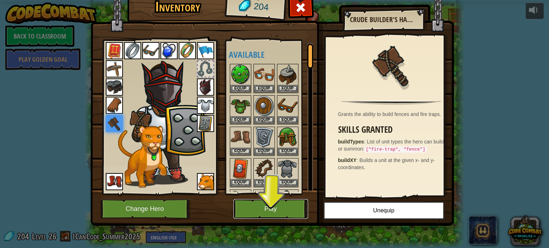
click at [259, 207] on button "Play" at bounding box center [270, 209] width 75 height 20
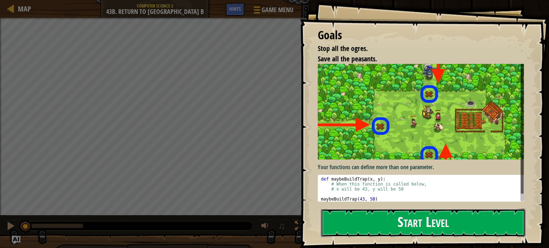
click at [404, 214] on button "Start Level" at bounding box center [423, 223] width 204 height 28
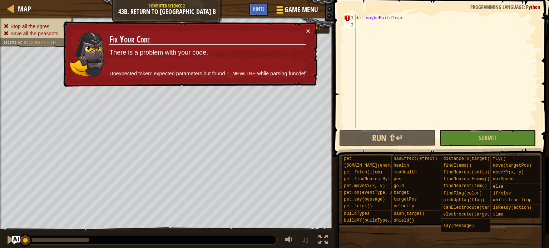
click at [284, 14] on div at bounding box center [280, 10] width 10 height 10
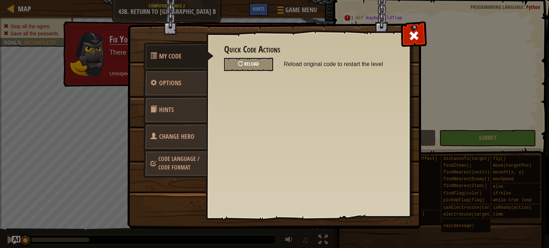
click at [254, 68] on div "Reload" at bounding box center [248, 64] width 49 height 13
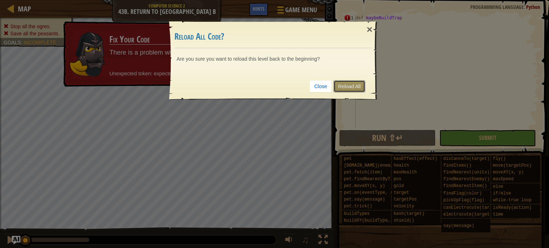
click at [351, 88] on link "Reload All" at bounding box center [349, 86] width 32 height 12
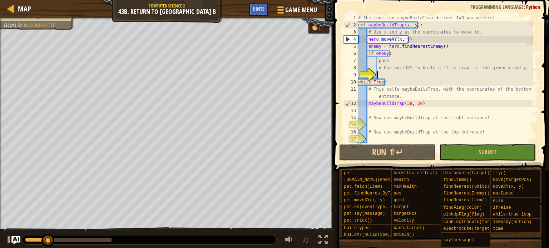
click at [419, 81] on div "# The function maybeBuildTrap defines TWO parameters! def maybeBuildTrap ( x , …" at bounding box center [444, 85] width 176 height 143
type textarea "while True:"
click at [430, 76] on div "# The function maybeBuildTrap defines TWO parameters! def maybeBuildTrap ( x , …" at bounding box center [444, 85] width 176 height 143
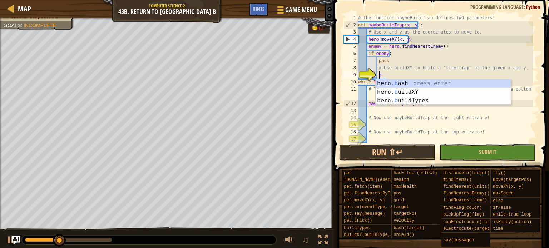
scroll to position [3, 1]
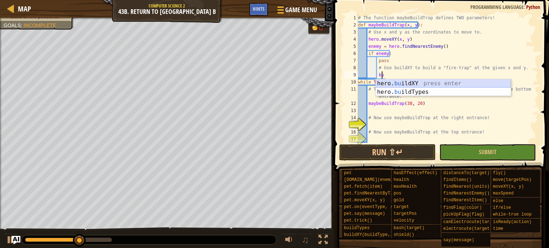
click at [433, 82] on div "hero. bu ildXY press enter hero. bu ildTypes press enter" at bounding box center [442, 96] width 135 height 34
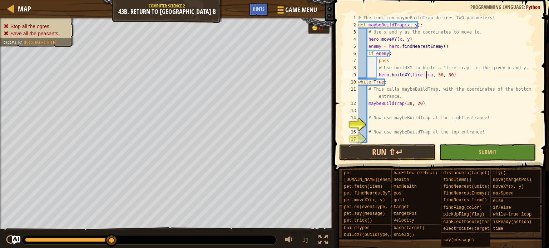
scroll to position [3, 6]
click at [437, 75] on div "# The function maybeBuildTrap defines TWO parameters! def maybeBuildTrap ( x , …" at bounding box center [444, 85] width 176 height 143
click at [438, 75] on div "# The function maybeBuildTrap defines TWO parameters! def maybeBuildTrap ( x , …" at bounding box center [444, 85] width 176 height 143
click at [444, 75] on div "# The function maybeBuildTrap defines TWO parameters! def maybeBuildTrap ( x , …" at bounding box center [444, 85] width 176 height 143
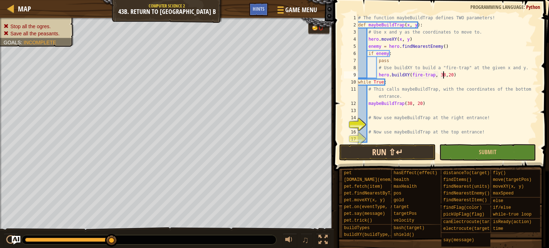
type textarea "hero.buildXY(fire-trap, 38,20)"
click at [409, 153] on button "Run ⇧↵" at bounding box center [387, 152] width 96 height 16
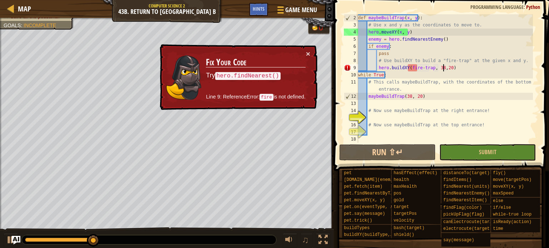
scroll to position [0, 0]
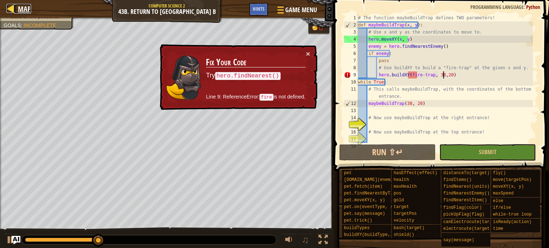
click at [30, 7] on span "Map" at bounding box center [24, 9] width 13 height 10
select select "en-[GEOGRAPHIC_DATA]"
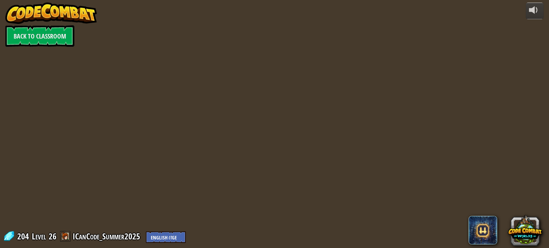
select select "en-[GEOGRAPHIC_DATA]"
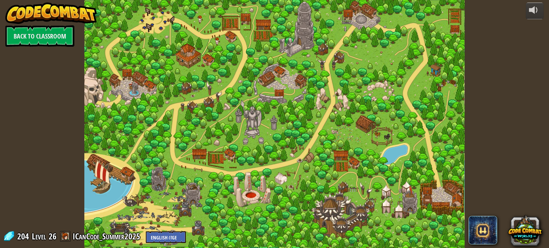
select select "en-[GEOGRAPHIC_DATA]"
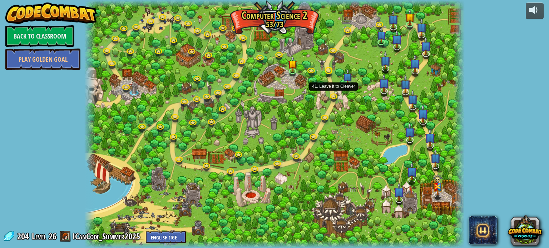
select select "en-[GEOGRAPHIC_DATA]"
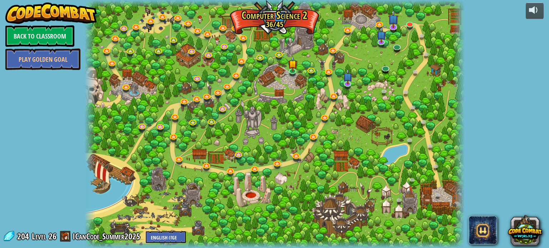
select select "en-[GEOGRAPHIC_DATA]"
click at [227, 172] on link at bounding box center [231, 170] width 14 height 14
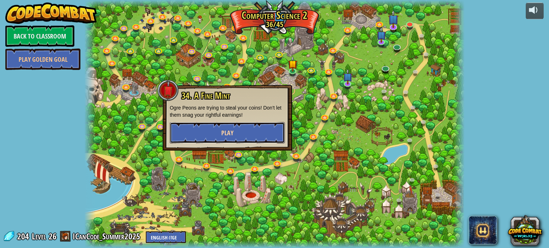
click at [255, 129] on button "Play" at bounding box center [227, 132] width 115 height 21
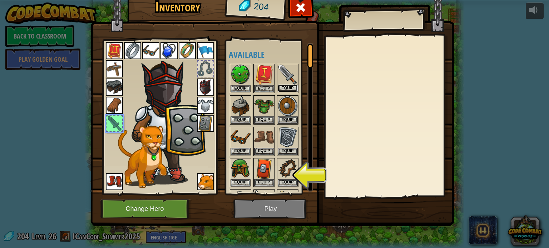
click at [287, 86] on button "Equip" at bounding box center [288, 89] width 20 height 8
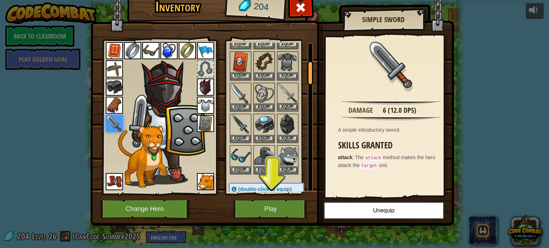
scroll to position [107, 0]
click at [235, 136] on button "Equip" at bounding box center [240, 138] width 20 height 8
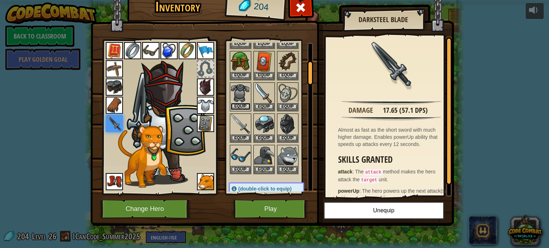
click at [237, 104] on button "Equip" at bounding box center [240, 107] width 20 height 8
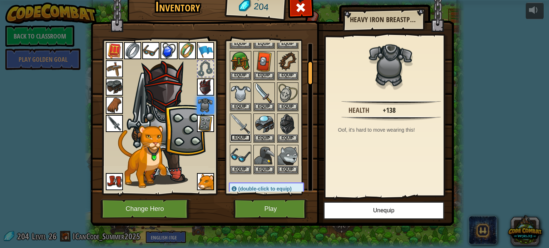
click at [239, 134] on button "Equip" at bounding box center [240, 138] width 20 height 8
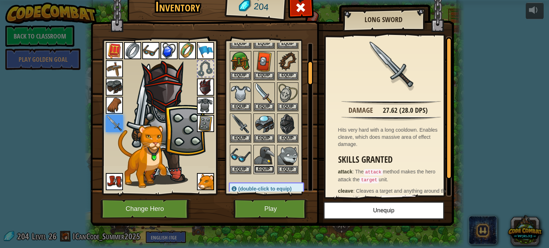
click at [270, 166] on button "Equip" at bounding box center [264, 170] width 20 height 8
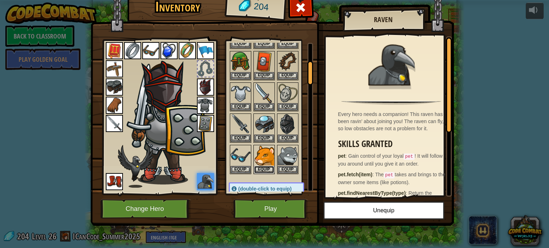
click at [270, 166] on button "Equip" at bounding box center [264, 170] width 20 height 8
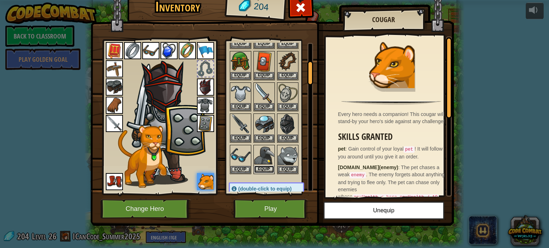
click at [270, 166] on button "Equip" at bounding box center [264, 170] width 20 height 8
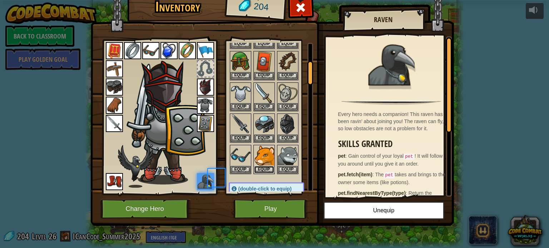
click at [270, 166] on button "Equip" at bounding box center [264, 170] width 20 height 8
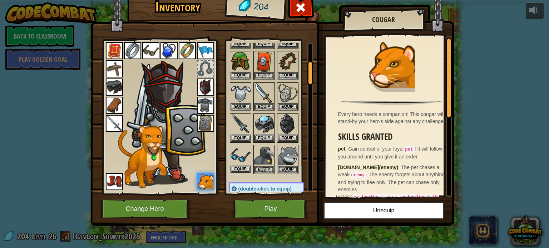
click at [238, 154] on img at bounding box center [240, 156] width 20 height 20
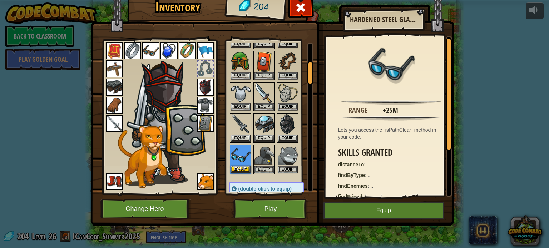
click at [238, 154] on img at bounding box center [240, 156] width 20 height 20
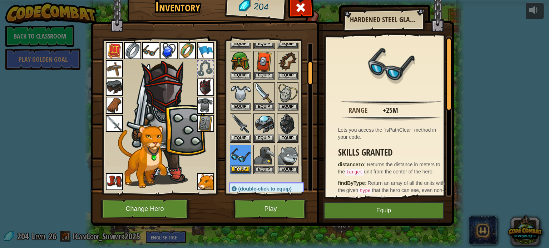
click at [238, 154] on img at bounding box center [240, 156] width 20 height 20
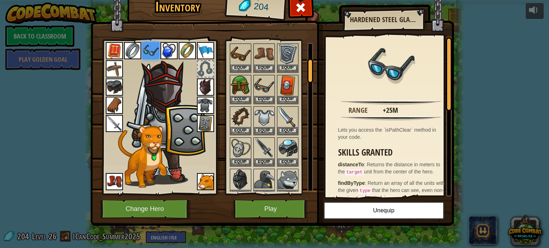
scroll to position [71, 0]
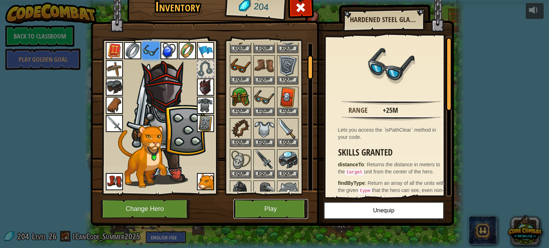
click at [259, 206] on button "Play" at bounding box center [270, 209] width 75 height 20
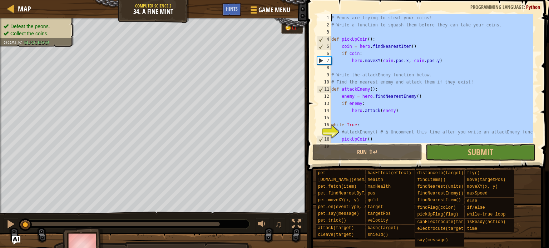
drag, startPoint x: 375, startPoint y: 136, endPoint x: 293, endPoint y: -12, distance: 169.3
click at [293, 0] on html "Map Computer Science 2 34. A Fine Mint Game Menu Done Hints 1 ההההההההההההההההה…" at bounding box center [274, 0] width 549 height 0
type textarea "# Peons are trying to steal your coins! # Write a function to squash them befor…"
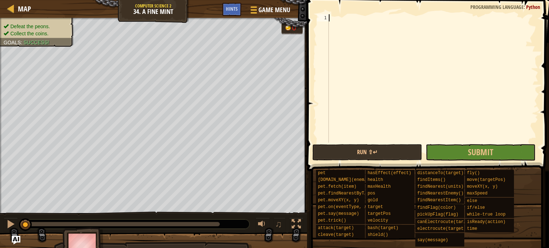
scroll to position [3, 0]
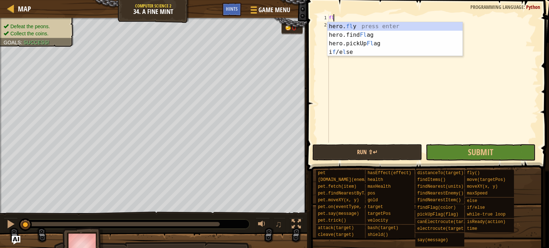
type textarea "fly"
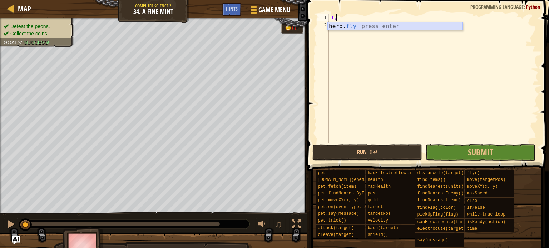
click at [350, 30] on div "fly" at bounding box center [432, 85] width 211 height 143
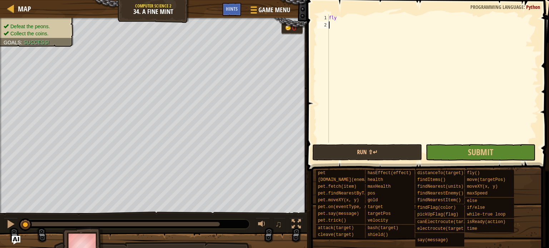
click at [343, 13] on span at bounding box center [429, 75] width 248 height 192
click at [343, 21] on div "fly" at bounding box center [432, 85] width 211 height 143
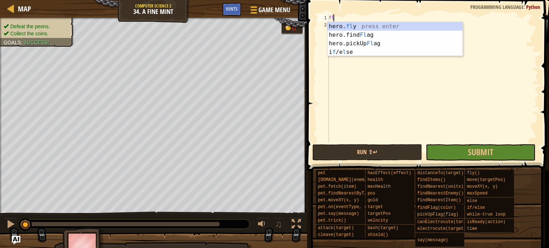
type textarea "f"
type textarea "fly"
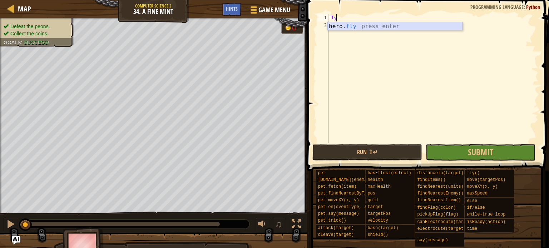
click at [342, 27] on div "hero. fly press enter" at bounding box center [394, 35] width 135 height 26
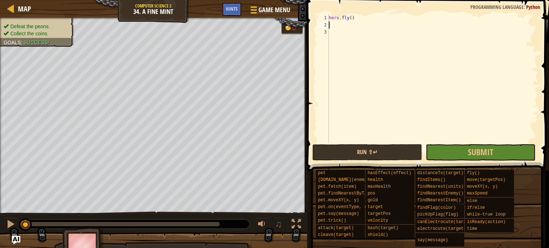
click at [373, 141] on div "hero . fly ( )" at bounding box center [432, 85] width 211 height 143
click at [370, 146] on button "Run ⇧↵" at bounding box center [367, 152] width 110 height 16
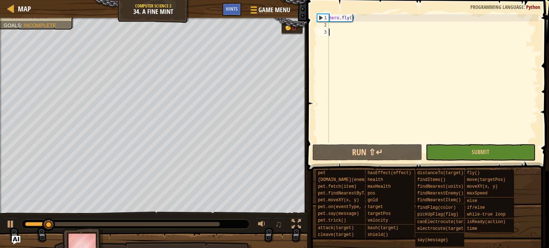
click at [386, 15] on div "hero . fly ( )" at bounding box center [432, 85] width 211 height 143
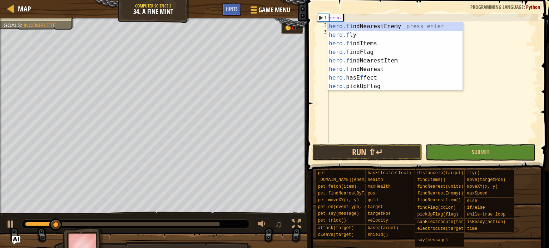
type textarea "h"
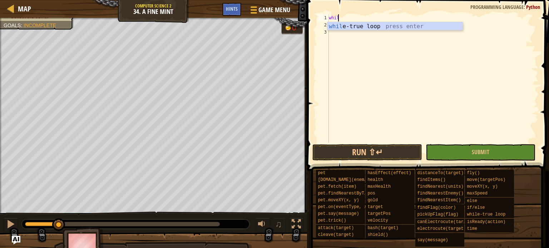
scroll to position [3, 0]
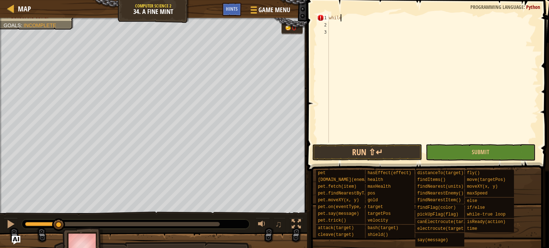
click at [396, 20] on div "while" at bounding box center [432, 85] width 211 height 143
click at [381, 21] on div "while" at bounding box center [432, 85] width 211 height 143
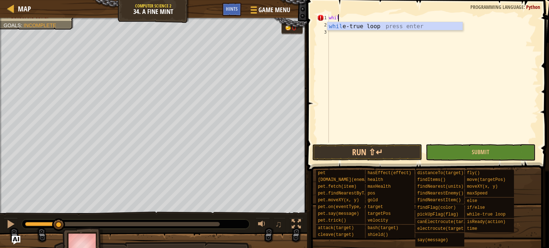
scroll to position [3, 0]
type textarea "while"
click at [368, 26] on div "while -true loop press enter" at bounding box center [394, 35] width 135 height 26
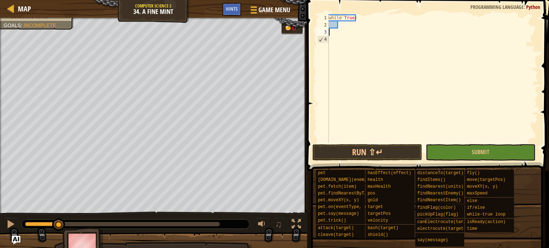
click at [359, 29] on div "while True :" at bounding box center [432, 85] width 211 height 143
click at [358, 24] on div "while True :" at bounding box center [432, 85] width 211 height 143
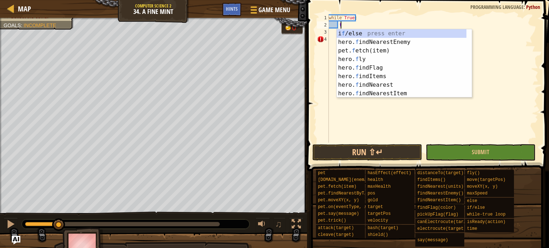
type textarea "fl"
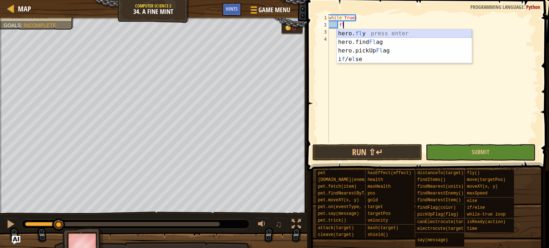
click at [356, 35] on div "hero. fl y press enter hero.find Fl ag press enter hero.pickUp Fl ag press ente…" at bounding box center [403, 54] width 135 height 51
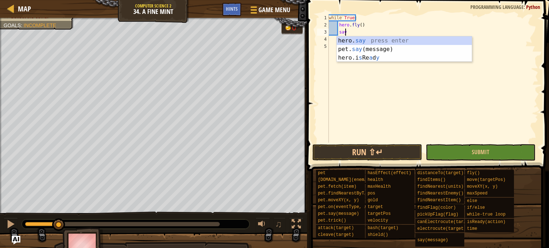
scroll to position [3, 1]
click at [354, 42] on div "hero. say press enter pet. say (message) press enter hero.i s Re a d y press en…" at bounding box center [403, 57] width 135 height 43
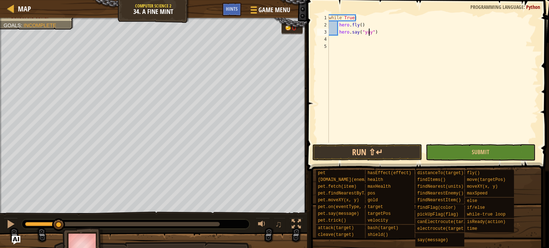
scroll to position [3, 3]
click at [400, 28] on div "while True : hero . fly ( ) hero . say ( "yay" )" at bounding box center [432, 85] width 211 height 143
type textarea "[DOMAIN_NAME]()"
click at [395, 41] on div "while True : hero . fly ( ) hero . say ( "yay" )" at bounding box center [432, 85] width 211 height 143
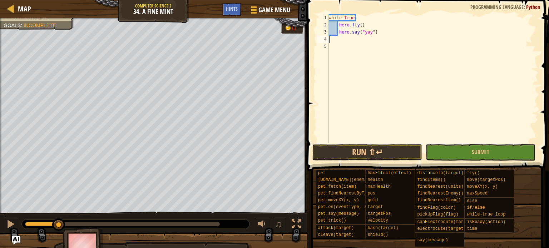
scroll to position [3, 0]
click at [396, 32] on div "while True : hero . fly ( ) hero . say ( "yay" )" at bounding box center [432, 85] width 211 height 143
type textarea "hero.say("yay")"
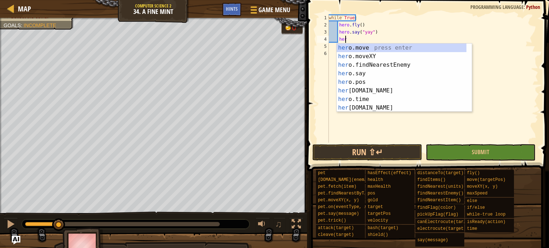
scroll to position [3, 0]
type textarea "h"
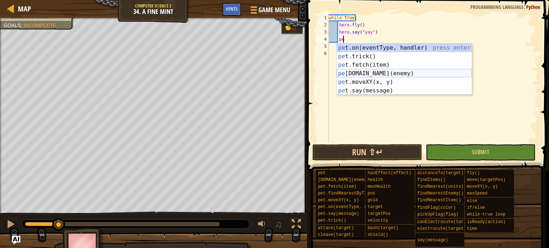
click at [391, 77] on div "pe t.on(eventType, handler) press enter pe t.trick() press enter pe t.fetch(ite…" at bounding box center [403, 78] width 135 height 69
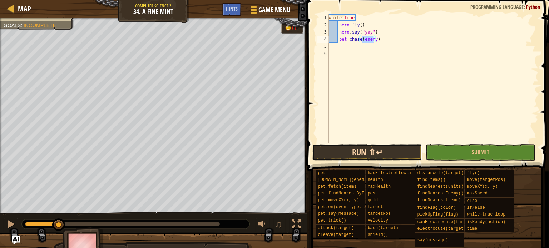
click at [369, 154] on button "Run ⇧↵" at bounding box center [367, 152] width 110 height 16
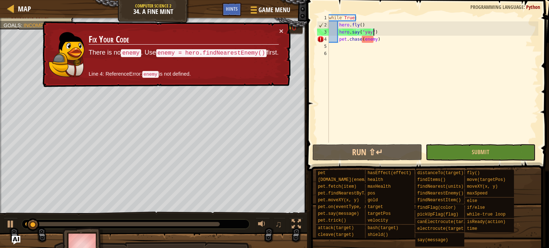
click at [377, 34] on div "while True : hero . fly ( ) hero . say ( "yay" ) pet . chase ( enemy )" at bounding box center [432, 85] width 211 height 143
click at [375, 28] on div "while True : hero . fly ( ) hero . say ( "yay" ) pet . chase ( enemy )" at bounding box center [432, 85] width 211 height 143
click at [390, 28] on div "while True : hero . fly ( ) hero . say ( "yay" ) pet . chase ( enemy )" at bounding box center [432, 85] width 211 height 143
click at [370, 18] on div "while True : hero . fly ( ) hero . say ( "yay" ) pet . chase ( enemy )" at bounding box center [432, 85] width 211 height 143
click at [375, 33] on div "while True : hero . fly ( ) hero . say ( "yay" ) pet . chase ( enemy )" at bounding box center [432, 85] width 211 height 143
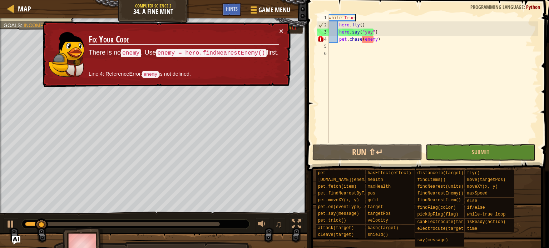
type textarea "hero.say("yay")"
click at [376, 31] on div "while True : hero . fly ( ) hero . say ( "yay" ) pet . chase ( enemy )" at bounding box center [432, 85] width 211 height 143
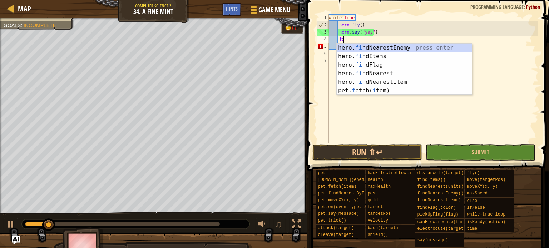
type textarea "fin"
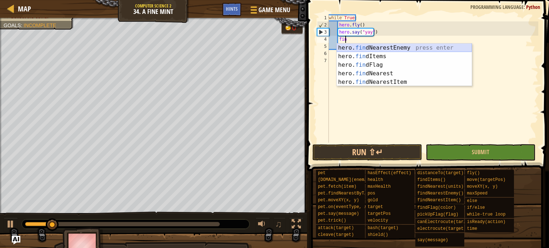
click at [395, 45] on div "hero. fin dNearestEnemy press enter hero. fin dItems press enter hero. fin dFla…" at bounding box center [403, 74] width 135 height 60
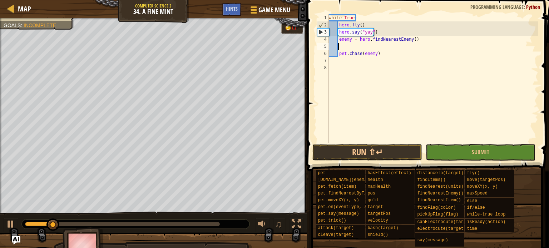
scroll to position [3, 0]
click at [381, 150] on button "Run ⇧↵" at bounding box center [367, 152] width 110 height 16
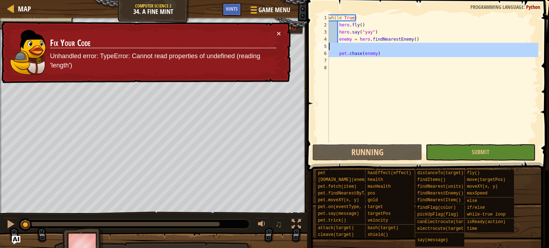
drag, startPoint x: 386, startPoint y: 60, endPoint x: 237, endPoint y: 44, distance: 150.5
click at [237, 44] on div "Map Computer Science 2 34. A Fine Mint Game Menu Done Hints 1 ההההההההההההההההה…" at bounding box center [274, 124] width 549 height 248
type textarea "[DOMAIN_NAME](enemy)"
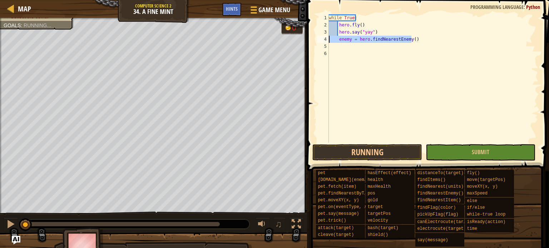
click at [303, 40] on div "Map Computer Science 2 34. A Fine Mint Game Menu Done Hints 1 ההההההההההההההההה…" at bounding box center [274, 124] width 549 height 248
type textarea "enemy = hero.findNearestEnemy()"
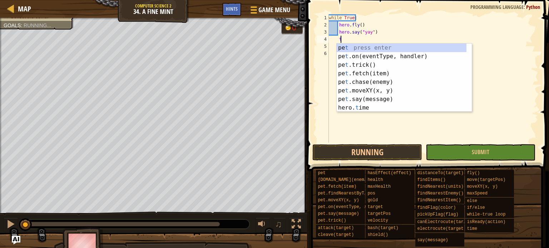
type textarea "tr"
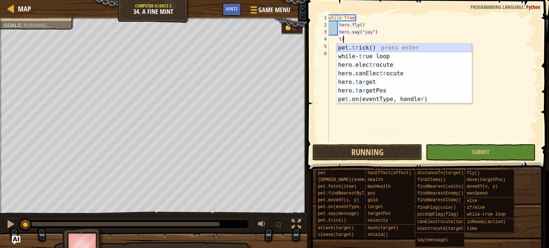
click at [353, 48] on div "pet. tr ick() press enter while- tr ue loop press enter hero.elec tr ocute pres…" at bounding box center [403, 82] width 135 height 77
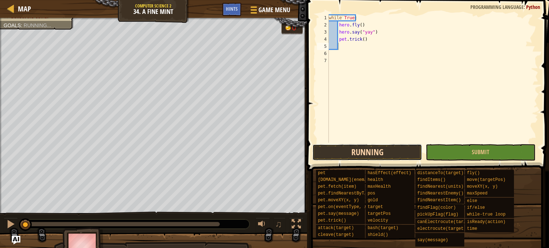
click at [364, 153] on button "Running" at bounding box center [367, 152] width 110 height 16
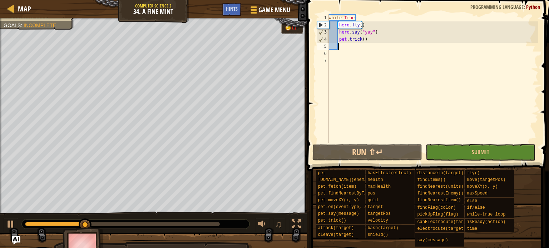
click at [341, 51] on div "while True : hero . fly ( ) hero . say ( "yay" ) pet . trick ( )" at bounding box center [432, 85] width 211 height 143
click at [26, 6] on span "Map" at bounding box center [24, 9] width 13 height 10
select select "en-[GEOGRAPHIC_DATA]"
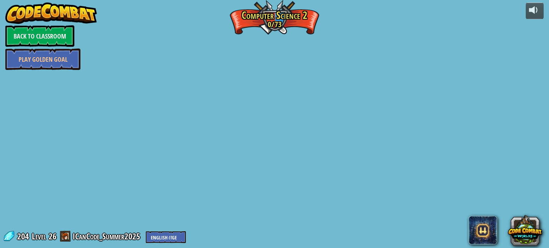
select select "en-[GEOGRAPHIC_DATA]"
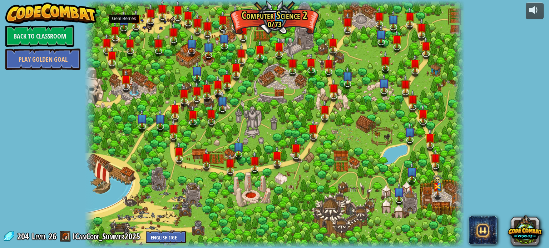
select select "en-[GEOGRAPHIC_DATA]"
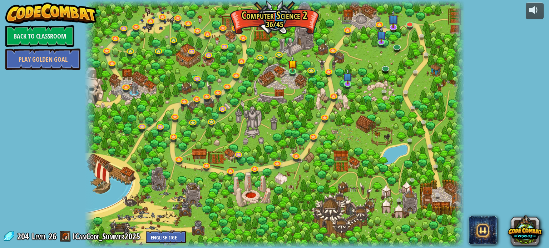
select select "en-[GEOGRAPHIC_DATA]"
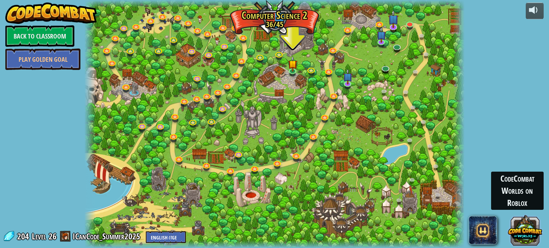
click at [539, 236] on button at bounding box center [525, 230] width 34 height 34
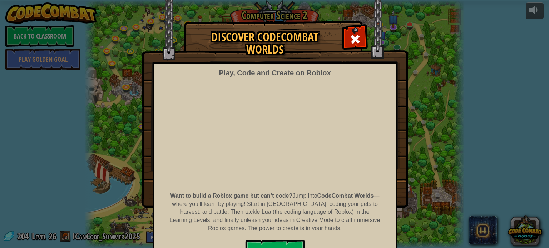
scroll to position [17, 0]
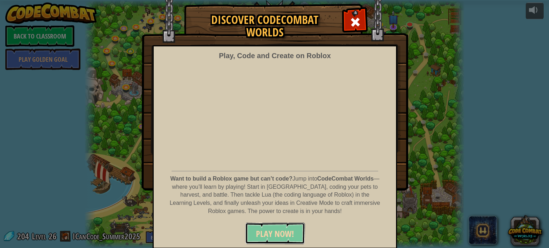
click at [284, 235] on span "PLAY NOW!" at bounding box center [275, 233] width 38 height 11
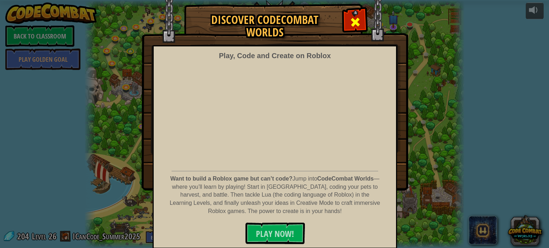
click at [349, 26] on span at bounding box center [354, 21] width 11 height 11
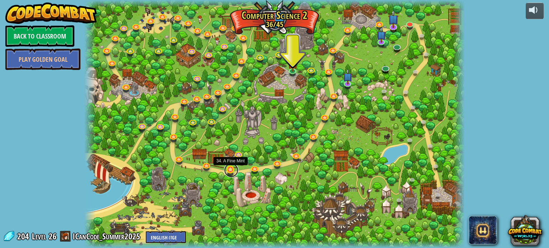
click at [232, 170] on link at bounding box center [231, 170] width 14 height 14
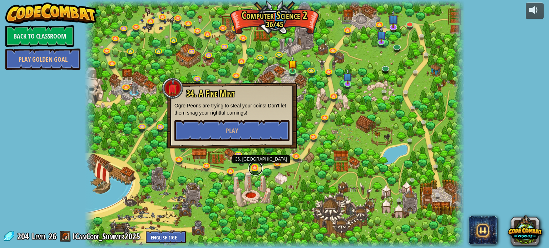
click at [252, 166] on link at bounding box center [255, 168] width 14 height 14
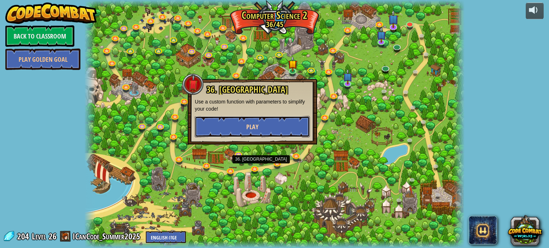
click at [252, 121] on button "Play" at bounding box center [252, 126] width 115 height 21
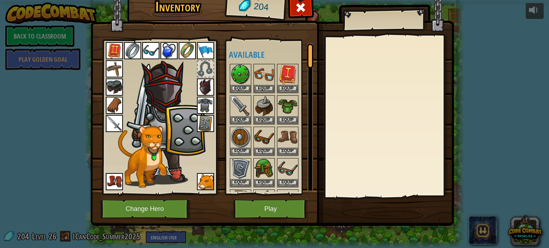
click at [300, 16] on div at bounding box center [300, 9] width 23 height 23
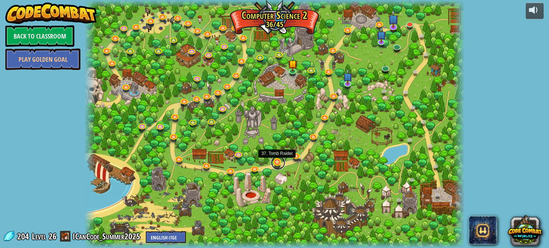
click at [275, 161] on link at bounding box center [278, 163] width 14 height 14
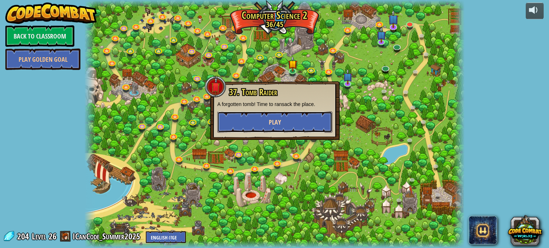
click at [281, 121] on button "Play" at bounding box center [274, 121] width 115 height 21
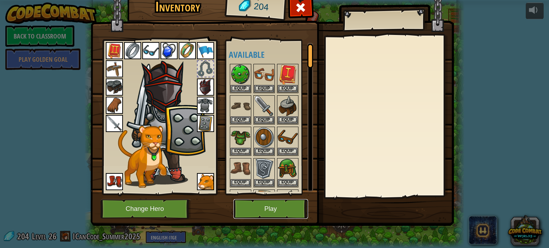
click at [241, 210] on button "Play" at bounding box center [270, 209] width 75 height 20
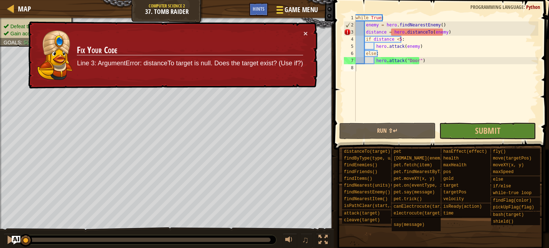
click at [285, 8] on span "Game Menu" at bounding box center [300, 10] width 33 height 10
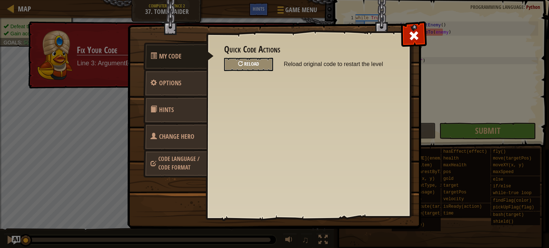
click at [268, 65] on div "Reload" at bounding box center [248, 64] width 49 height 13
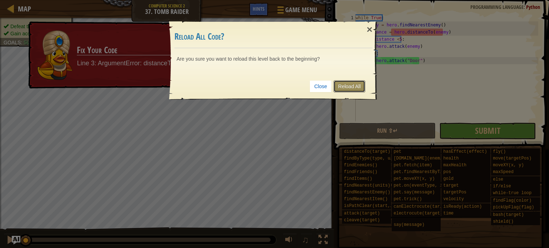
click at [359, 86] on link "Reload All" at bounding box center [349, 86] width 32 height 12
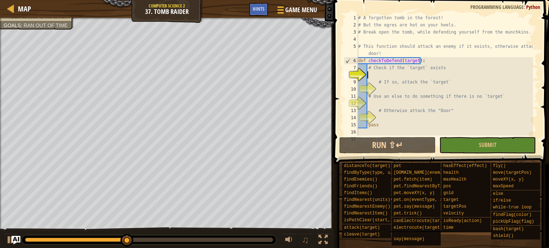
click at [377, 70] on div "# A forgotten tomb in the forest! # But the ogres are hot on your heels. # Brea…" at bounding box center [444, 82] width 176 height 136
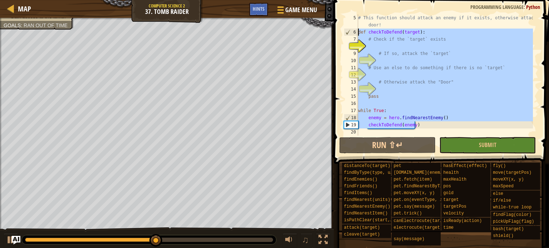
click at [326, 30] on div "Map Computer Science 2 37. Tomb Raider Game Menu Done Hints 1 ההההההההההההההההה…" at bounding box center [274, 124] width 549 height 248
type textarea "def checkToDefend(target): # Check if the `target` exists"
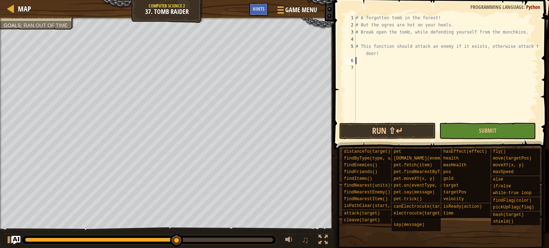
scroll to position [3, 0]
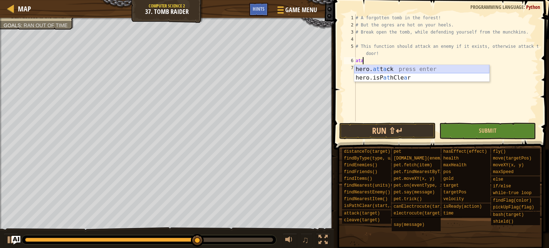
click at [378, 67] on div "hero. at t a ck press enter hero.isP at hCle a r press enter" at bounding box center [421, 82] width 135 height 34
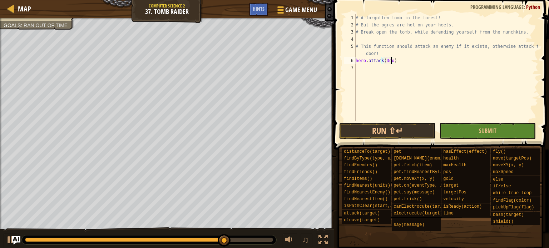
scroll to position [3, 3]
click at [408, 54] on div "# A forgotten tomb in the forest! # But the ogres are hot on your heels. # Brea…" at bounding box center [446, 74] width 184 height 121
type textarea "# This function should attack an enemy if it exists, otherwise attack the door!"
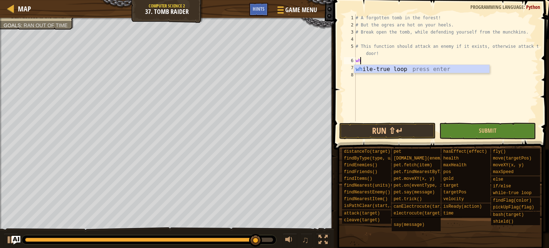
type textarea "whi"
click at [404, 70] on div "whi le-true loop press enter" at bounding box center [421, 78] width 135 height 26
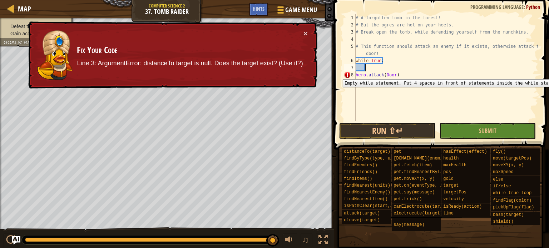
click at [355, 74] on div "8" at bounding box center [350, 74] width 12 height 7
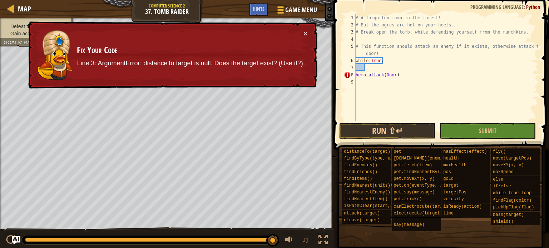
click at [354, 70] on div "7" at bounding box center [350, 67] width 12 height 7
type textarea "hero.attack(Door)"
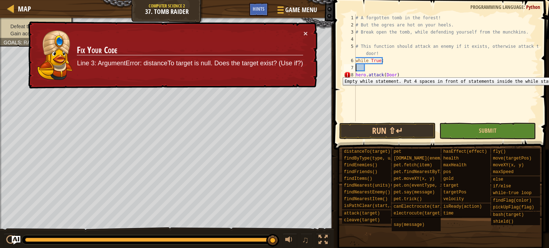
click at [355, 72] on div "8" at bounding box center [350, 74] width 12 height 7
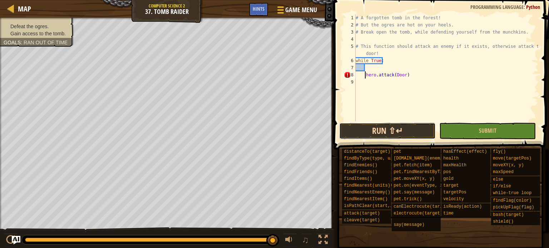
click at [378, 128] on button "Run ⇧↵" at bounding box center [387, 131] width 96 height 16
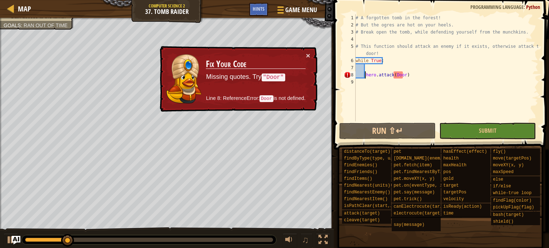
click at [403, 77] on div "# A forgotten tomb in the forest! # But the ogres are hot on your heels. # Brea…" at bounding box center [446, 74] width 184 height 121
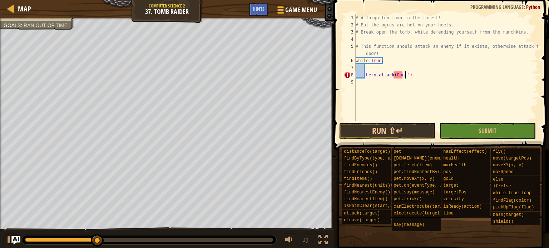
scroll to position [3, 4]
click at [391, 76] on div "# A forgotten tomb in the forest! # But the ogres are hot on your heels. # Brea…" at bounding box center [446, 74] width 184 height 121
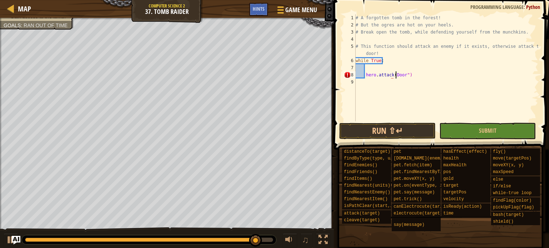
click at [395, 75] on div "# A forgotten tomb in the forest! # But the ogres are hot on your heels. # Brea…" at bounding box center [446, 74] width 184 height 121
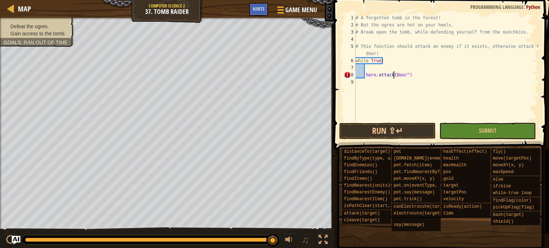
click at [393, 75] on div "# A forgotten tomb in the forest! # But the ogres are hot on your heels. # Brea…" at bounding box center [446, 74] width 184 height 121
type textarea "hero.attack("Door")"
click at [370, 131] on button "Run ⇧↵" at bounding box center [387, 131] width 96 height 16
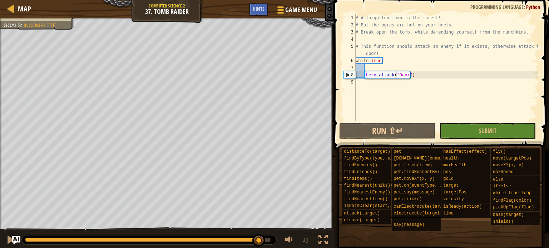
click at [259, 238] on div at bounding box center [147, 240] width 245 height 4
click at [490, 138] on button "Submit" at bounding box center [487, 131] width 96 height 16
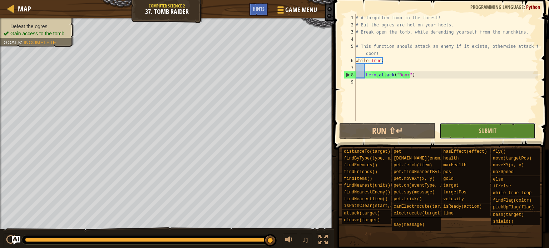
click at [460, 131] on button "Submit" at bounding box center [487, 131] width 96 height 16
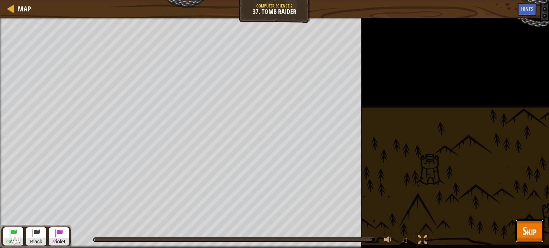
click at [533, 230] on span "Skip" at bounding box center [529, 231] width 14 height 15
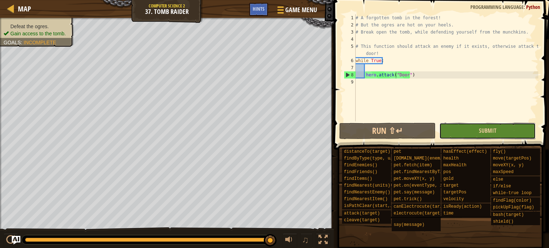
click at [465, 131] on button "Submit" at bounding box center [487, 131] width 96 height 16
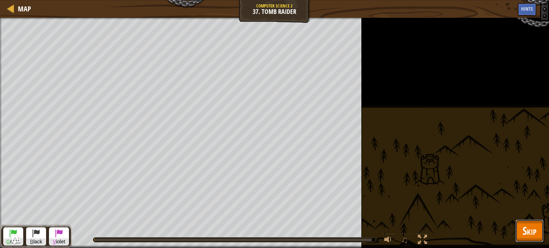
click at [530, 225] on span "Skip" at bounding box center [529, 231] width 14 height 15
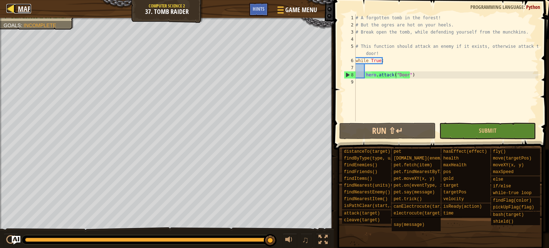
click at [24, 5] on span "Map" at bounding box center [24, 9] width 13 height 10
select select "en-[GEOGRAPHIC_DATA]"
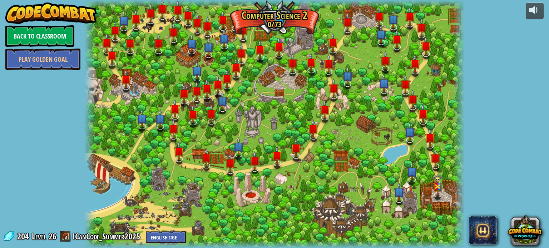
select select "en-[GEOGRAPHIC_DATA]"
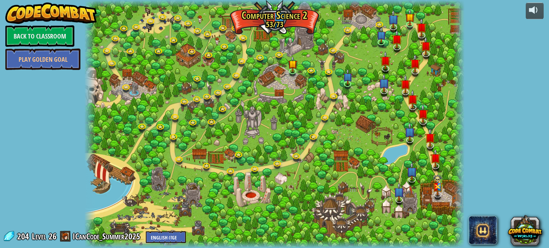
select select "en-[GEOGRAPHIC_DATA]"
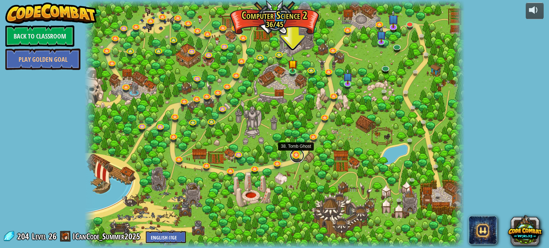
click at [293, 155] on link at bounding box center [297, 156] width 14 height 14
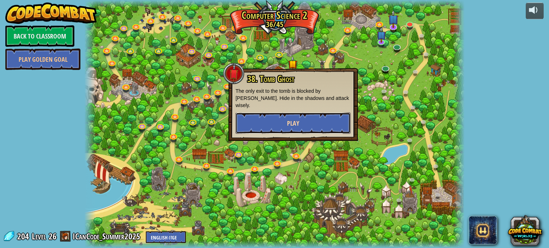
click at [303, 119] on button "Play" at bounding box center [292, 123] width 115 height 21
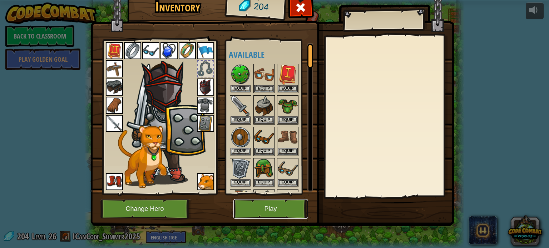
click at [261, 213] on button "Play" at bounding box center [270, 209] width 75 height 20
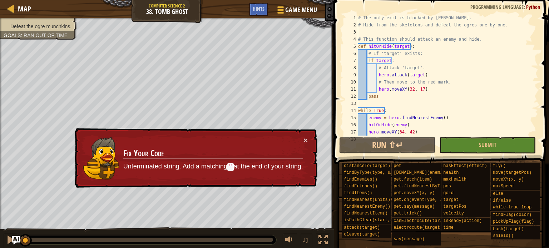
click at [299, 135] on div "× Fix Your Code Unterminated string. Add a matching " at the end of your string." at bounding box center [195, 158] width 244 height 60
click at [301, 145] on td "Fix Your Code Unterminated string. Add a matching " at the end of your string." at bounding box center [213, 158] width 180 height 44
click at [305, 143] on button "×" at bounding box center [305, 140] width 4 height 8
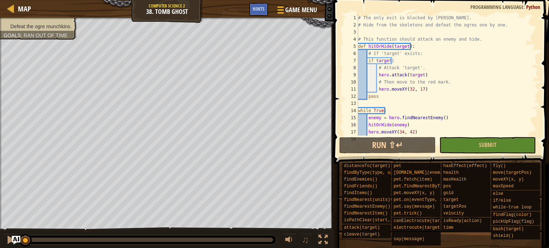
scroll to position [93, 0]
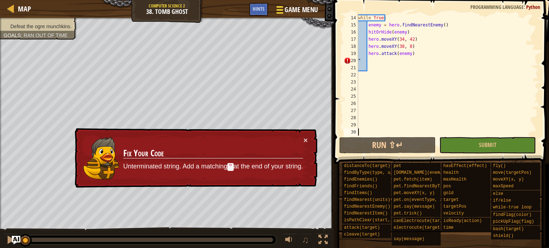
click at [275, 12] on div at bounding box center [280, 10] width 10 height 10
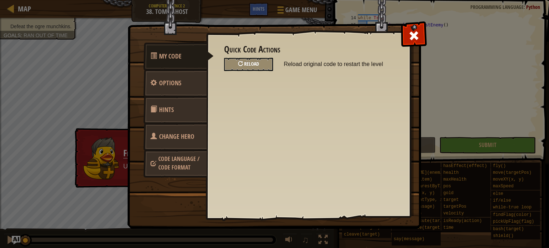
click at [268, 66] on div "Reload" at bounding box center [248, 64] width 49 height 13
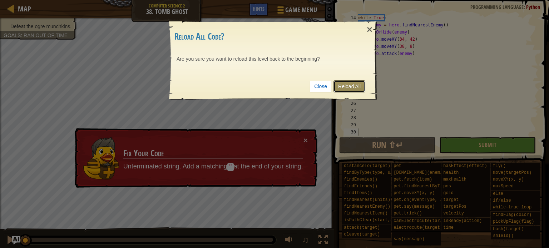
click at [342, 91] on link "Reload All" at bounding box center [349, 86] width 32 height 12
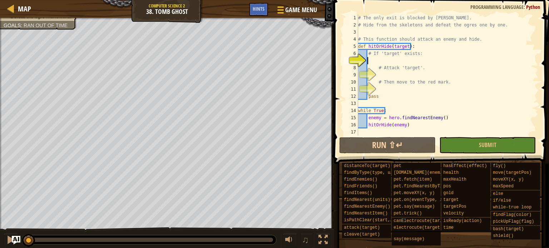
click at [368, 60] on div "# The only exit is blocked by ogres. # Hide from the skeletons and defeat the o…" at bounding box center [446, 82] width 181 height 136
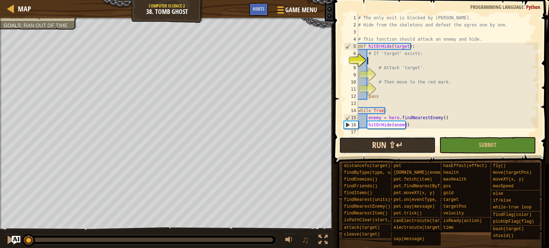
click at [378, 140] on button "Run ⇧↵" at bounding box center [387, 145] width 96 height 16
click at [379, 58] on div "# The only exit is blocked by ogres. # Hide from the skeletons and defeat the o…" at bounding box center [446, 82] width 181 height 136
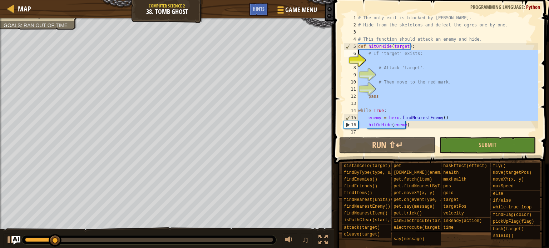
click at [324, 50] on div "Map Computer Science 2 38. Tomb Ghost Game Menu Done Hints 1 הההההההההההההההההה…" at bounding box center [274, 124] width 549 height 248
type textarea "while True:"
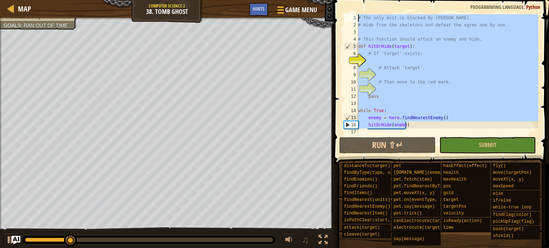
drag, startPoint x: 409, startPoint y: 124, endPoint x: 273, endPoint y: -23, distance: 200.7
click at [273, 0] on html "Map Computer Science 2 38. Tomb Ghost Game Menu Done Hints 1 הההההההההההההההההה…" at bounding box center [274, 0] width 549 height 0
type textarea "="
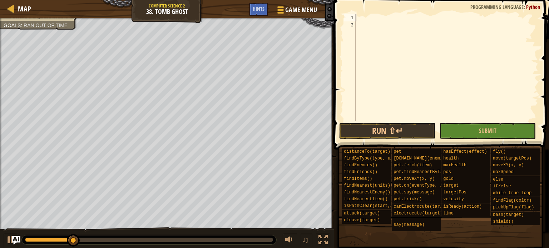
scroll to position [3, 0]
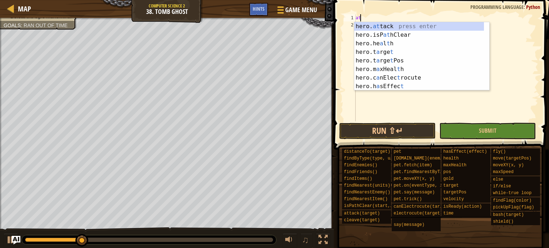
type textarea "a"
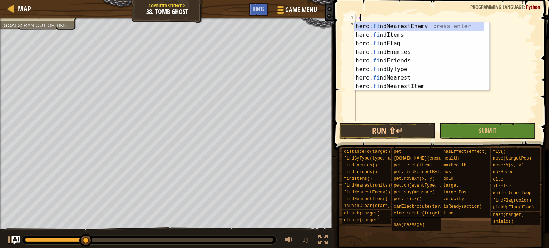
type textarea "fin"
click at [403, 24] on div "hero. fin dNearestEnemy press enter hero. fin dItems press enter hero. fin dFla…" at bounding box center [421, 65] width 135 height 86
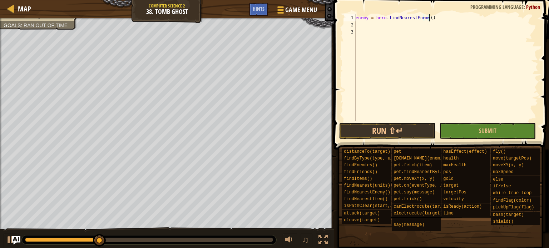
click at [458, 19] on div "enemy = hero . findNearestEnemy ( )" at bounding box center [446, 74] width 184 height 121
type textarea "enemy = hero.findNearestEnemy()"
click at [437, 32] on div "enemy = hero . findNearestEnemy ( )" at bounding box center [446, 74] width 184 height 121
click at [442, 2] on span at bounding box center [441, 64] width 221 height 171
drag, startPoint x: 443, startPoint y: 9, endPoint x: 443, endPoint y: 27, distance: 17.9
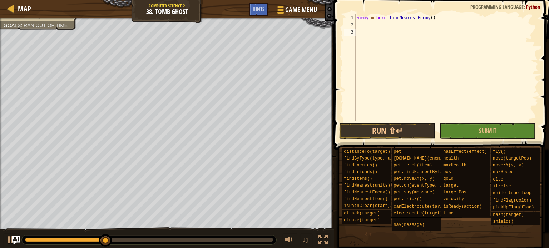
click at [443, 23] on div "1 2 3 enemy = hero . findNearestEnemy ( ) ההההההההההההההההההההההההההההההההההההה…" at bounding box center [439, 89] width 217 height 171
click at [441, 19] on div "enemy = hero . findNearestEnemy ( )" at bounding box center [446, 74] width 184 height 121
type textarea "enemy = hero.findNearestEnemy()"
click at [356, 15] on div "enemy = hero . findNearestEnemy ( )" at bounding box center [446, 74] width 184 height 121
type textarea "enemy = hero.findNearestEnemy()"
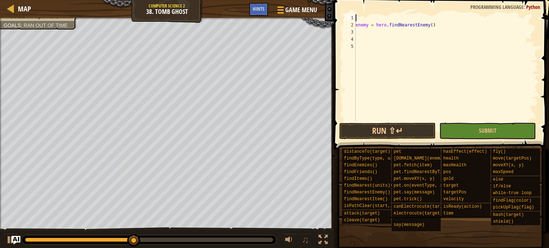
click at [363, 19] on div "enemy = hero . findNearestEnemy ( )" at bounding box center [446, 74] width 184 height 121
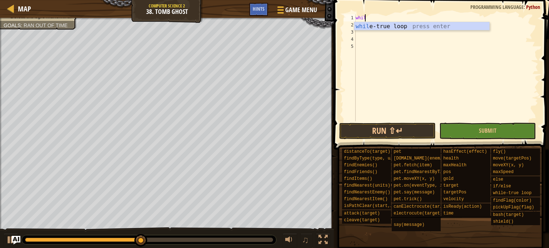
type textarea "while"
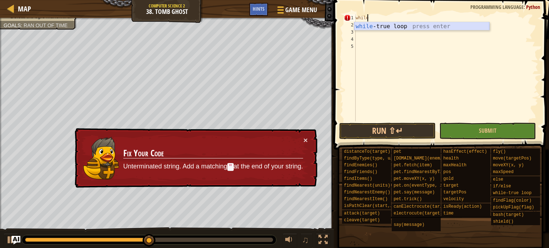
click at [357, 22] on div "while -true loop press enter" at bounding box center [421, 35] width 135 height 26
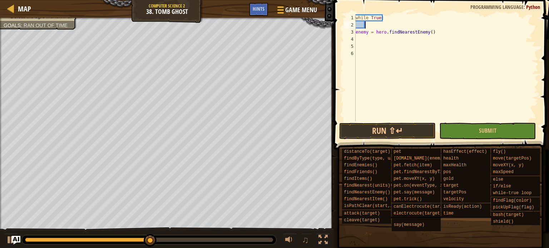
scroll to position [3, 0]
click at [357, 33] on div "while True : enemy = hero . findNearestEnemy ( )" at bounding box center [446, 74] width 184 height 121
click at [356, 33] on div "while True : enemy = hero . findNearestEnemy ( )" at bounding box center [446, 74] width 184 height 121
type textarea "enemy = hero.findNearestEnemy()"
click at [368, 40] on div "while True : enemy = hero . findNearestEnemy ( )" at bounding box center [446, 74] width 184 height 121
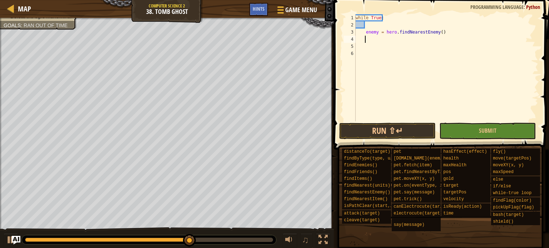
type textarea "f"
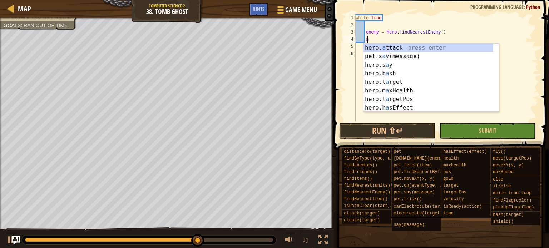
scroll to position [3, 0]
click at [390, 45] on div "hero. a ttack press enter pet.s a y(message) press enter hero.s a y press enter…" at bounding box center [428, 87] width 130 height 86
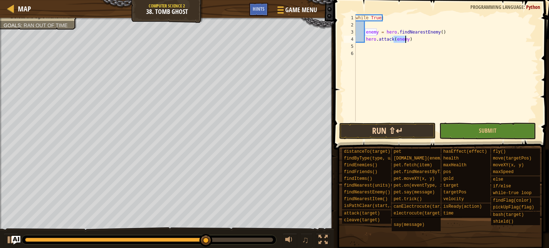
type textarea "hero.attack(enemy)"
click at [413, 127] on button "Run ⇧↵" at bounding box center [387, 131] width 96 height 16
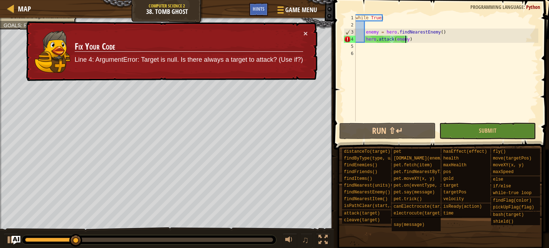
click at [394, 28] on div "while True : enemy = hero . findNearestEnemy ( ) hero . attack ( enemy )" at bounding box center [446, 74] width 184 height 121
click at [412, 39] on div "while True : enemy = hero . findNearestEnemy ( ) hero . attack ( enemy )" at bounding box center [446, 74] width 184 height 121
click at [437, 34] on div "while True : enemy = hero . findNearestEnemy ( ) hero . attack ( enemy )" at bounding box center [446, 74] width 184 height 121
type textarea "enemy = hero.findNearestEnemy()"
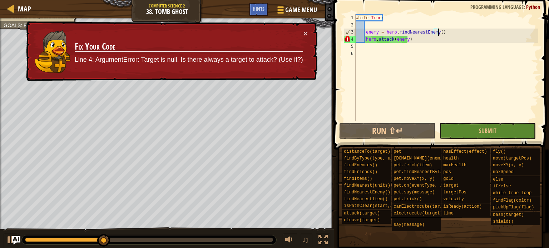
click at [385, 25] on div "while True : enemy = hero . findNearestEnemy ( ) hero . attack ( enemy )" at bounding box center [446, 74] width 184 height 121
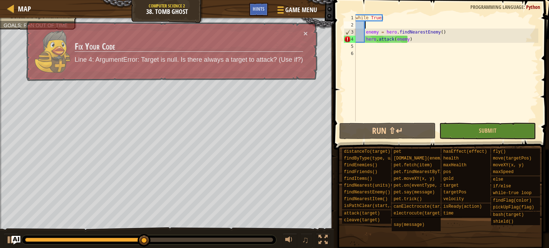
scroll to position [3, 0]
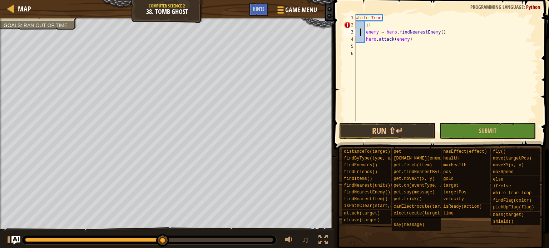
click at [361, 31] on div "while True : if enemy = hero . findNearestEnemy ( ) hero . attack ( enemy )" at bounding box center [446, 74] width 184 height 121
click at [369, 24] on div "while True : if enemy = hero . findNearestEnemy ( ) hero . attack ( enemy )" at bounding box center [446, 74] width 184 height 121
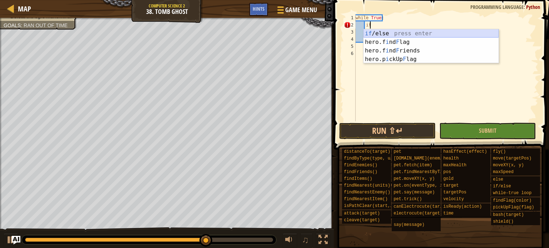
click at [389, 30] on div "if /else press enter hero.f i nd F lag press enter hero.f i nd F riends press e…" at bounding box center [430, 54] width 135 height 51
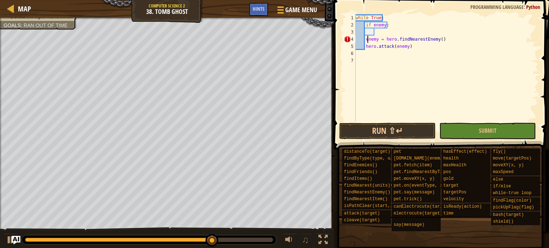
click at [366, 39] on div "while True : if enemy : enemy = hero . findNearestEnemy ( ) hero . attack ( ene…" at bounding box center [446, 74] width 184 height 121
click at [368, 44] on div "while True : if enemy : enemy = hero . findNearestEnemy ( ) hero . attack ( ene…" at bounding box center [446, 74] width 184 height 121
click at [365, 50] on div "while True : if enemy : enemy = hero . findNearestEnemy ( ) hero . attack ( ene…" at bounding box center [446, 74] width 184 height 121
click at [364, 40] on div "while True : if enemy : enemy = hero . findNearestEnemy ( ) hero . attack ( ene…" at bounding box center [446, 74] width 184 height 121
click at [366, 43] on div "while True : if enemy : enemy = hero . findNearestEnemy ( ) hero . attack ( ene…" at bounding box center [446, 74] width 184 height 121
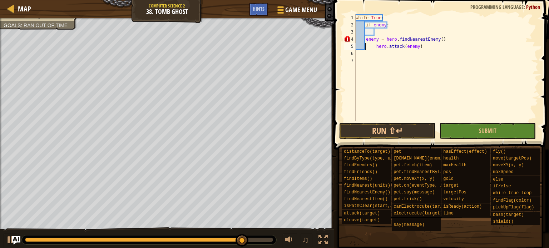
click at [365, 38] on div "while True : if enemy : enemy = hero . findNearestEnemy ( ) hero . attack ( ene…" at bounding box center [446, 74] width 184 height 121
click at [391, 126] on button "Run ⇧↵" at bounding box center [387, 131] width 96 height 16
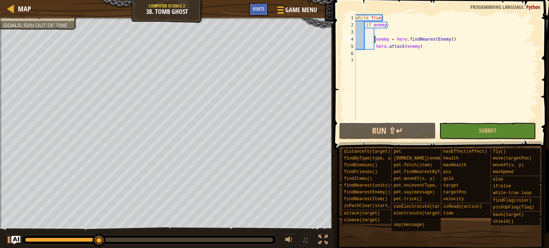
click at [383, 25] on div "while True : if enemy : enemy = hero . findNearestEnemy ( ) hero . attack ( ene…" at bounding box center [446, 74] width 184 height 121
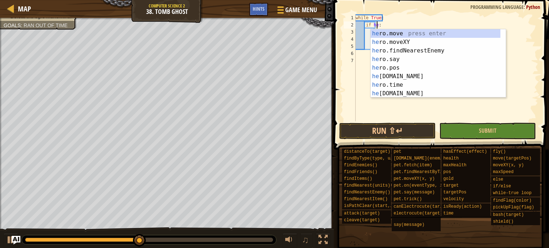
scroll to position [3, 2]
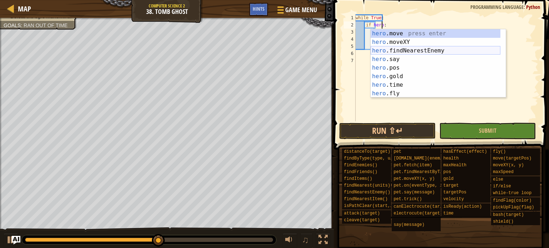
click at [415, 53] on div "hero .move press enter hero .moveXY press enter hero .findNearestEnemy press en…" at bounding box center [435, 72] width 130 height 86
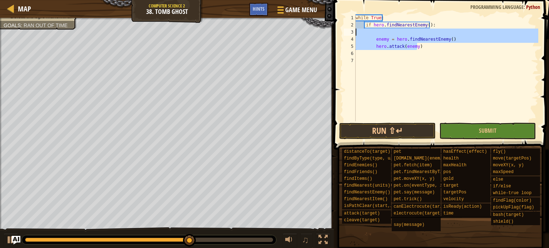
drag, startPoint x: 420, startPoint y: 50, endPoint x: 349, endPoint y: 35, distance: 72.5
click at [349, 35] on div "if hero.findNearestEnemy(): 1 2 3 4 5 6 7 while True : if hero . findNearestEne…" at bounding box center [440, 67] width 196 height 107
type textarea "enemy = hero.findNearestEnemy()"
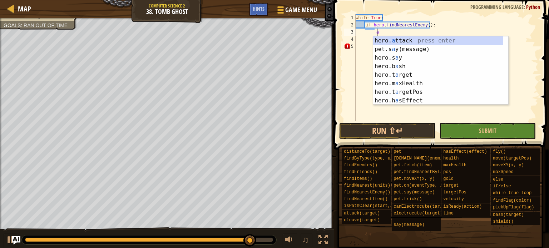
scroll to position [3, 1]
click at [396, 43] on div "hero. a ttack press enter pet.s a y(message) press enter hero.s a y press enter…" at bounding box center [438, 79] width 130 height 86
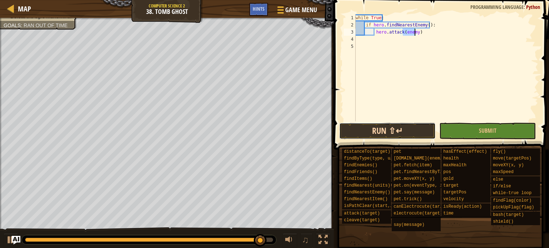
click at [408, 131] on button "Run ⇧↵" at bounding box center [387, 131] width 96 height 16
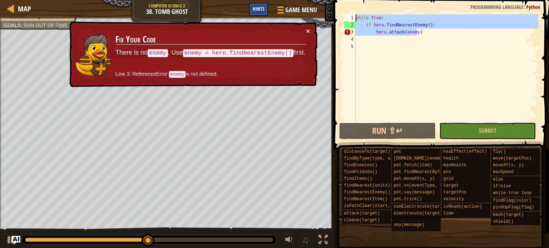
drag, startPoint x: 427, startPoint y: 33, endPoint x: 258, endPoint y: 14, distance: 170.3
click at [258, 14] on div "Map Computer Science 2 38. Tomb Ghost Game Menu Done Hints 1 הההההההההההההההההה…" at bounding box center [274, 124] width 549 height 248
type textarea "while True: if hero.findNearestEnemy():"
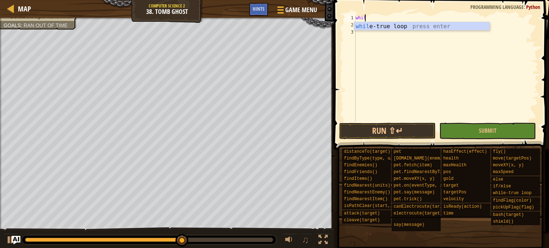
scroll to position [3, 0]
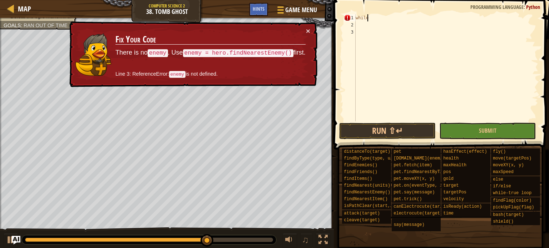
click at [369, 20] on div "while" at bounding box center [446, 74] width 184 height 121
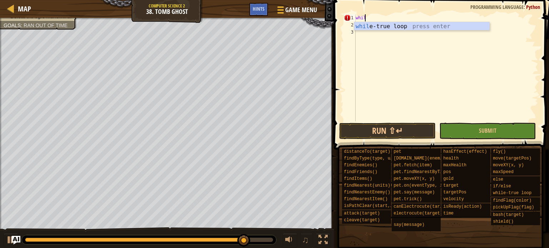
scroll to position [3, 0]
type textarea "wh"
click at [420, 24] on div "wh ile-true loop press enter" at bounding box center [421, 35] width 135 height 26
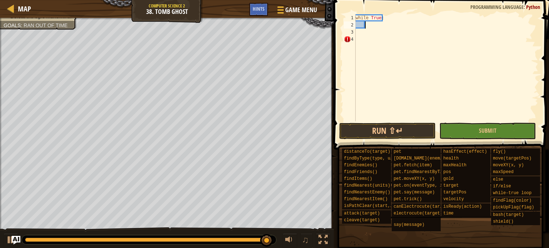
click at [376, 24] on div "while True :" at bounding box center [446, 74] width 184 height 121
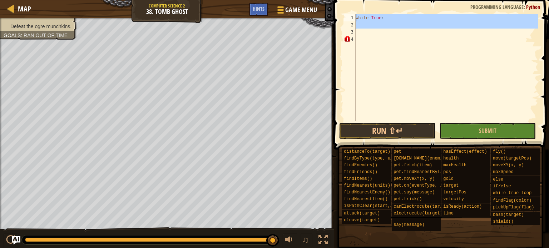
drag, startPoint x: 434, startPoint y: 31, endPoint x: 227, endPoint y: 9, distance: 208.4
click at [233, 10] on div "Map Computer Science 2 38. Tomb Ghost Game Menu Done Hints 1 הההההההההההההההההה…" at bounding box center [274, 124] width 549 height 248
type textarea "while True:"
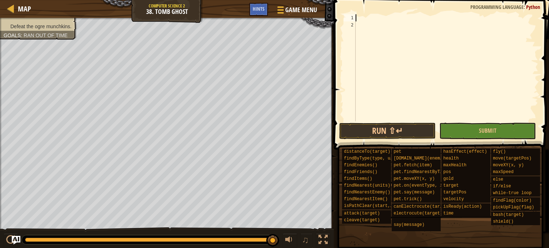
type textarea "3"
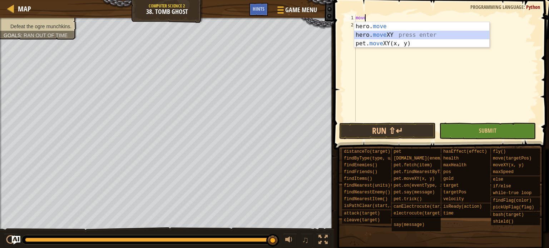
click at [389, 34] on div "hero. move press enter hero. move XY press enter pet. move XY(x, y) press enter" at bounding box center [421, 43] width 135 height 43
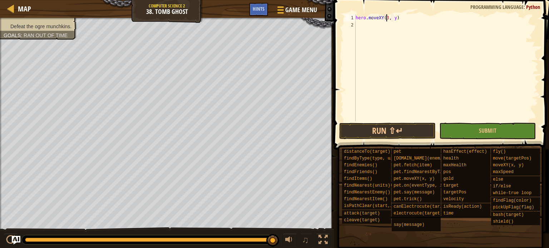
scroll to position [3, 3]
click at [396, 19] on div "hero . moveXY ( 33 , y )" at bounding box center [446, 74] width 184 height 121
type textarea "hero.moveXY(33, 36)"
click at [369, 28] on div "hero . moveXY ( 33 , 36 )" at bounding box center [446, 74] width 184 height 121
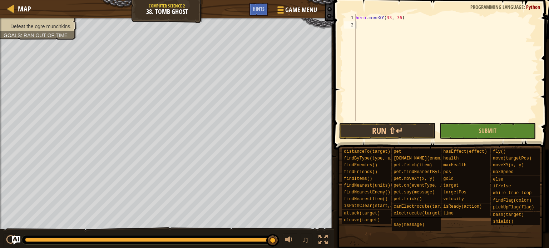
type textarea "a"
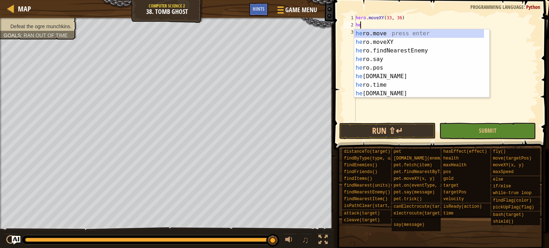
type textarea "her"
click at [387, 51] on div "her o.move press enter her o.moveXY press enter her o.findNearestEnemy press en…" at bounding box center [419, 72] width 130 height 86
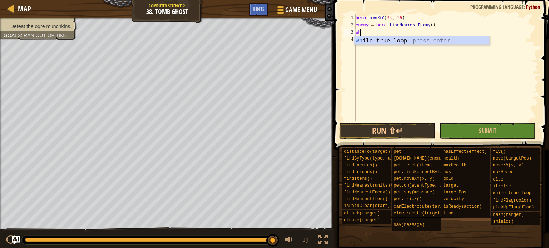
type textarea "whi"
drag, startPoint x: 423, startPoint y: 41, endPoint x: 422, endPoint y: 37, distance: 4.7
click at [423, 41] on div "whi le-true loop press enter" at bounding box center [421, 49] width 135 height 26
click at [384, 40] on div "hero . moveXY ( 33 , 36 ) enemy = hero . findNearestEnemy ( ) while True :" at bounding box center [446, 74] width 184 height 121
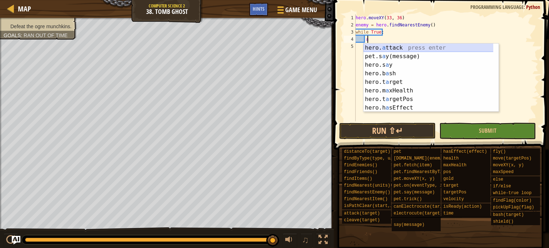
click at [385, 49] on div "hero. a ttack press enter pet.s a y(message) press enter hero.s a y press enter…" at bounding box center [430, 87] width 135 height 86
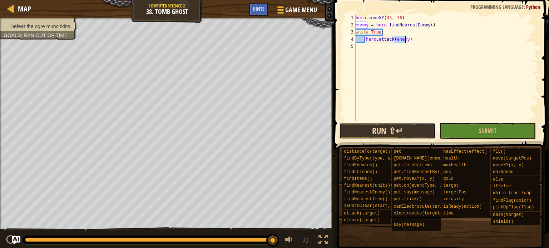
click at [400, 134] on button "Run ⇧↵" at bounding box center [387, 131] width 96 height 16
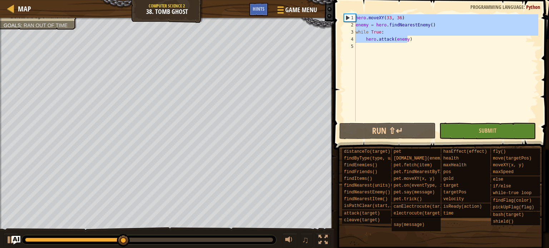
drag, startPoint x: 421, startPoint y: 39, endPoint x: 261, endPoint y: 19, distance: 160.9
click at [261, 19] on div "Map Computer Science 2 38. Tomb Ghost Game Menu Done Hints 1 הההההההההההההההההה…" at bounding box center [274, 124] width 549 height 248
type textarea "hero.moveXY(33, 36) enemy = hero.findNearestEnemy()"
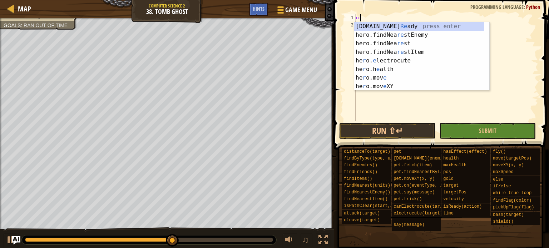
click at [385, 23] on div "[DOMAIN_NAME] Re ady press enter hero.findNea re stEnemy press enter hero.findN…" at bounding box center [419, 65] width 130 height 86
type textarea "ready = hero.isReady("cleave")"
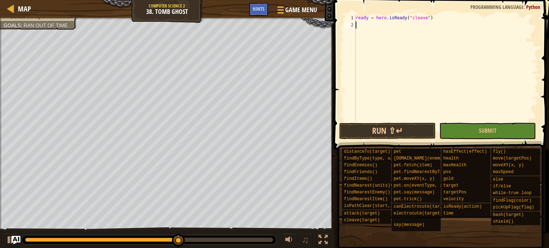
click at [384, 23] on div "ready = hero . isReady ( "cleave" )" at bounding box center [446, 74] width 184 height 121
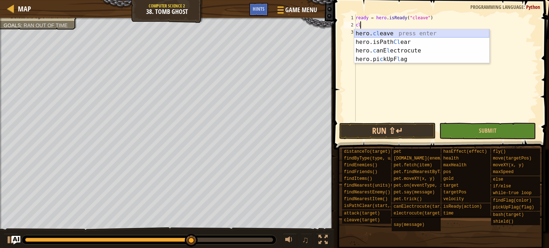
click at [461, 33] on div "hero. cl eave press enter hero.isPath Cl ear press enter hero. c anE l ectrocut…" at bounding box center [421, 54] width 135 height 51
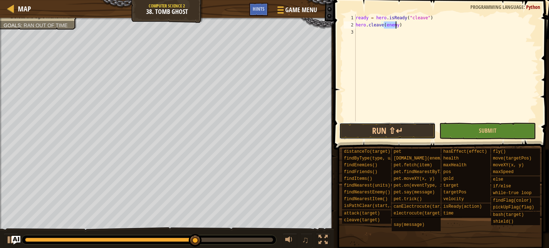
drag, startPoint x: 384, startPoint y: 128, endPoint x: 381, endPoint y: 118, distance: 10.4
click at [382, 124] on button "Run ⇧↵" at bounding box center [387, 131] width 96 height 16
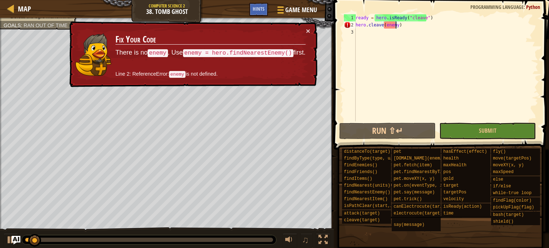
click at [434, 22] on div "ready = hero . isReady ( "cleave" ) hero . cleave ( enemy )" at bounding box center [446, 74] width 184 height 121
click at [433, 18] on div "ready = hero . isReady ( "cleave" ) hero . cleave ( enemy )" at bounding box center [446, 74] width 184 height 121
type textarea "ready = hero.isReady("cleave")"
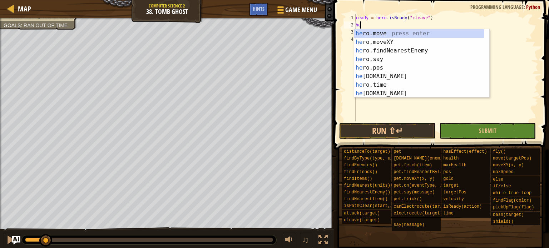
type textarea "her"
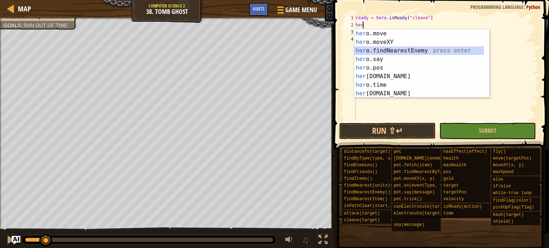
click at [409, 49] on div "her o.move press enter her o.moveXY press enter her o.findNearestEnemy press en…" at bounding box center [419, 72] width 130 height 86
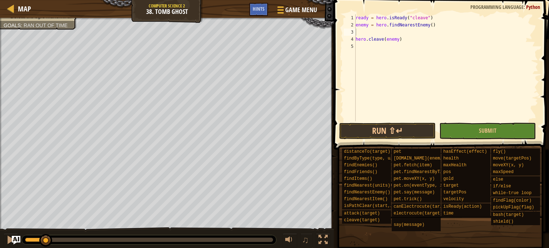
click at [400, 121] on span at bounding box center [441, 64] width 221 height 171
click at [400, 124] on button "Run ⇧↵" at bounding box center [387, 131] width 96 height 16
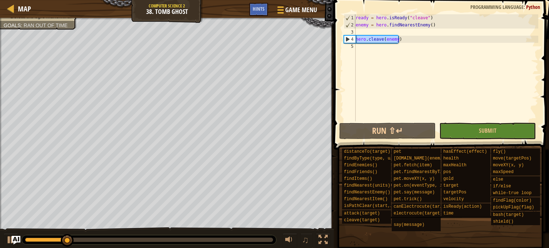
click at [248, 39] on div "Map Computer Science 2 38. Tomb Ghost Game Menu Done Hints 1 הההההההההההההההההה…" at bounding box center [274, 124] width 549 height 248
type textarea "hero.cleave(enemy)"
click at [287, 8] on span "Game Menu" at bounding box center [300, 10] width 33 height 10
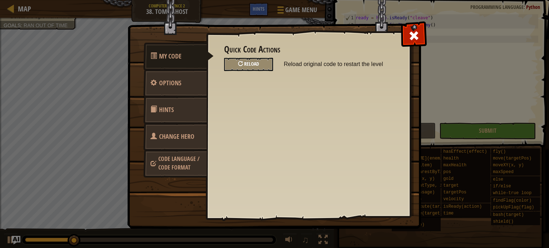
click at [262, 67] on div "Reload" at bounding box center [248, 64] width 49 height 13
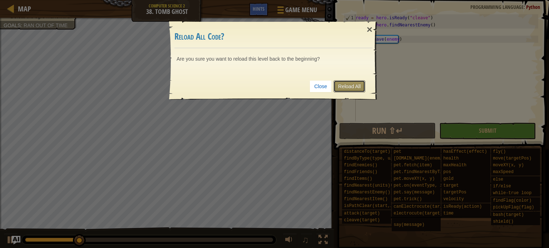
click at [350, 83] on link "Reload All" at bounding box center [349, 86] width 32 height 12
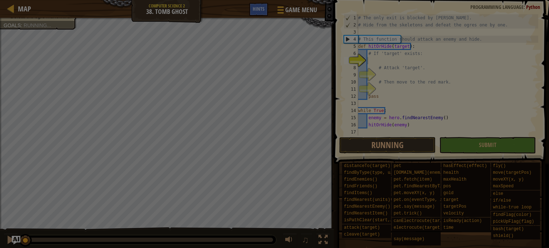
scroll to position [0, 0]
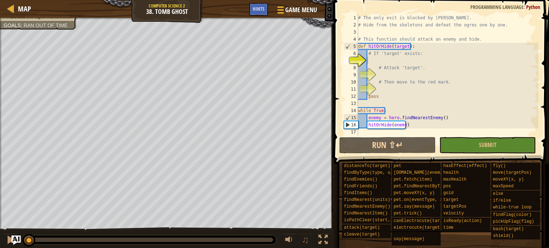
click at [16, 242] on img "Ask AI" at bounding box center [15, 240] width 9 height 9
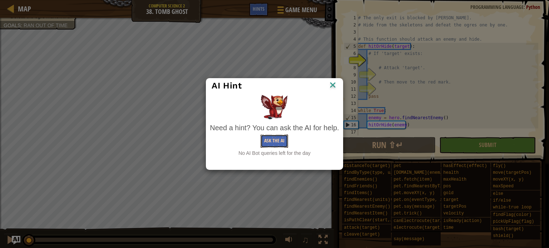
click at [281, 137] on button "Ask the AI" at bounding box center [274, 141] width 28 height 13
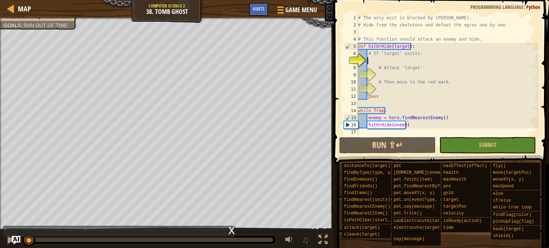
click at [387, 76] on div "# The only exit is blocked by ogres. # Hide from the skeletons and defeat the o…" at bounding box center [446, 82] width 181 height 136
click at [377, 63] on div "# The only exit is blocked by ogres. # Hide from the skeletons and defeat the o…" at bounding box center [446, 82] width 181 height 136
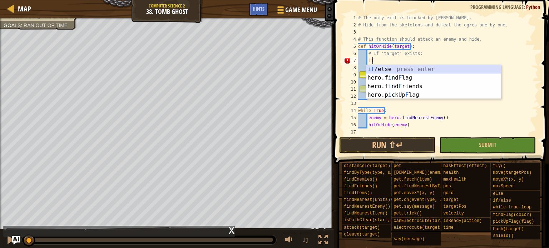
click at [381, 70] on div "if /else press enter hero.f i nd F lag press enter hero.f i nd F riends press e…" at bounding box center [433, 90] width 135 height 51
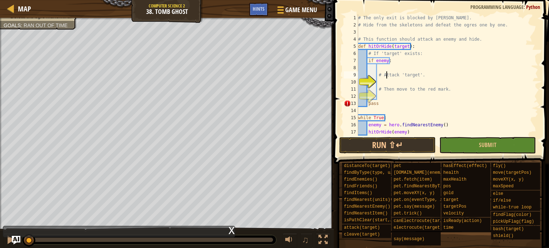
click at [385, 78] on div "# The only exit is blocked by ogres. # Hide from the skeletons and defeat the o…" at bounding box center [444, 82] width 176 height 136
type textarea "# Atack 'target'."
click at [406, 80] on div "# The only exit is blocked by ogres. # Hide from the skeletons and defeat the o…" at bounding box center [444, 82] width 176 height 136
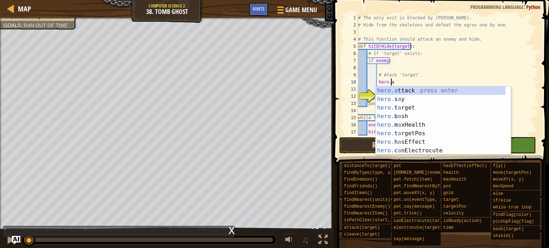
scroll to position [3, 2]
click at [398, 92] on div "hero.a ttack press enter hero. s a y press enter hero. t a rget press enter her…" at bounding box center [440, 129] width 130 height 86
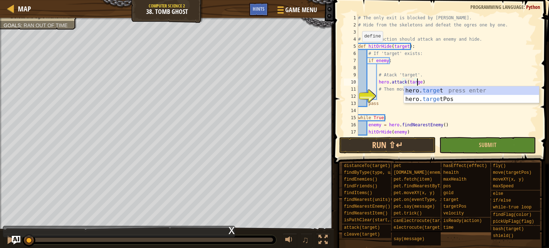
type textarea "hero.attack(target)"
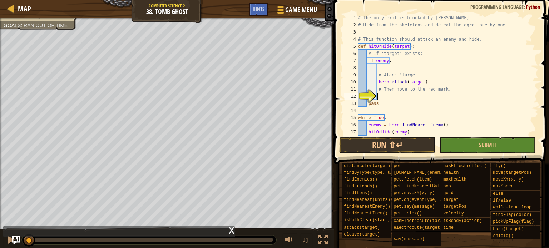
click at [383, 95] on div "# The only exit is blocked by ogres. # Hide from the skeletons and defeat the o…" at bounding box center [444, 82] width 176 height 136
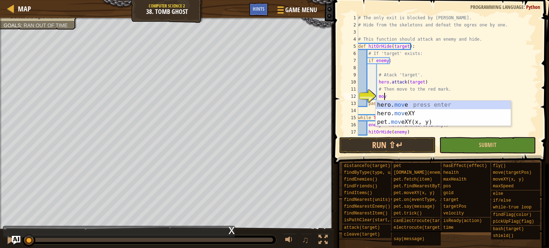
scroll to position [3, 2]
click at [415, 110] on div "hero. move press enter hero. move XY press enter pet. move XY(x, y) press enter" at bounding box center [442, 122] width 135 height 43
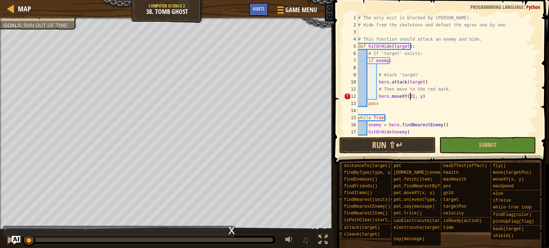
scroll to position [3, 4]
click at [418, 99] on div "# The only exit is blocked by ogres. # Hide from the skeletons and defeat the o…" at bounding box center [444, 82] width 176 height 136
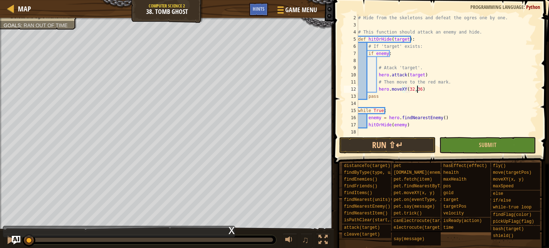
scroll to position [7, 0]
click at [389, 143] on button "Run ⇧↵" at bounding box center [387, 145] width 96 height 16
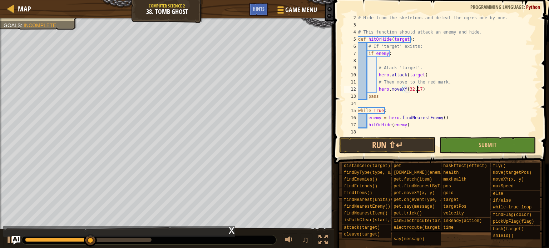
scroll to position [3, 4]
type textarea "hero.moveXY(32,17)"
click at [382, 143] on button "Run ⇧↵" at bounding box center [387, 145] width 96 height 16
